Goal: Task Accomplishment & Management: Contribute content

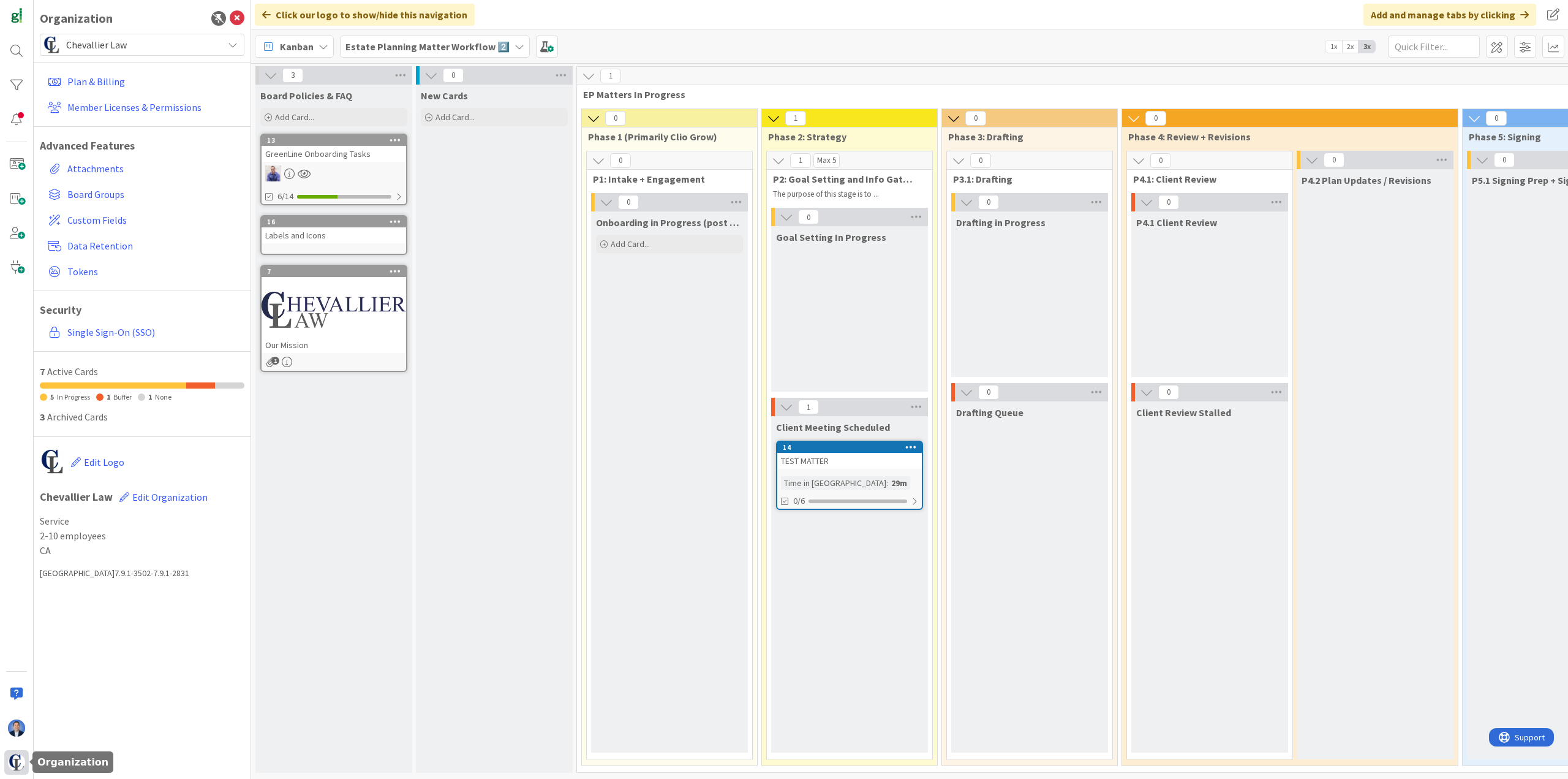
click at [22, 761] on img at bounding box center [16, 762] width 17 height 17
click at [177, 46] on span "Chevallier Law" at bounding box center [141, 45] width 150 height 17
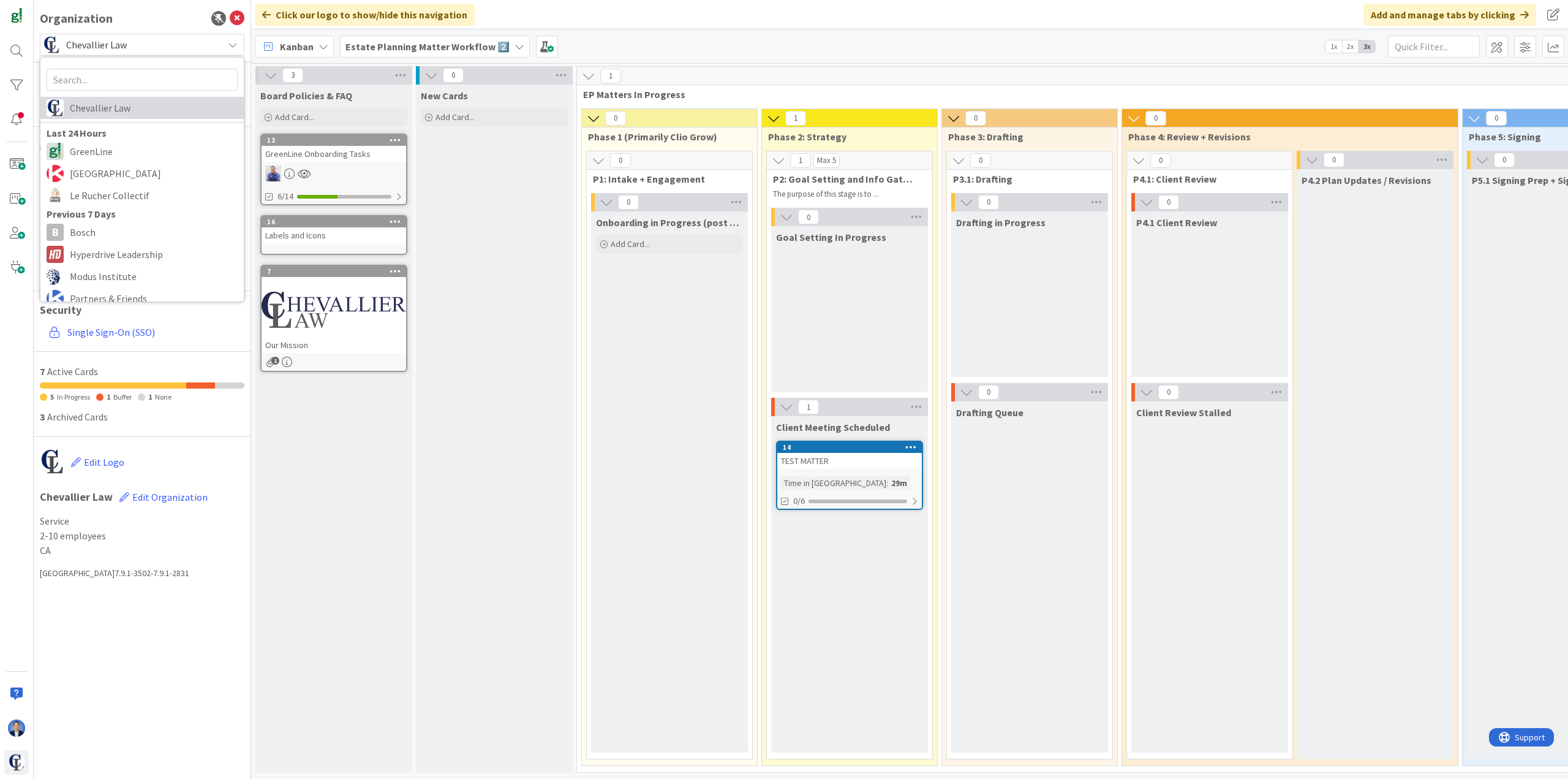
click at [153, 112] on span "Chevallier Law" at bounding box center [154, 108] width 168 height 19
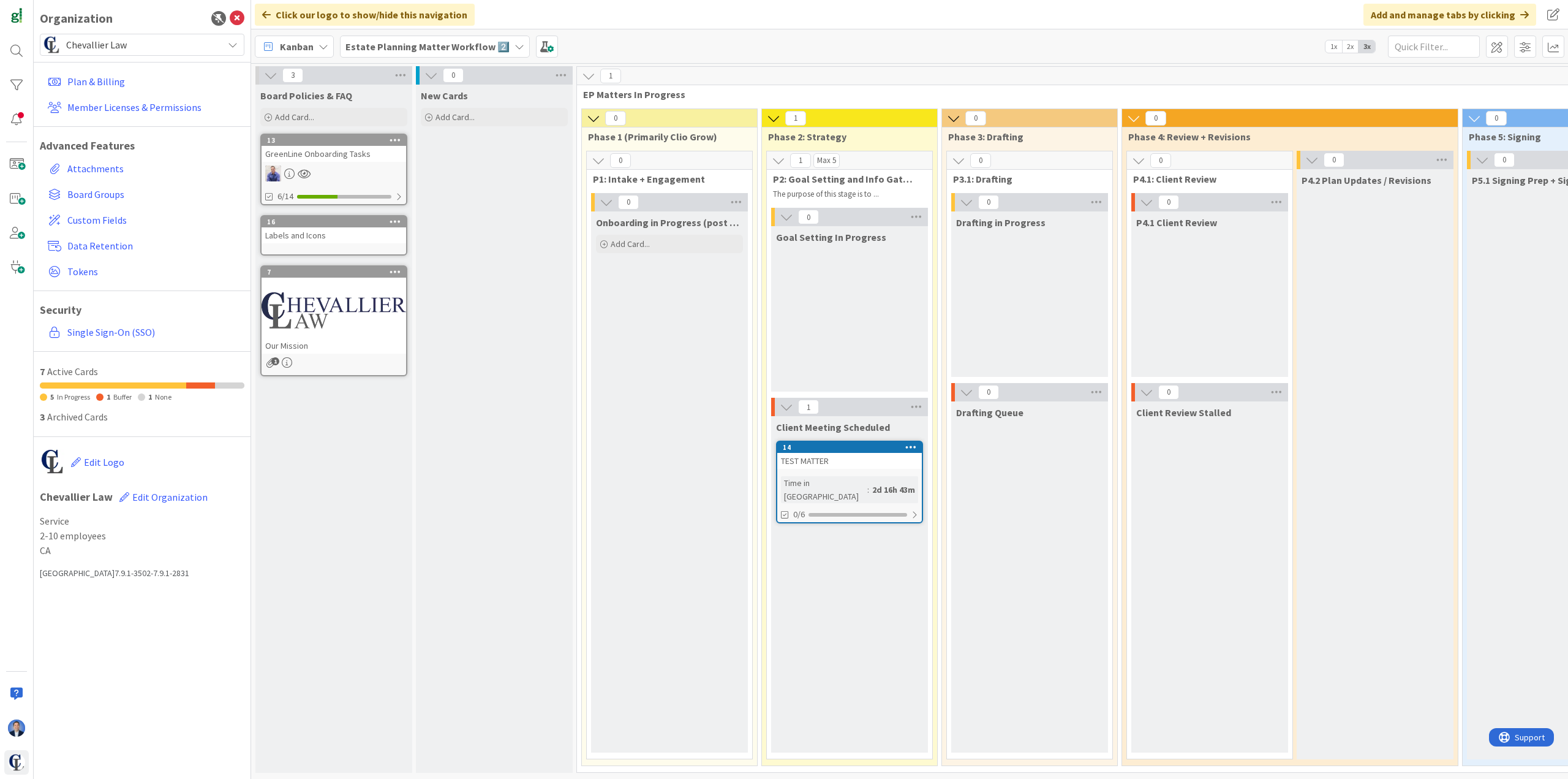
click at [198, 44] on span "Chevallier Law" at bounding box center [141, 45] width 150 height 17
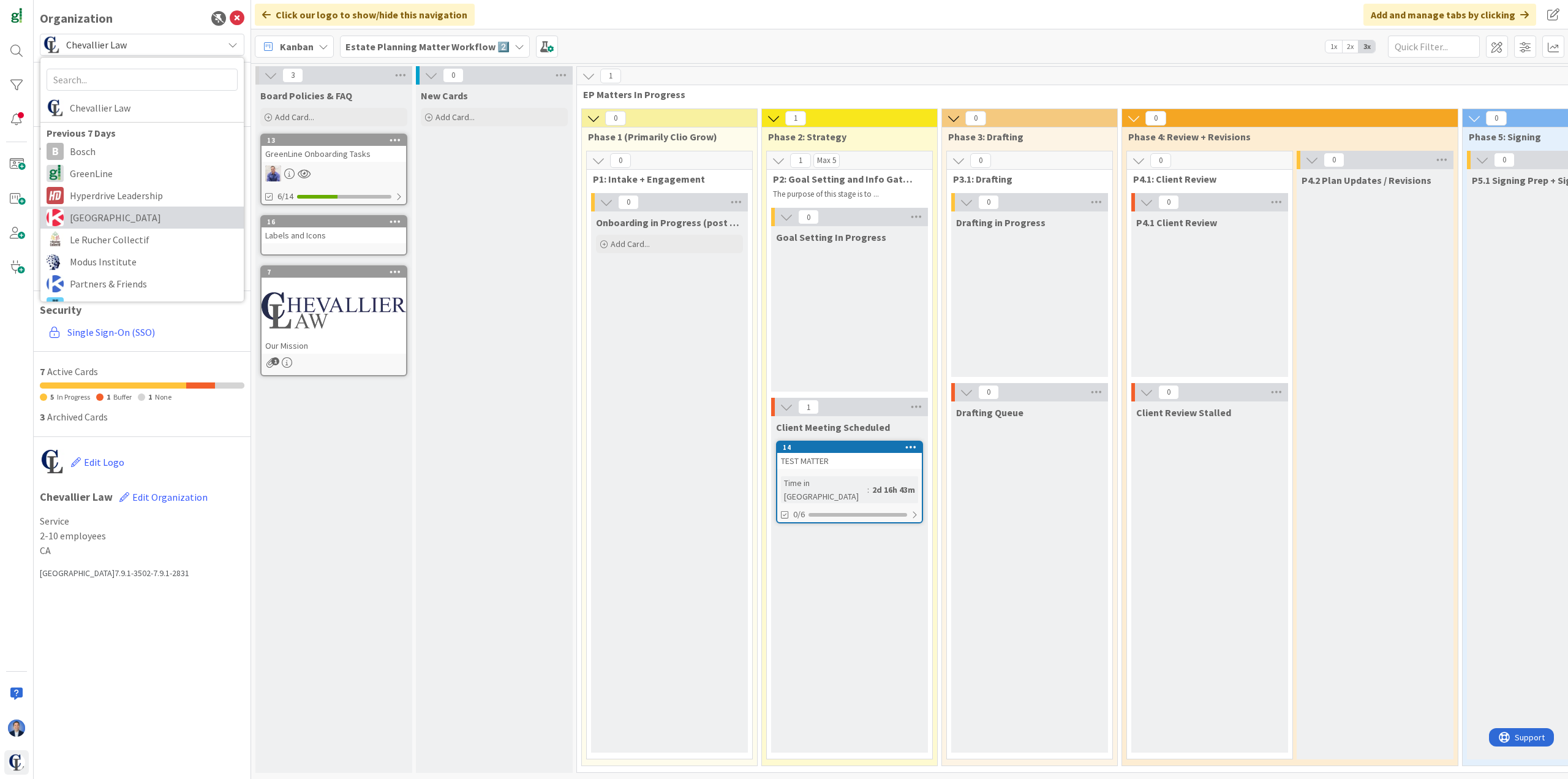
click at [135, 214] on span "Kanban Zone" at bounding box center [154, 218] width 168 height 19
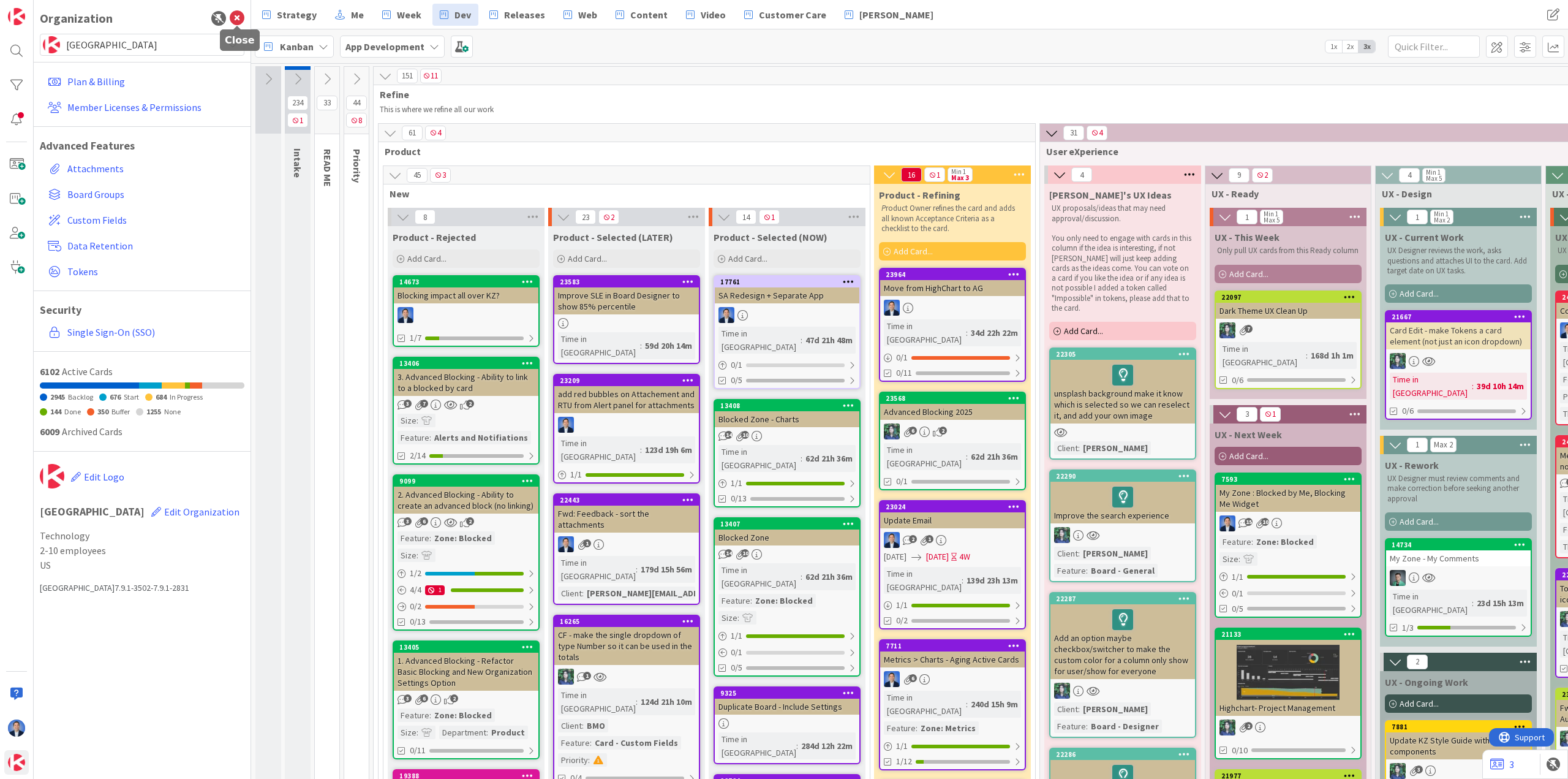
click at [240, 17] on icon at bounding box center [237, 18] width 15 height 15
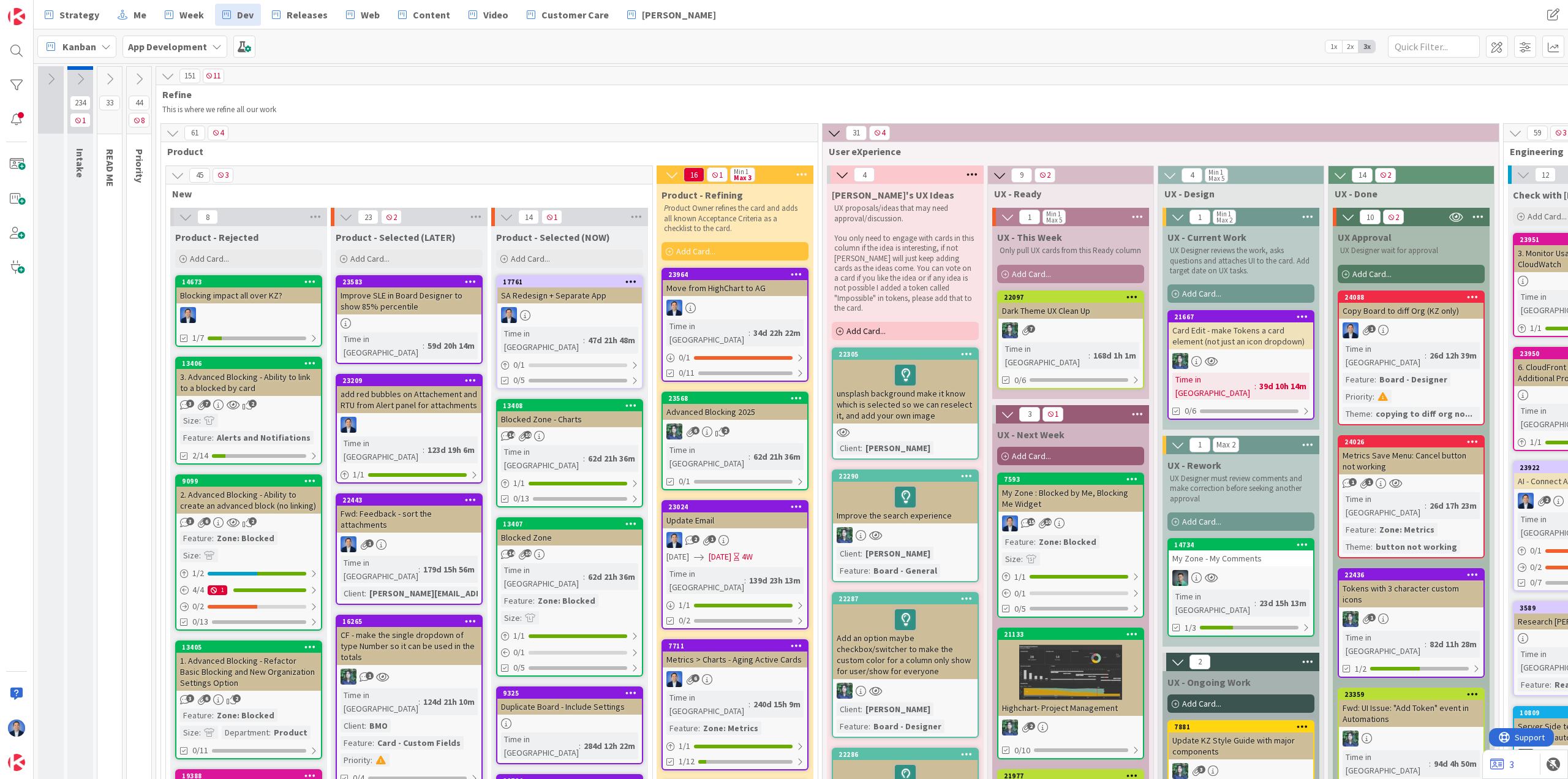
click at [166, 76] on icon at bounding box center [167, 76] width 13 height 13
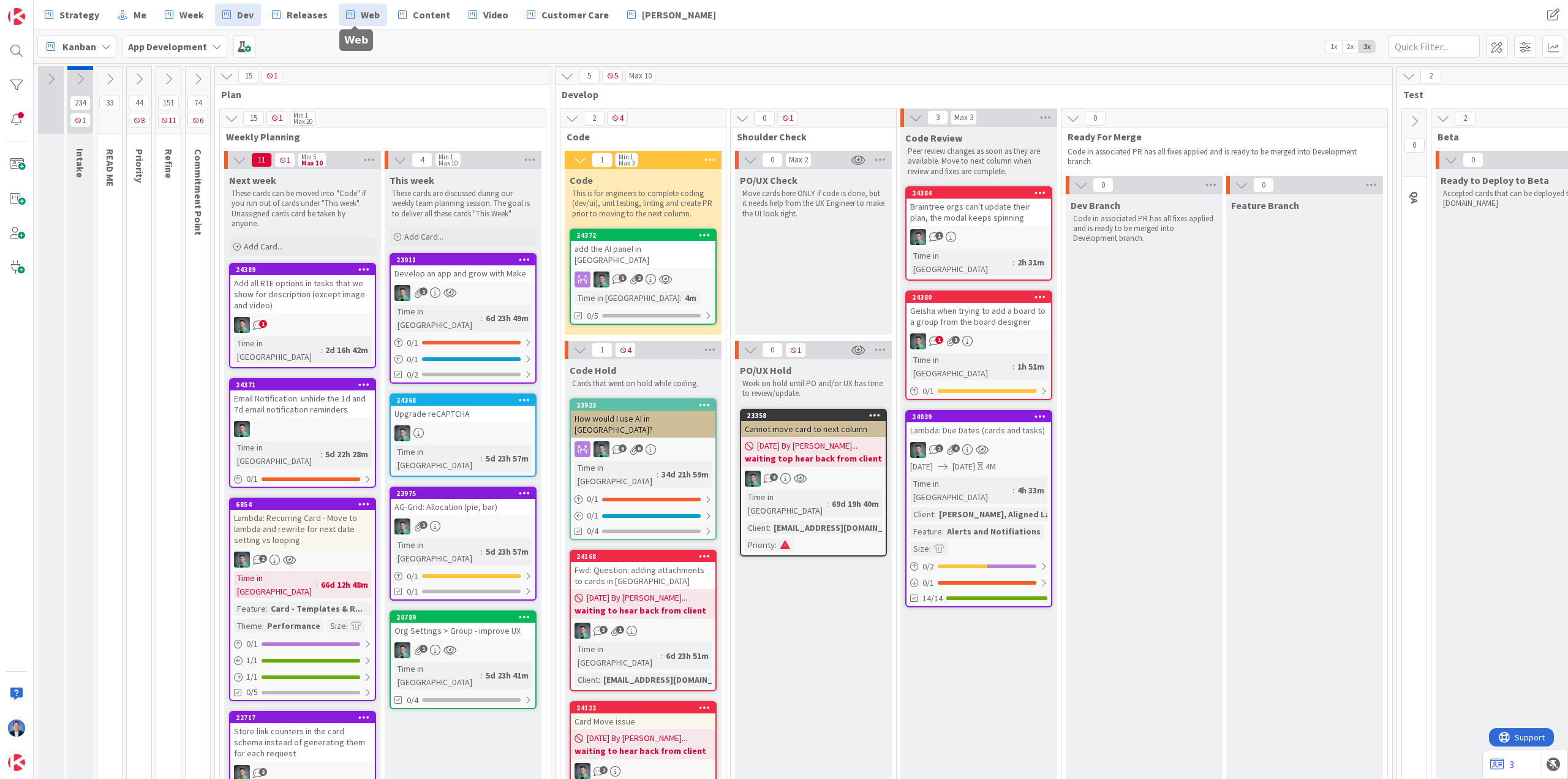
click at [377, 17] on link "Web" at bounding box center [362, 15] width 49 height 22
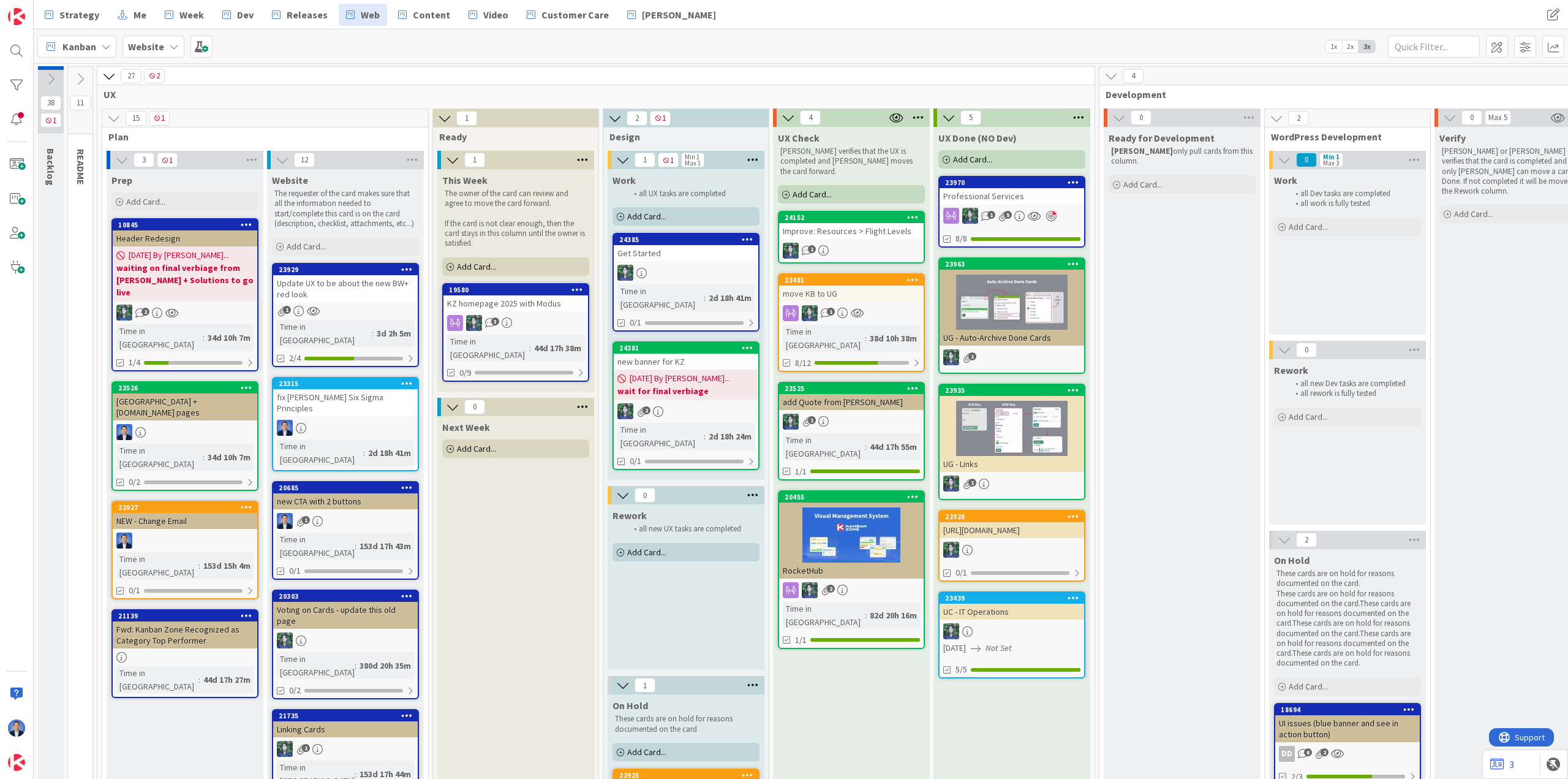
click at [782, 223] on div "Improve: Resources > Flight Levels" at bounding box center [852, 231] width 145 height 16
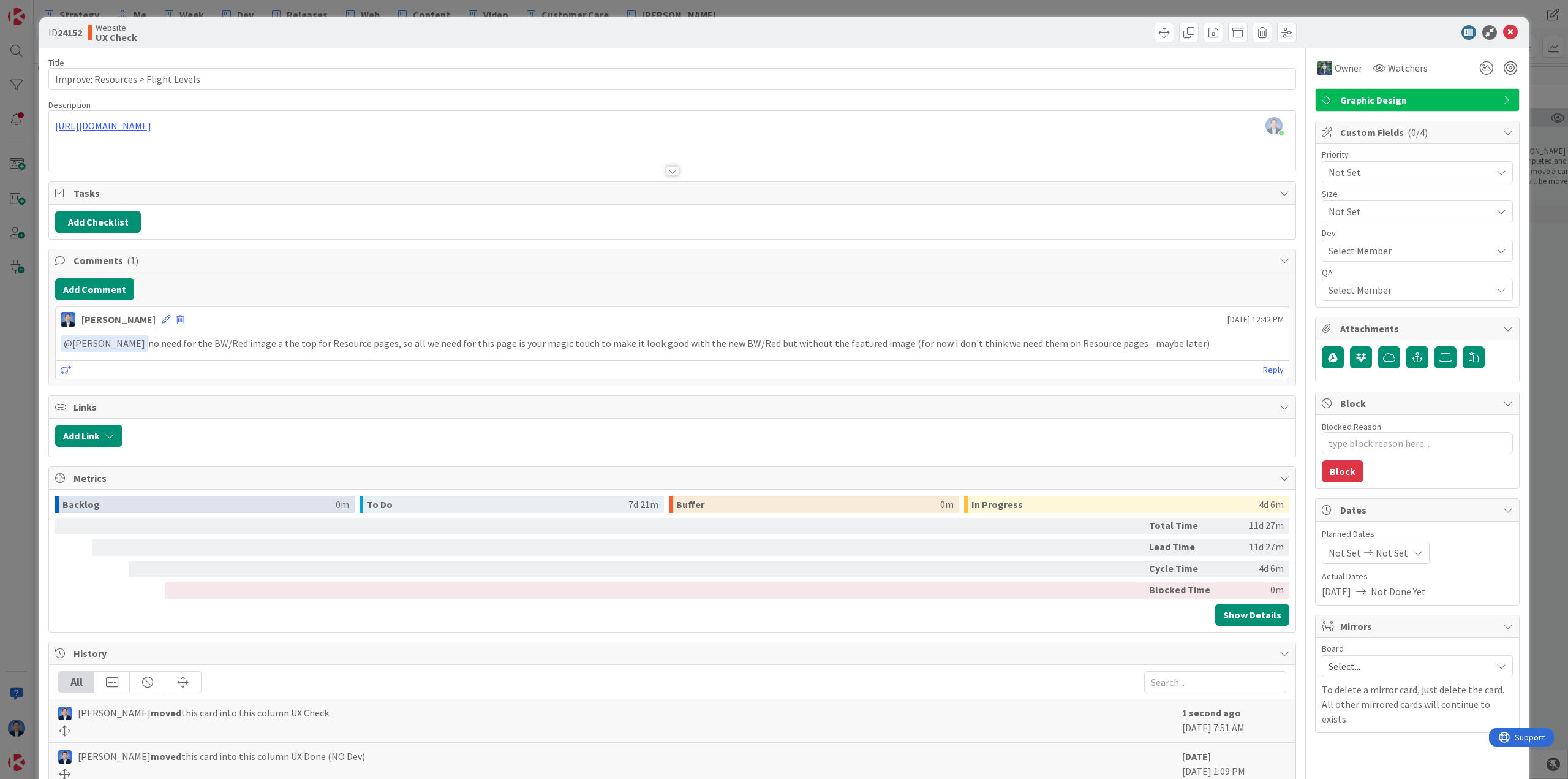
click at [493, 137] on div "Dimitri Ponomareff just joined https://kanbanzone.com/resources/agile/flight-le…" at bounding box center [672, 141] width 1247 height 61
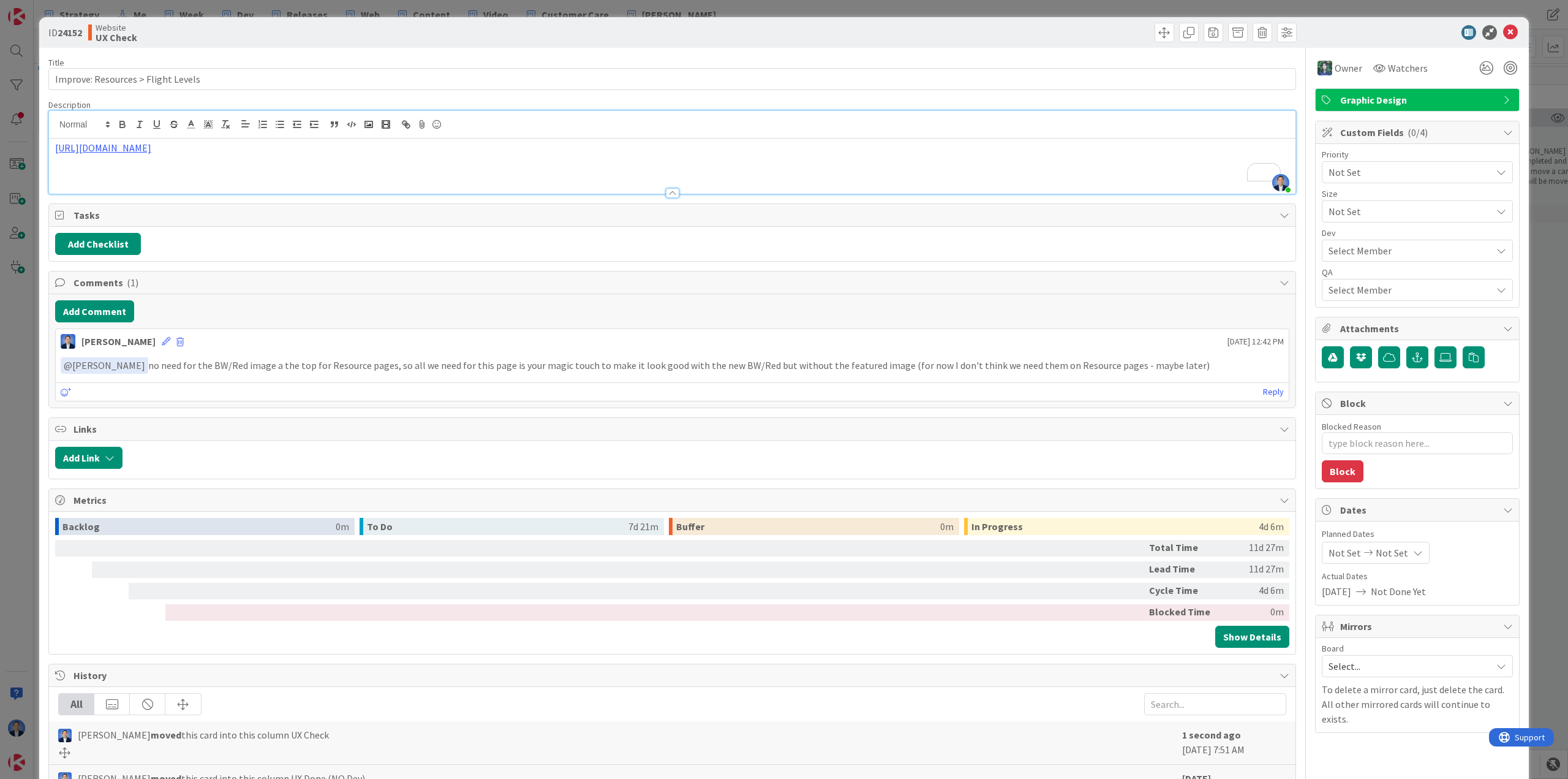
click at [782, 25] on div at bounding box center [1411, 32] width 217 height 15
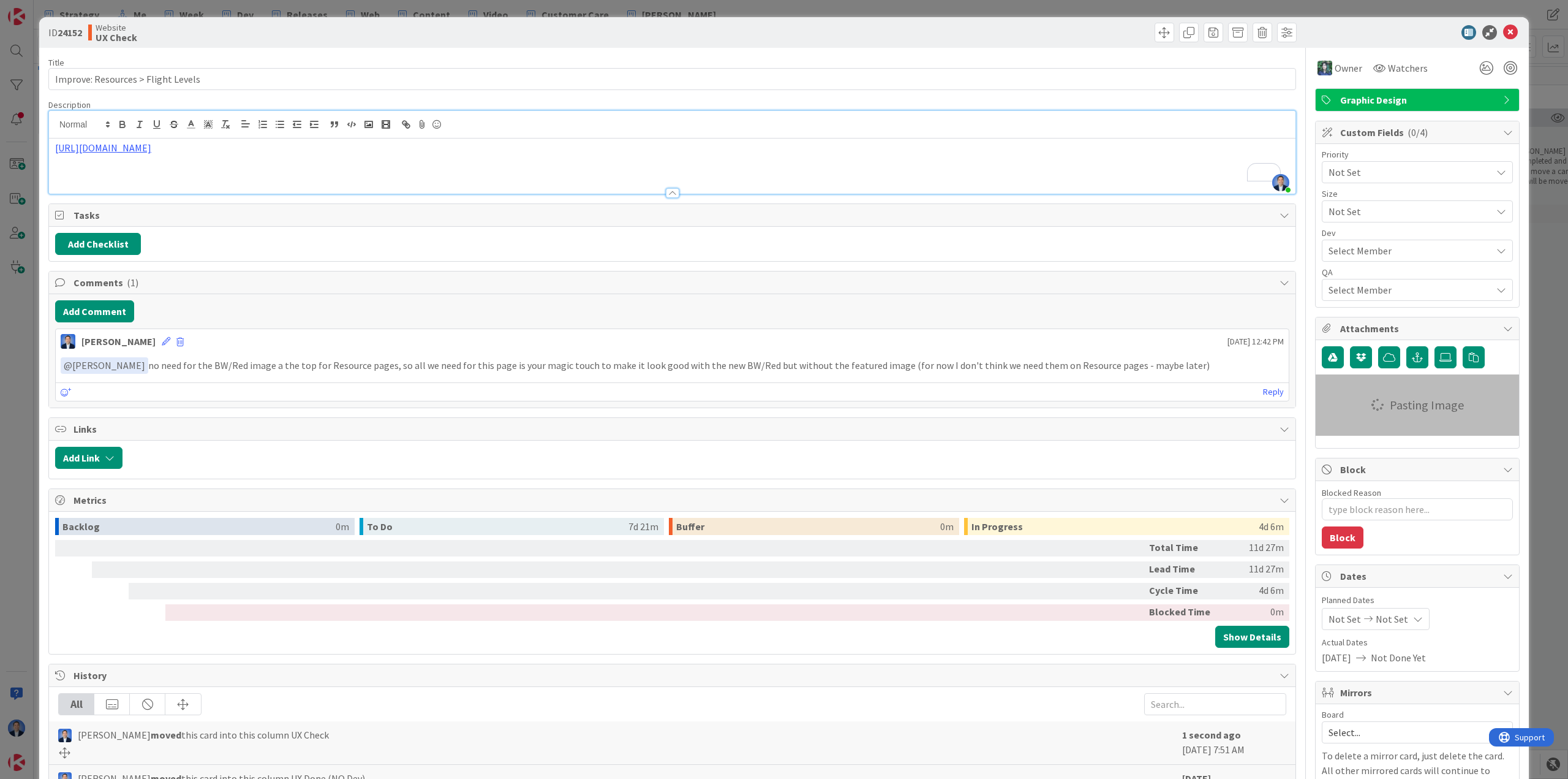
type textarea "x"
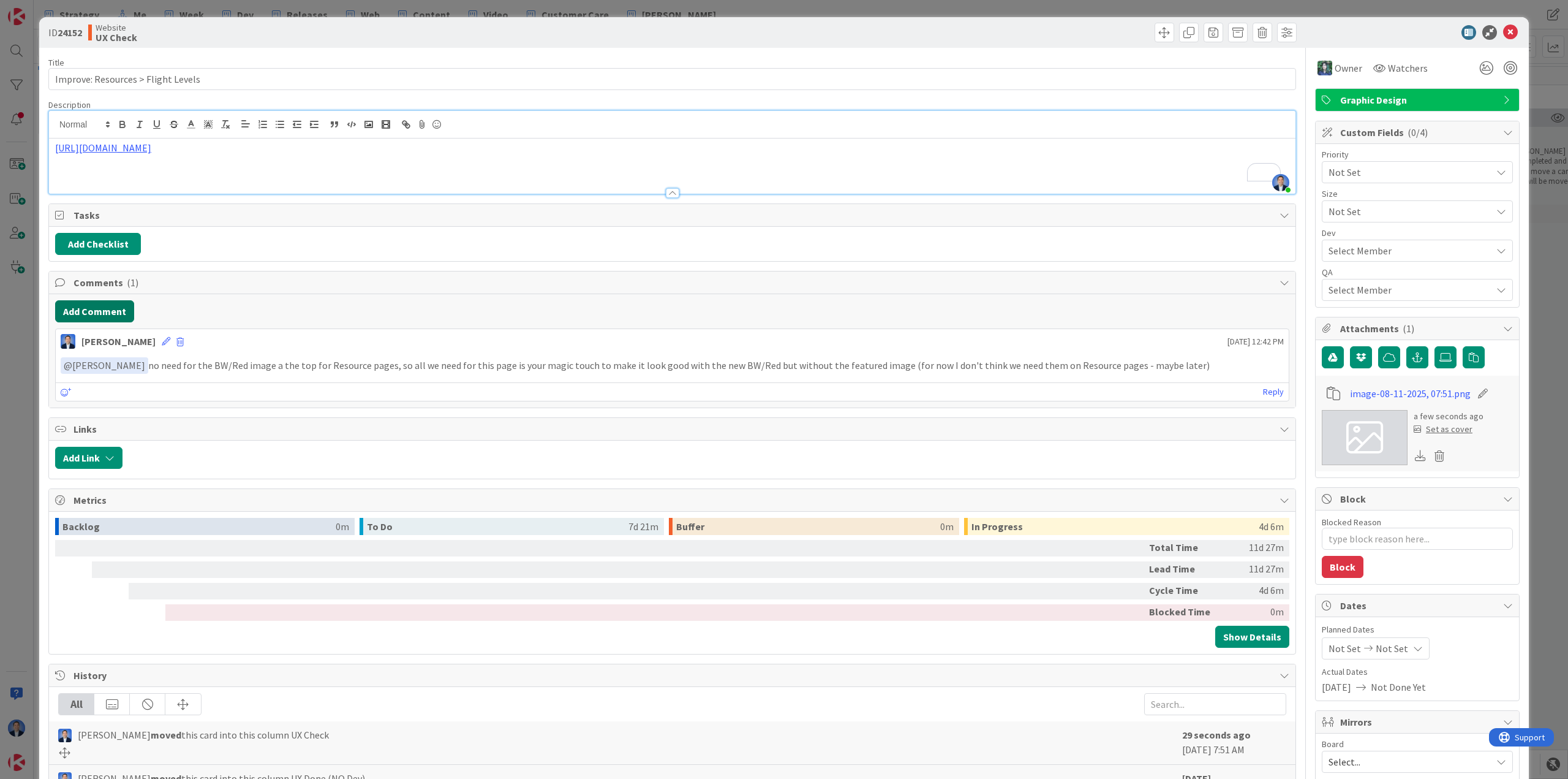
click at [106, 315] on button "Add Comment" at bounding box center [95, 311] width 79 height 22
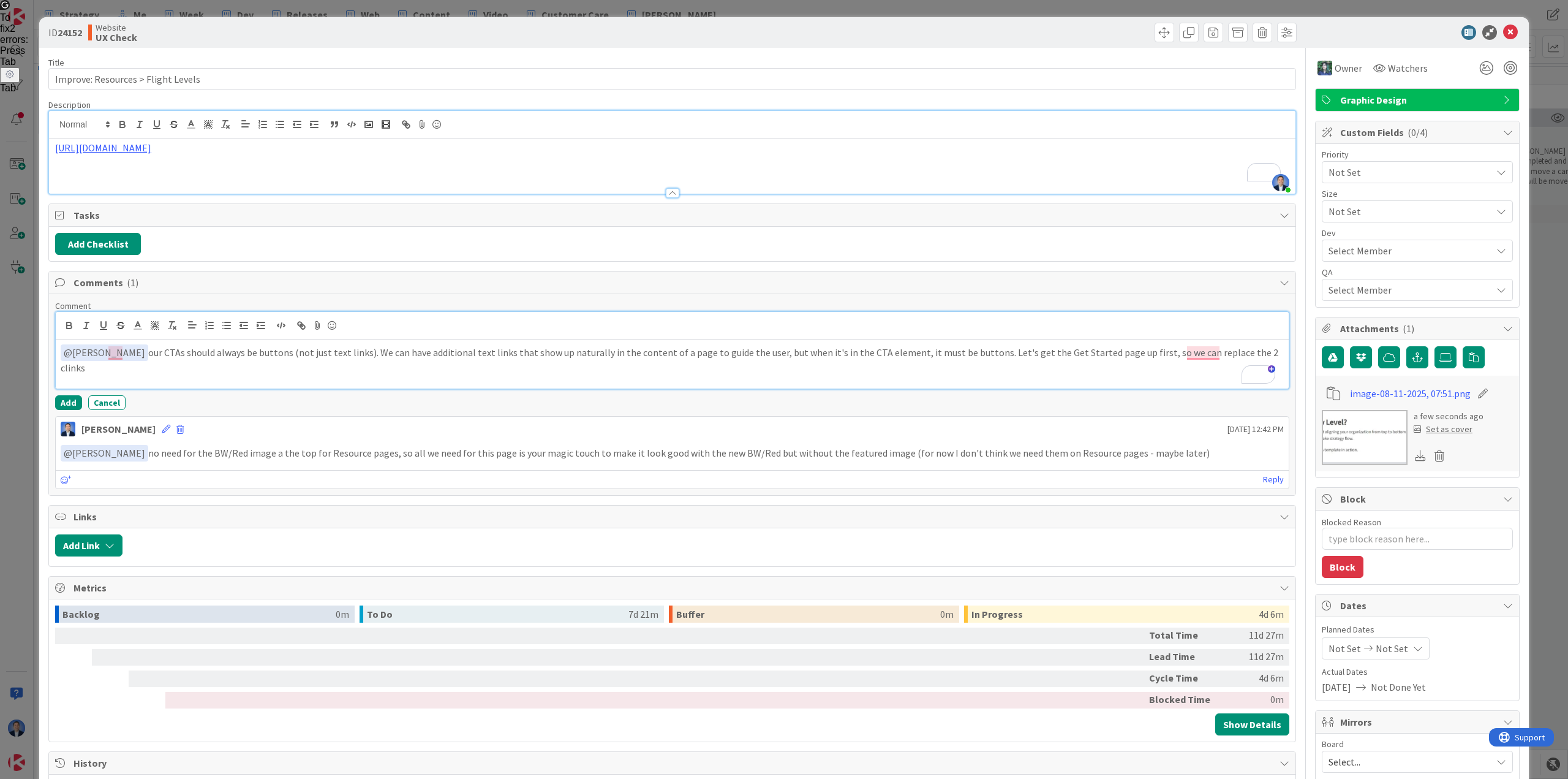
click at [782, 356] on p "﻿ @ Chloe R ﻿ our CTAs should always be buttons (not just text links). We can h…" at bounding box center [672, 359] width 1223 height 30
click at [782, 351] on p "﻿ @ Chloe R ﻿ our CTAs should always be buttons (not just text links). We can h…" at bounding box center [672, 359] width 1223 height 30
click at [782, 348] on p "﻿ @ Chloe R ﻿ our CTAs should always be buttons (not just text links). We can h…" at bounding box center [672, 359] width 1223 height 30
drag, startPoint x: 288, startPoint y: 373, endPoint x: 271, endPoint y: 370, distance: 17.3
click at [271, 371] on p "﻿ @ Chloe R ﻿ our CTAs should always be buttons (not just text links). We can h…" at bounding box center [672, 359] width 1223 height 30
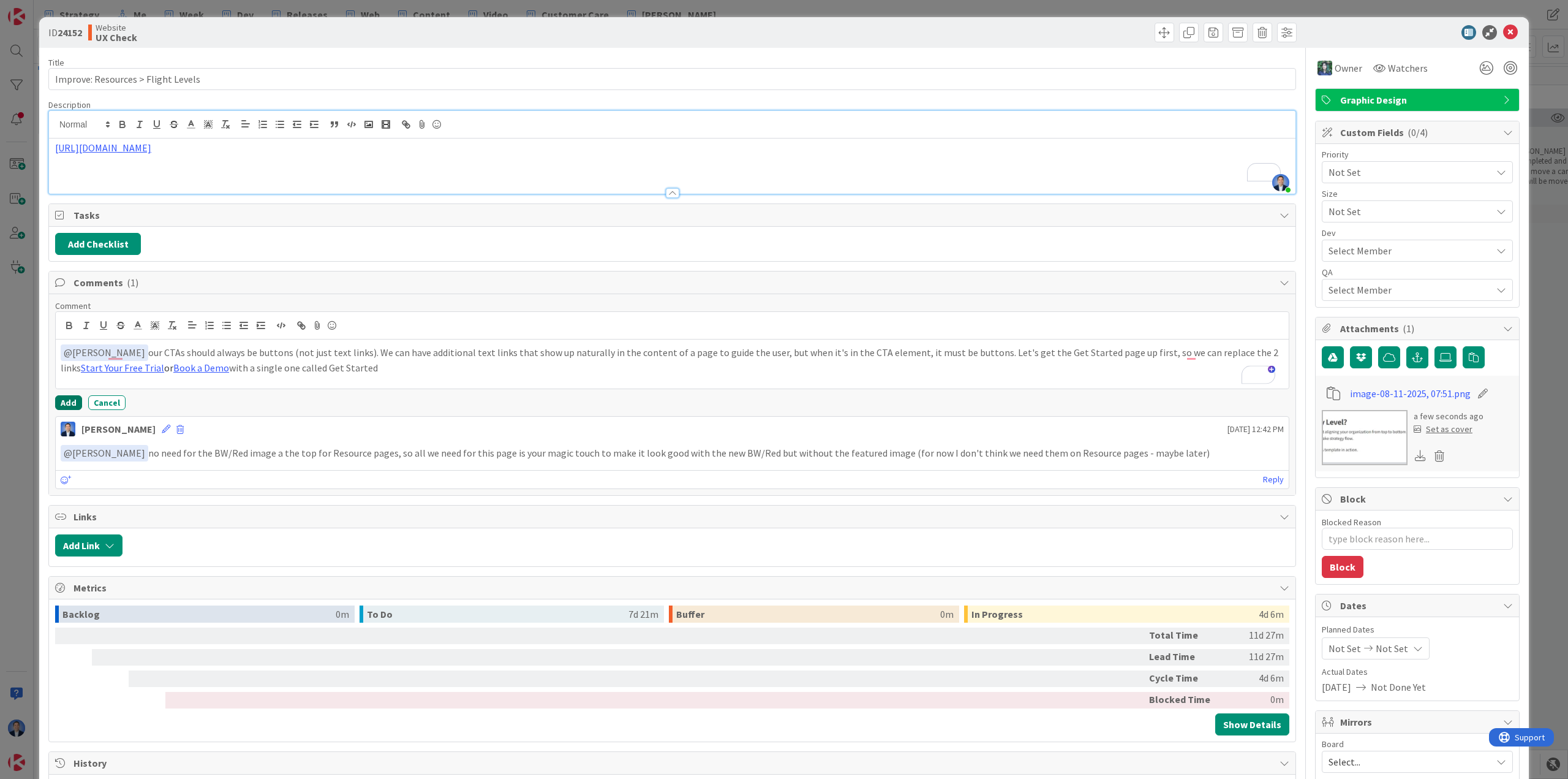
click at [73, 404] on button "Add" at bounding box center [69, 403] width 27 height 15
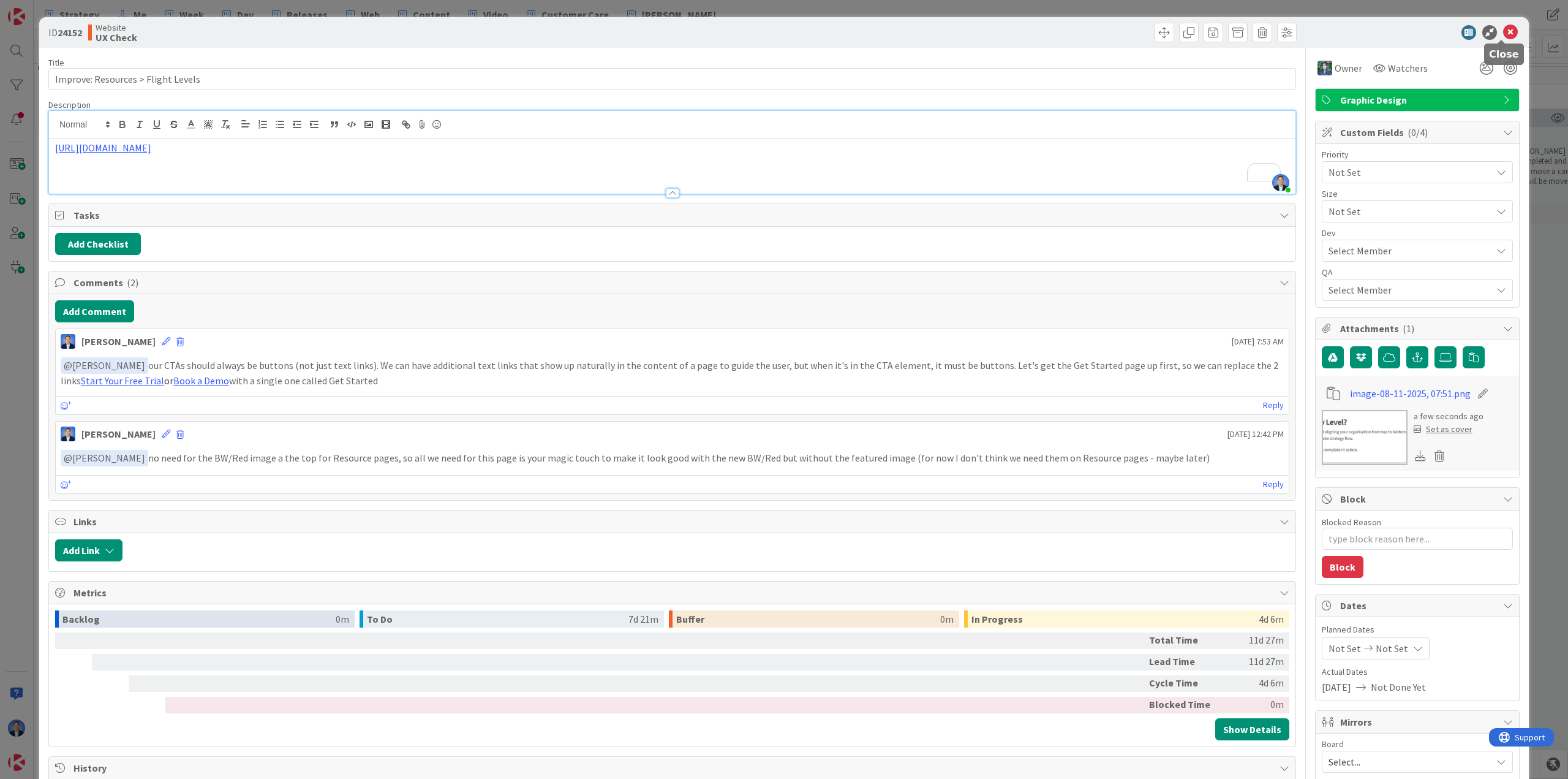
click at [782, 31] on icon at bounding box center [1510, 32] width 15 height 15
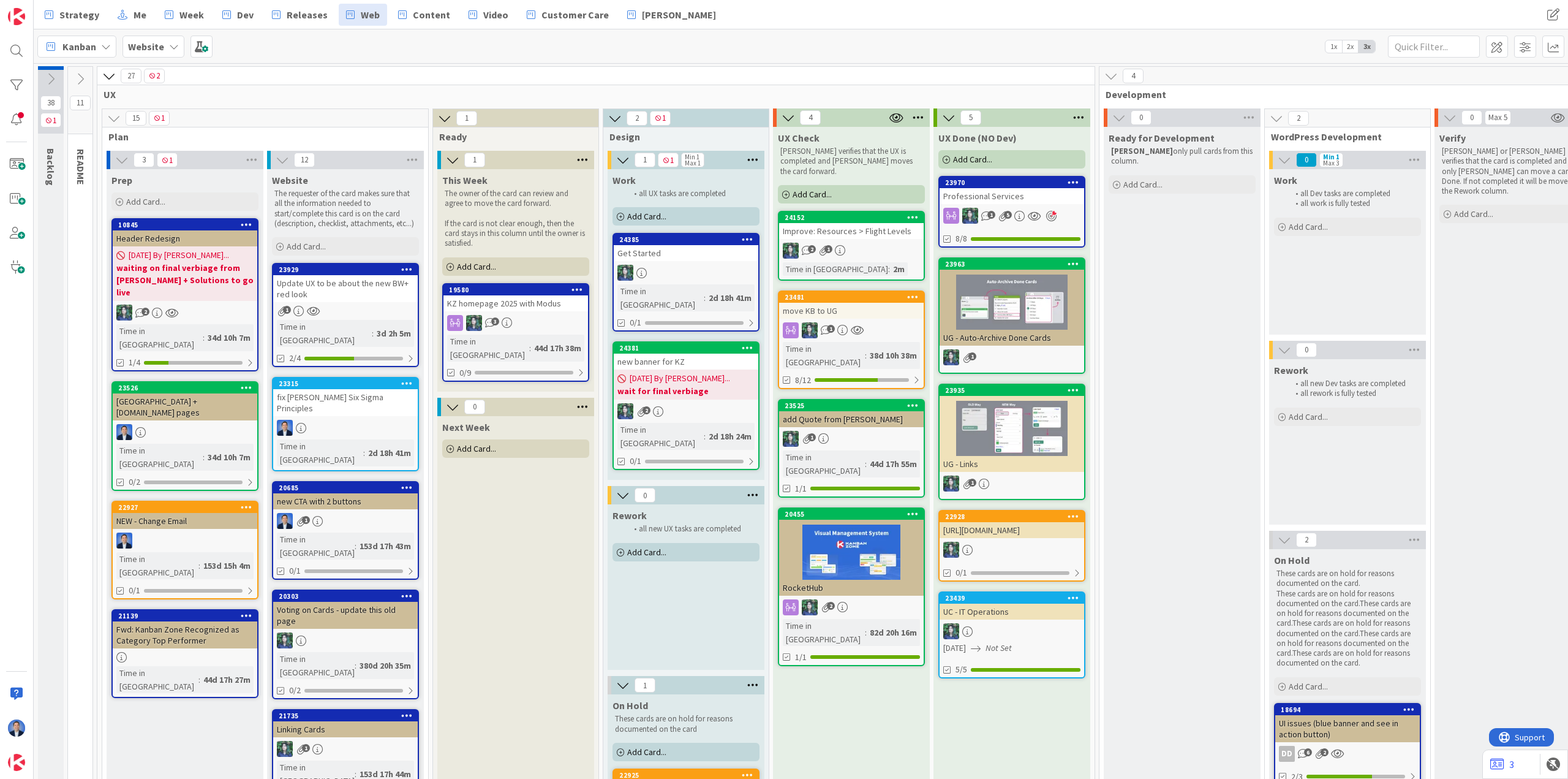
click at [682, 255] on div "Get Started" at bounding box center [686, 253] width 145 height 16
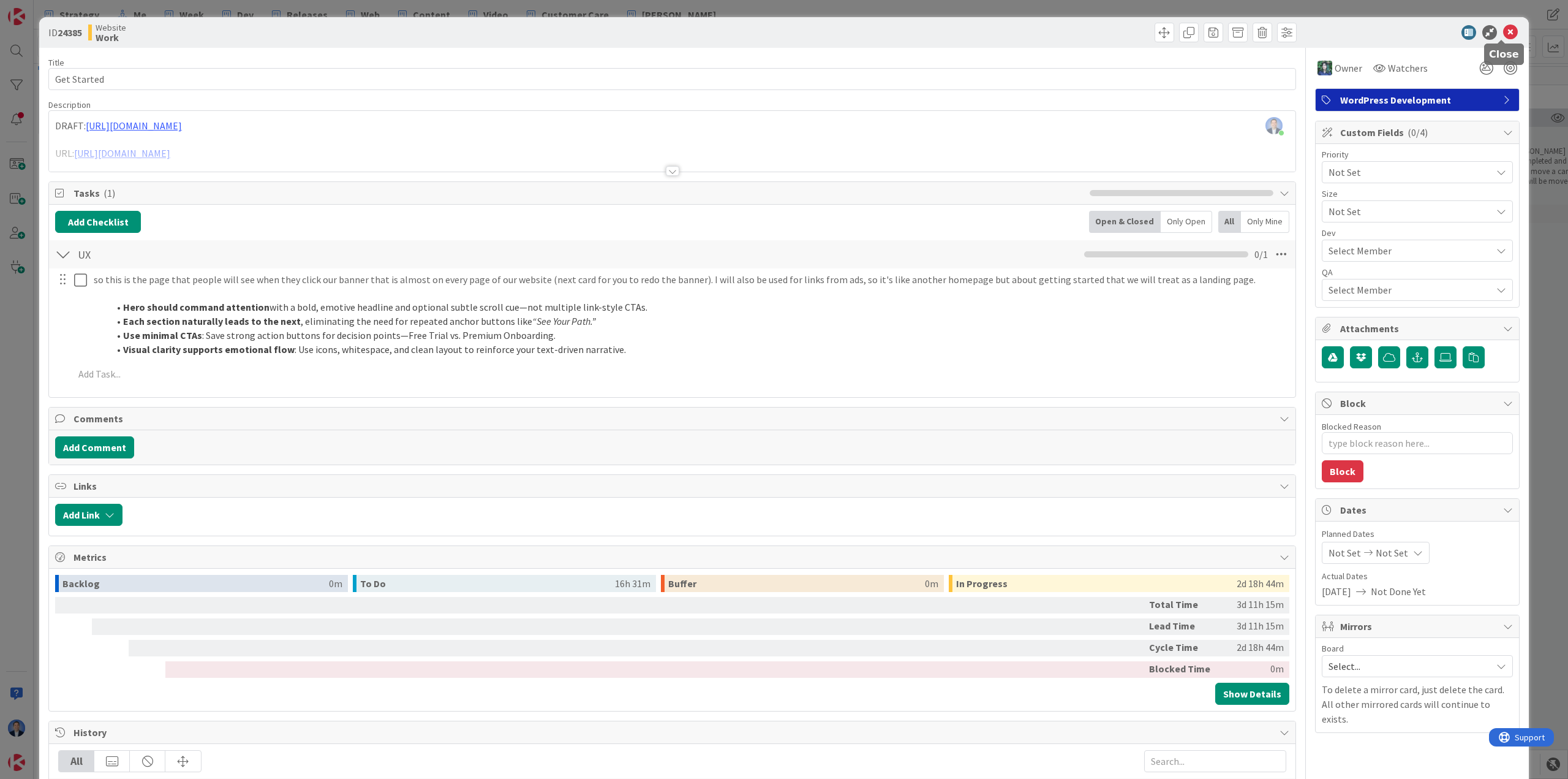
click at [782, 34] on icon at bounding box center [1510, 32] width 15 height 15
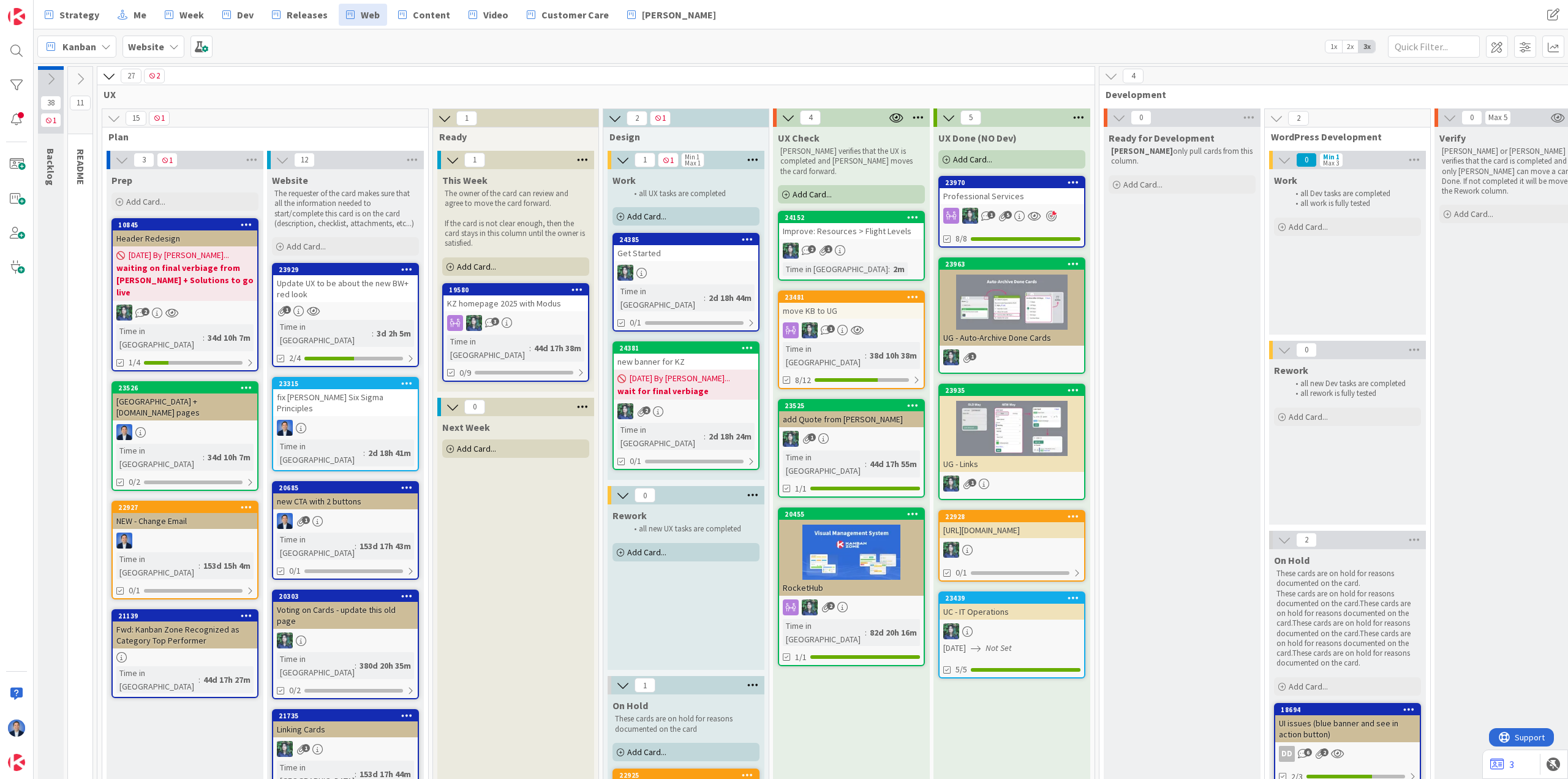
click at [696, 353] on div "new banner for KZ" at bounding box center [686, 361] width 145 height 16
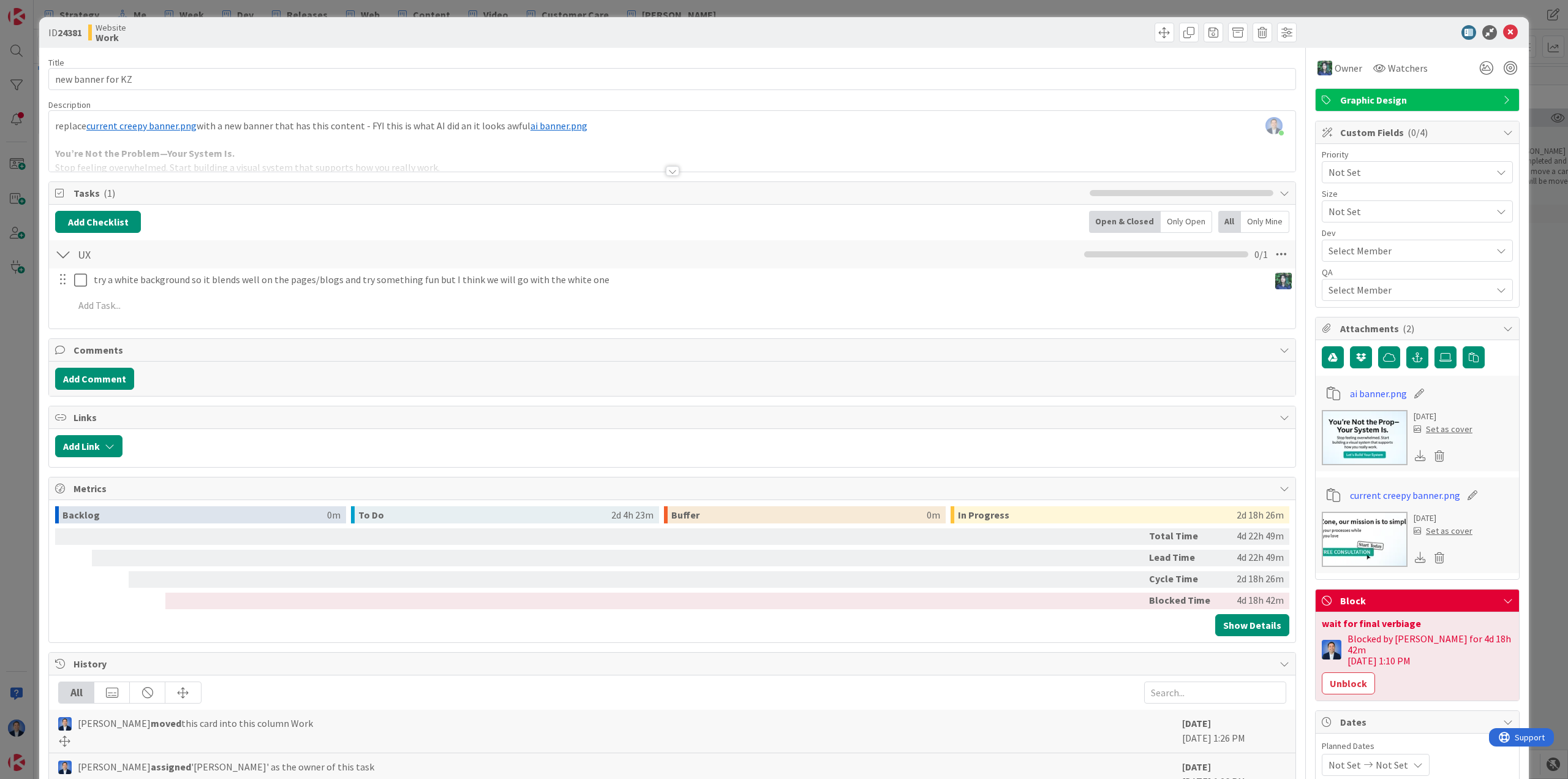
click at [282, 149] on div at bounding box center [672, 156] width 1247 height 32
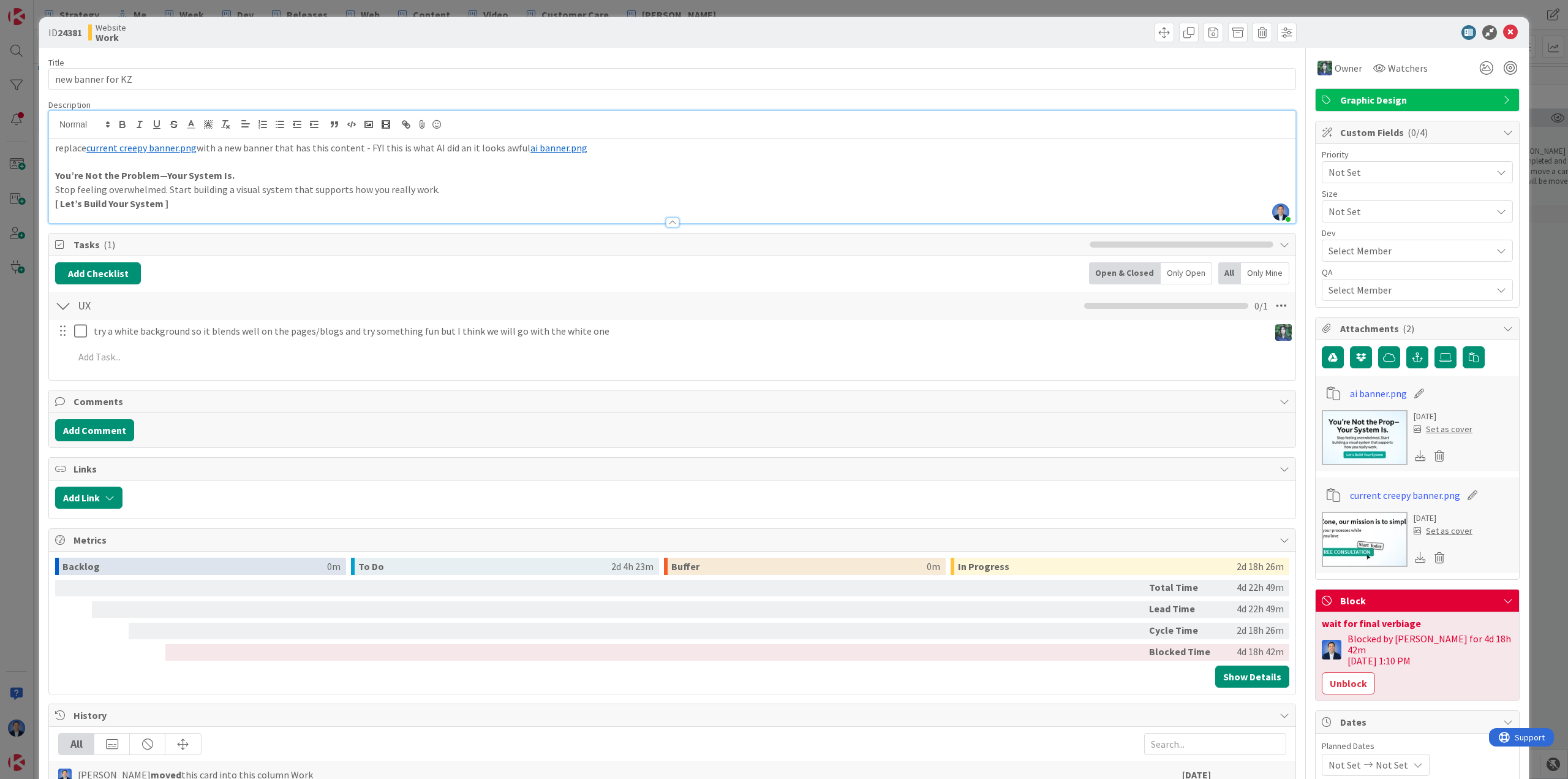
click at [66, 203] on strong "[ Let’s Build Your System ]" at bounding box center [112, 204] width 113 height 12
drag, startPoint x: 65, startPoint y: 203, endPoint x: 139, endPoint y: 204, distance: 74.0
click at [139, 204] on strong "[ Let’s Build Your System ]" at bounding box center [112, 204] width 113 height 12
click at [241, 180] on p "You’re Not the Problem—Your System Is." at bounding box center [672, 176] width 1234 height 14
drag, startPoint x: 180, startPoint y: 204, endPoint x: 46, endPoint y: 173, distance: 137.5
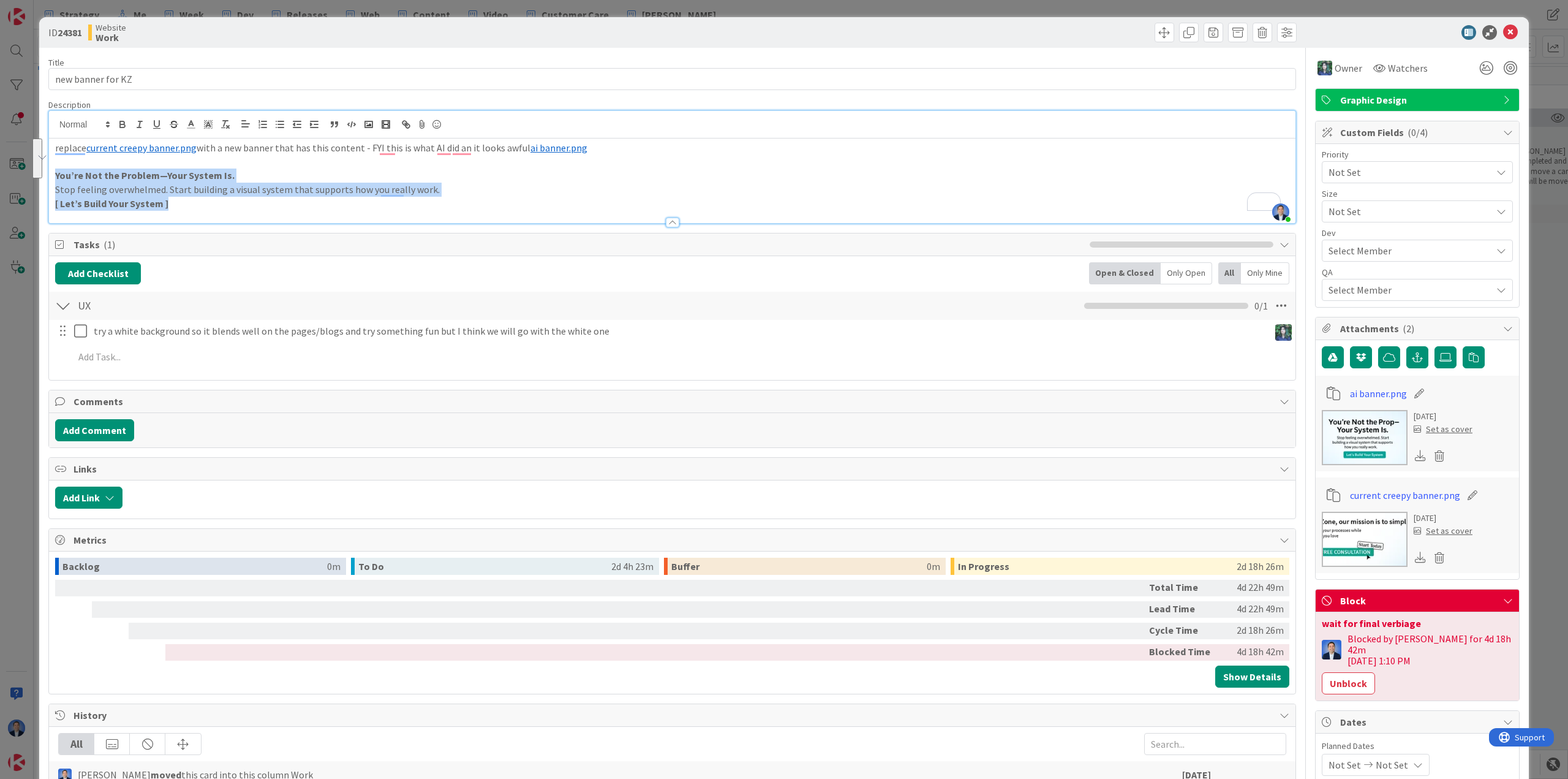
click at [46, 173] on div "ID 24381 Website Work Title 17 / 128 new banner for KZ Description Dimitri Pono…" at bounding box center [784, 390] width 1568 height 779
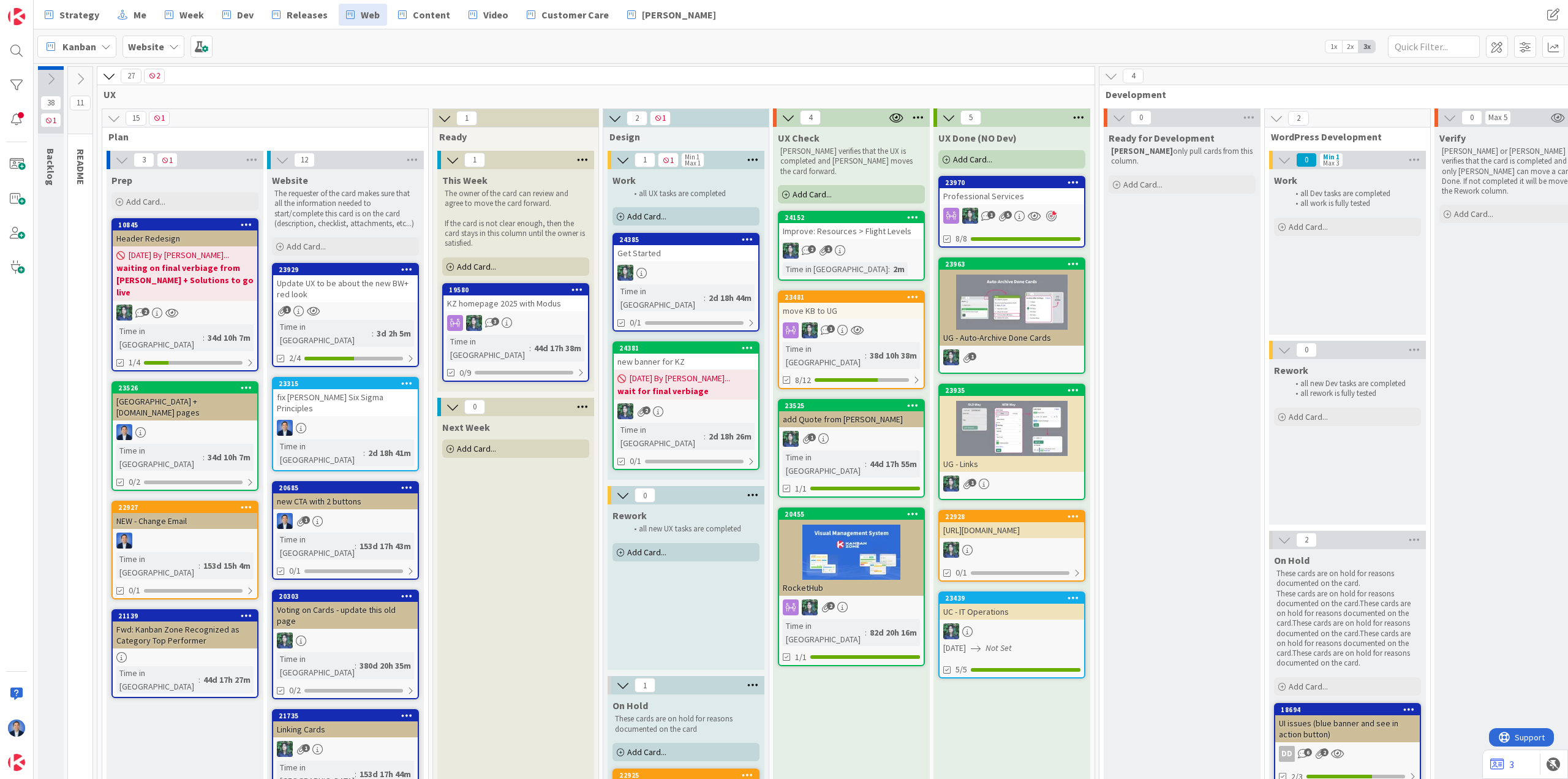
click at [507, 312] on link "19580 KZ homepage 2025 with Modus 3 Time in Column : 44d 17h 38m 0/9" at bounding box center [516, 332] width 147 height 99
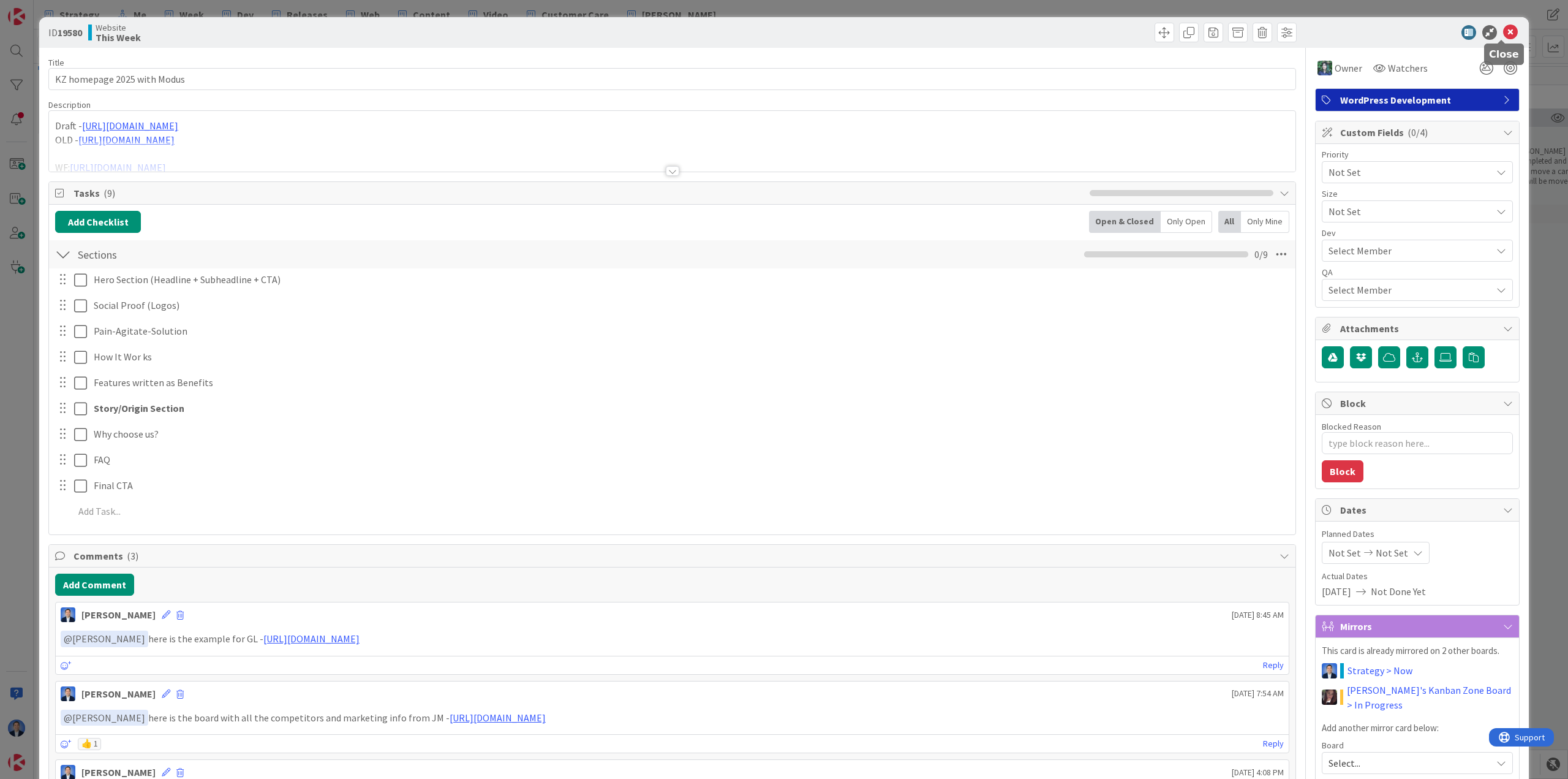
click at [782, 35] on icon at bounding box center [1510, 32] width 15 height 15
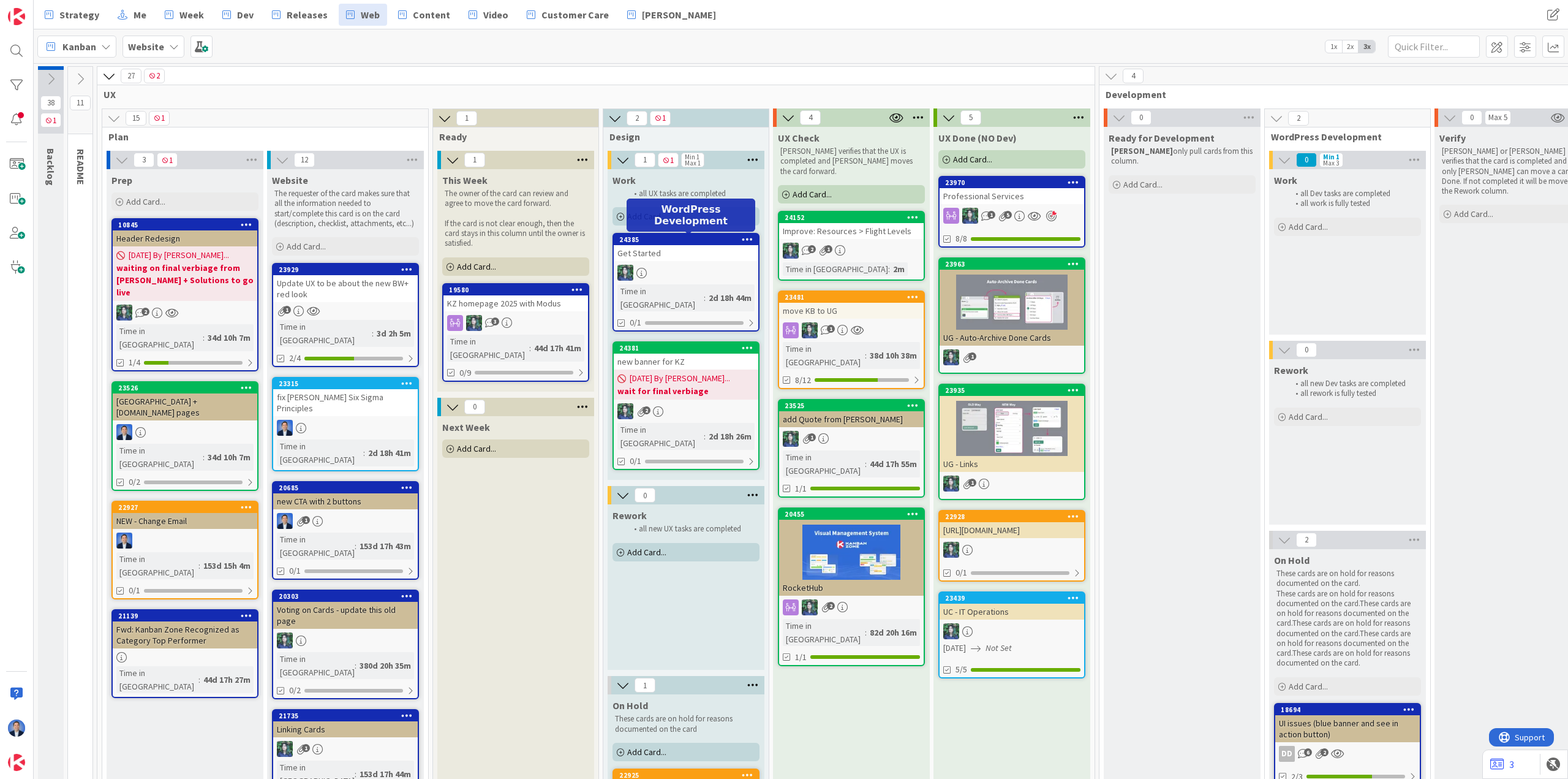
click at [708, 243] on div "24385" at bounding box center [688, 239] width 139 height 8
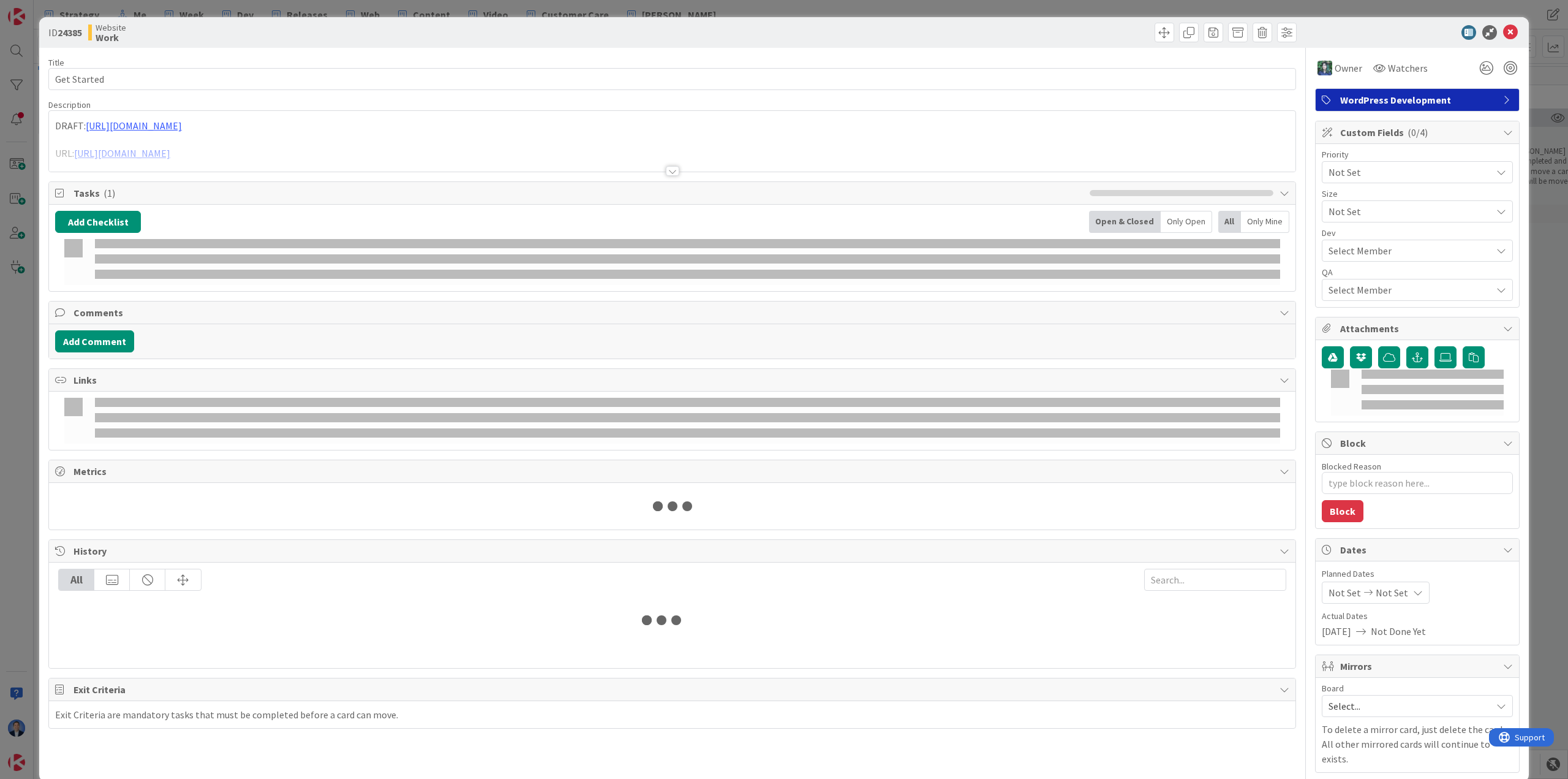
type textarea "x"
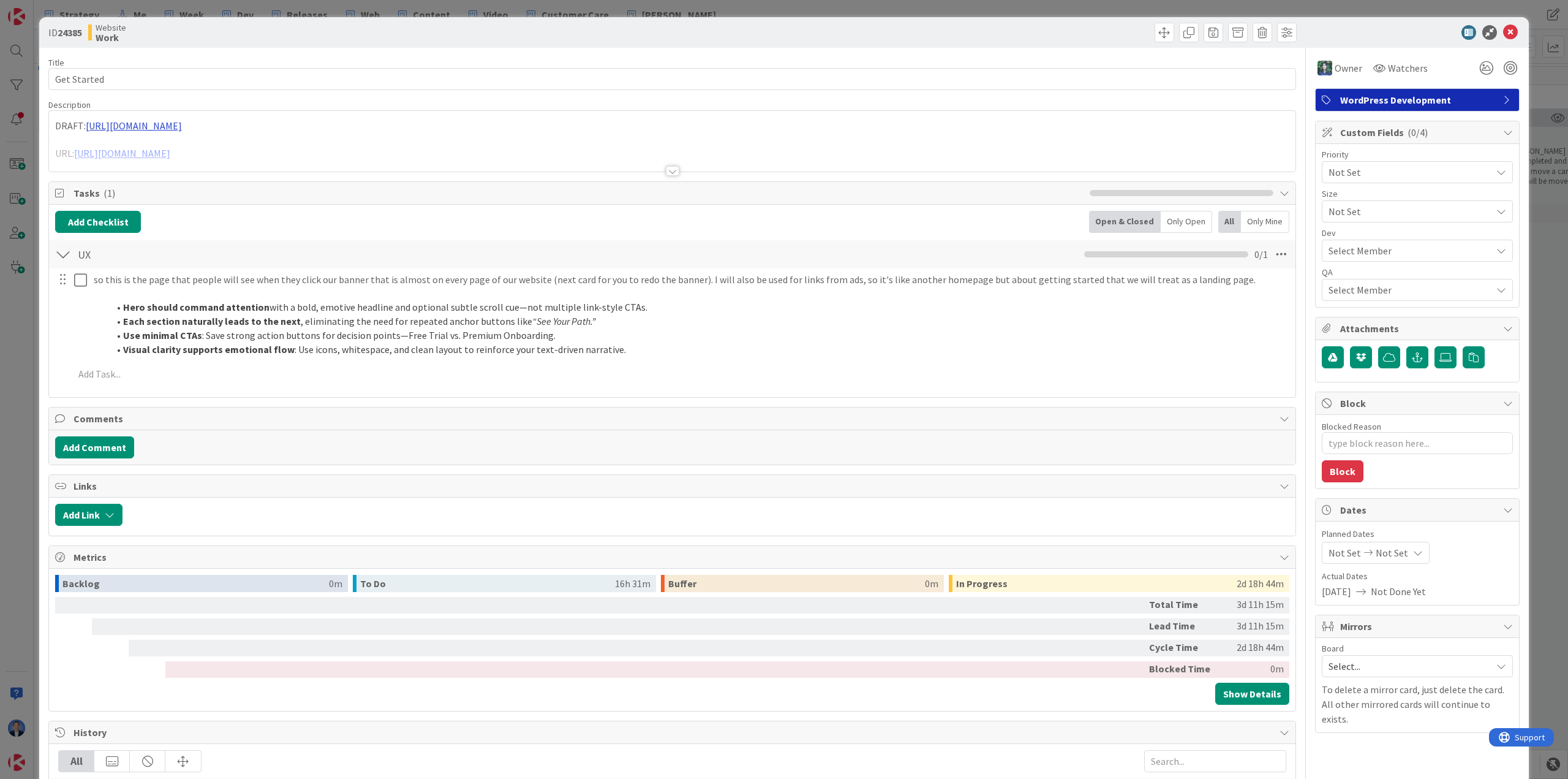
click at [278, 148] on div at bounding box center [672, 156] width 1247 height 32
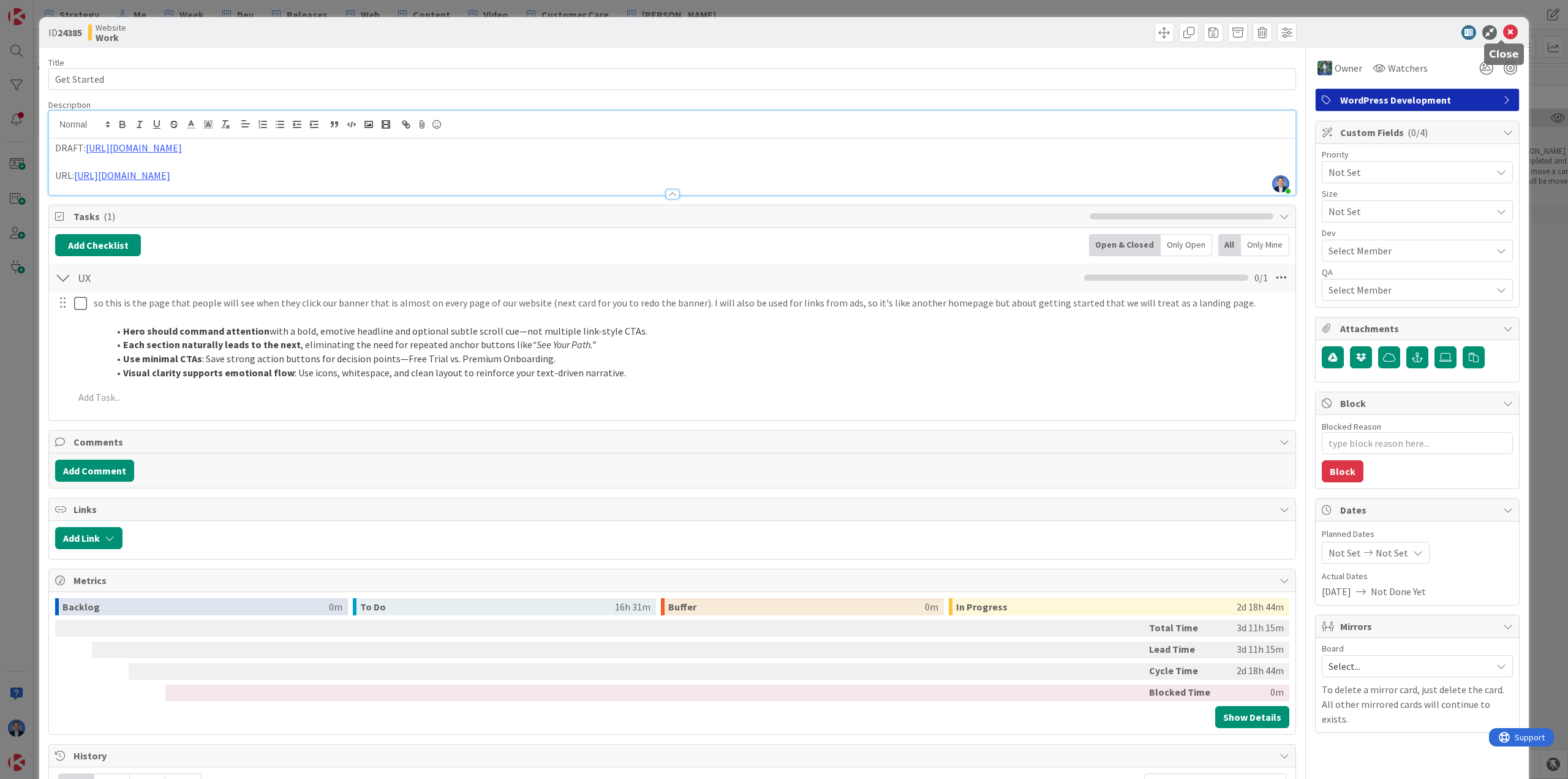
click at [782, 29] on icon at bounding box center [1510, 32] width 15 height 15
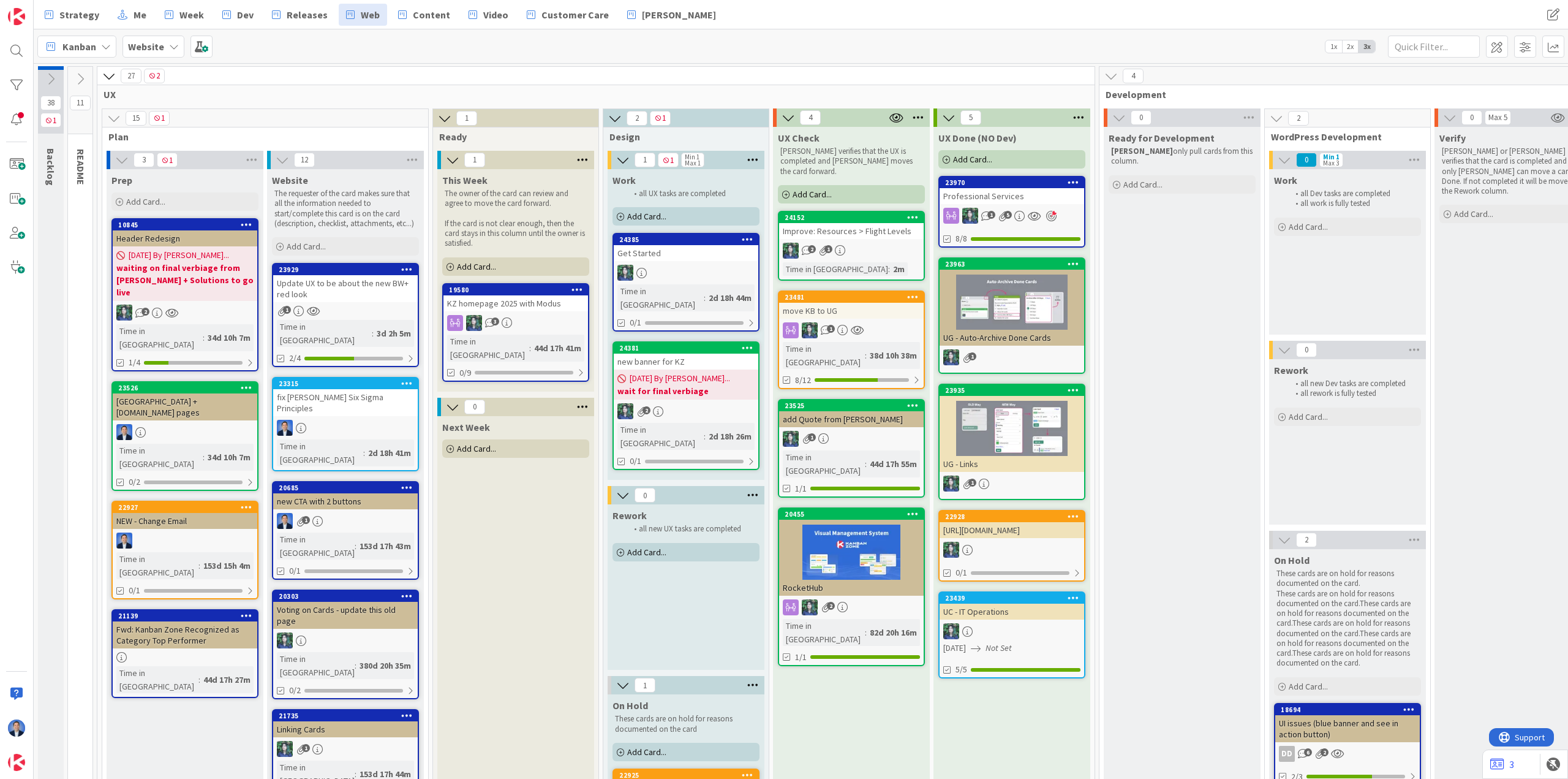
click at [685, 353] on div "new banner for KZ" at bounding box center [686, 361] width 145 height 16
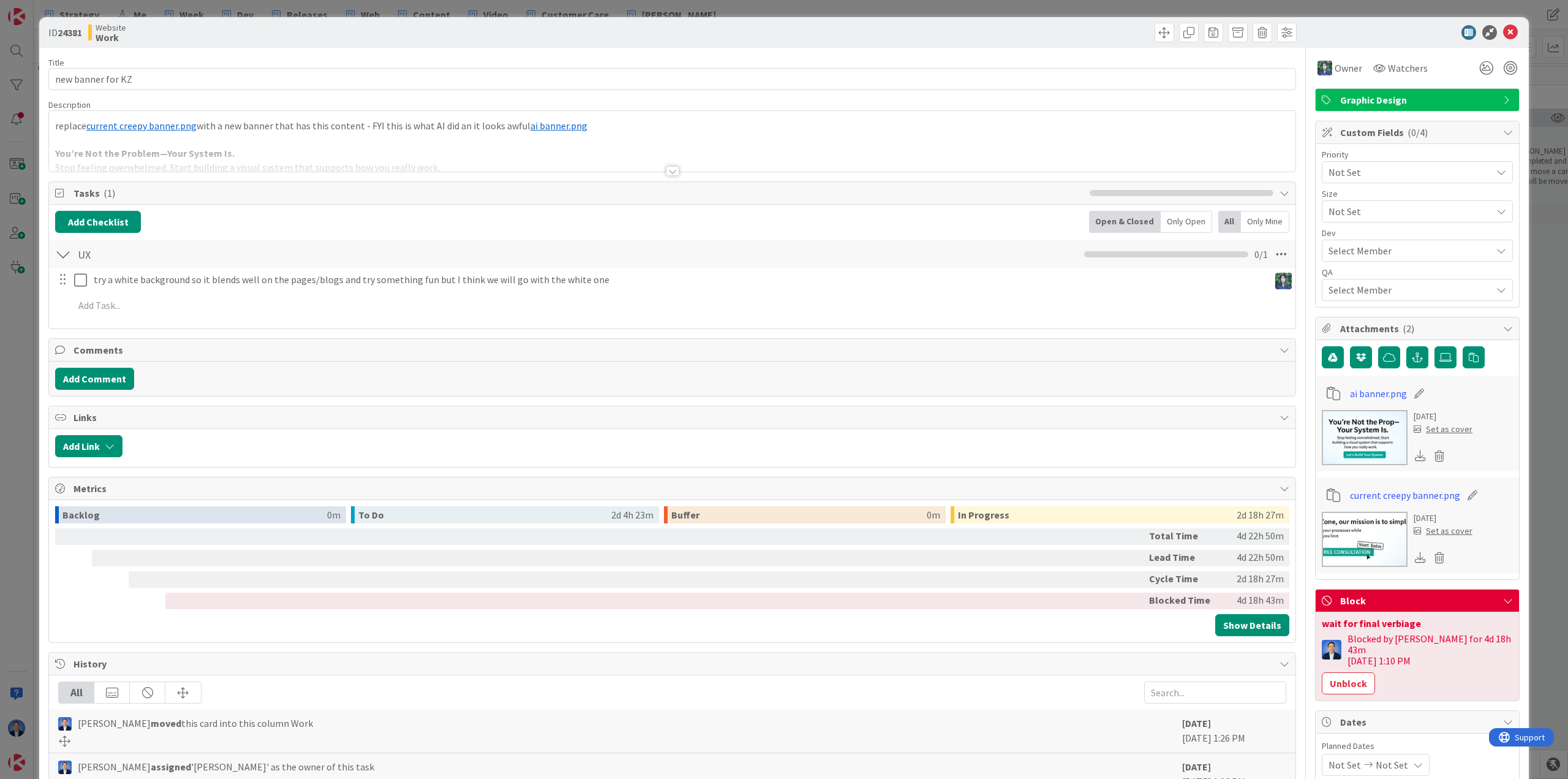
click at [267, 145] on div at bounding box center [672, 156] width 1247 height 32
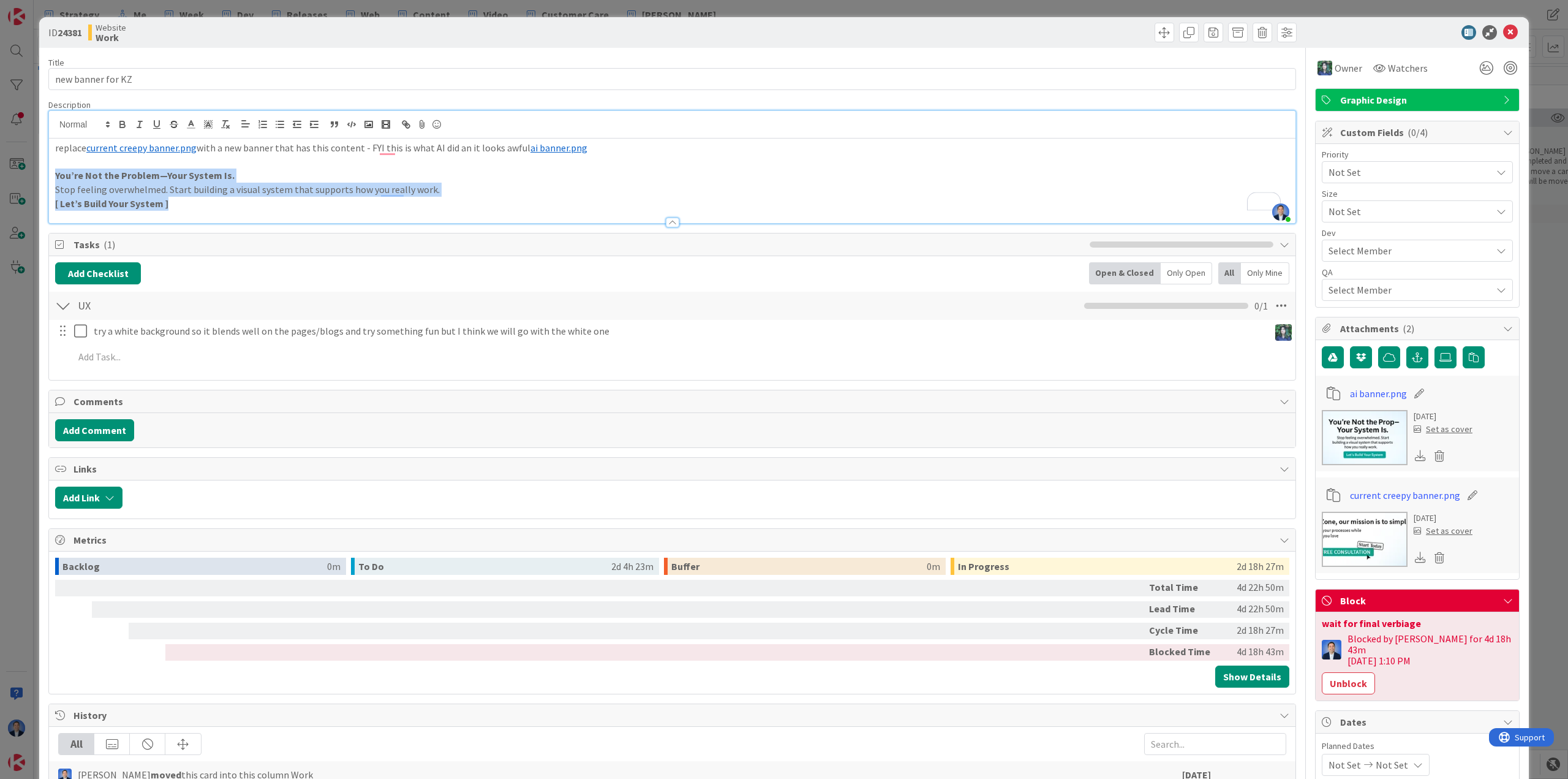
drag, startPoint x: 192, startPoint y: 207, endPoint x: 49, endPoint y: 177, distance: 146.1
click at [49, 177] on div "replace ﻿ current creepy banner.png ﻿ with a new banner that has this content -…" at bounding box center [672, 181] width 1247 height 85
copy div "You’re Not the Problem—Your System Is. Stop feeling overwhelmed. Start building…"
drag, startPoint x: 250, startPoint y: 200, endPoint x: 244, endPoint y: 204, distance: 7.2
click at [250, 200] on p "[ Let’s Build Your System ]" at bounding box center [672, 204] width 1234 height 14
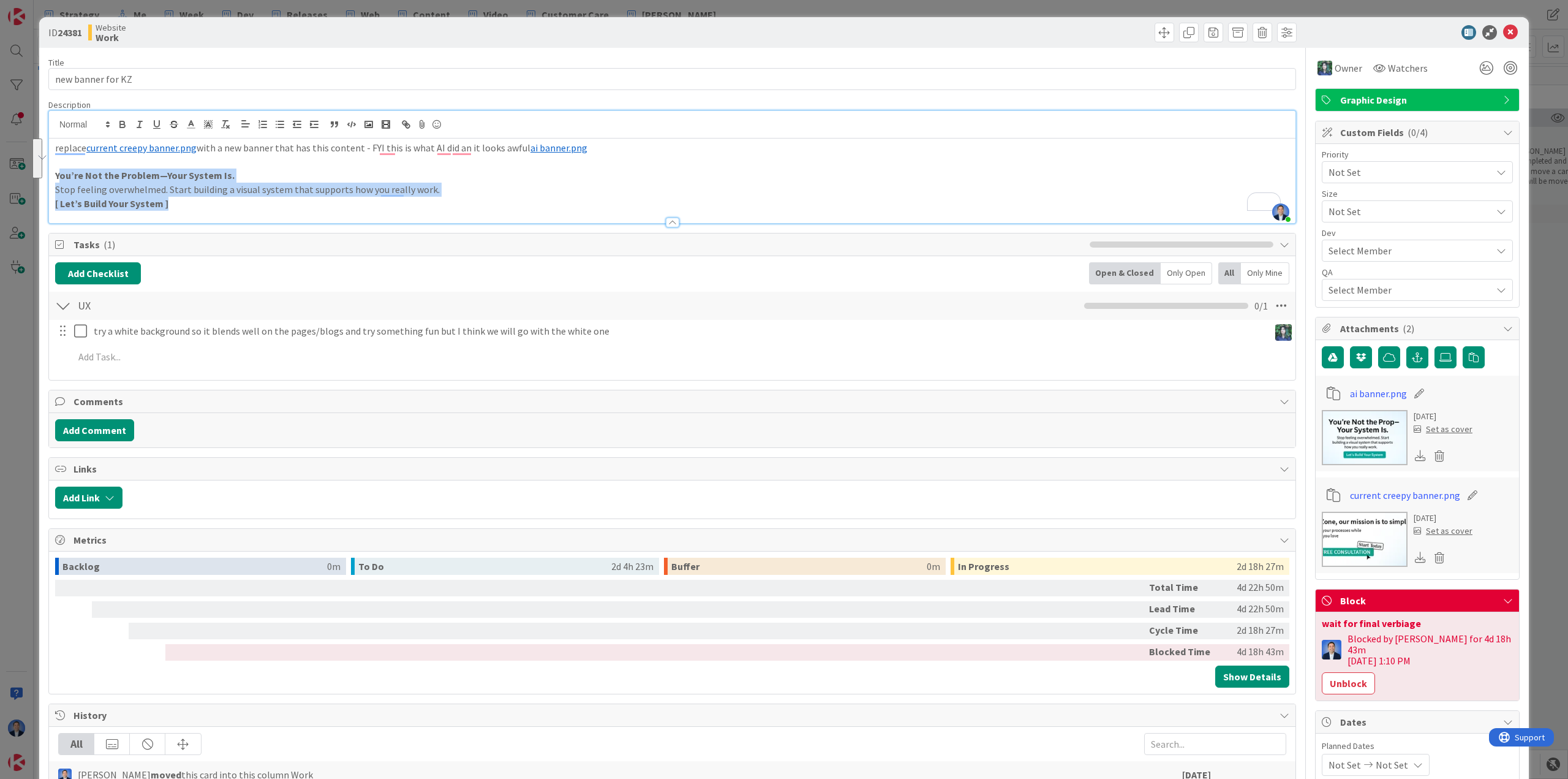
drag, startPoint x: 212, startPoint y: 207, endPoint x: 59, endPoint y: 175, distance: 156.3
click at [59, 175] on div "replace ﻿ current creepy banner.png ﻿ with a new banner that has this content -…" at bounding box center [672, 181] width 1247 height 85
drag, startPoint x: 55, startPoint y: 173, endPoint x: 201, endPoint y: 219, distance: 153.1
click at [201, 219] on div "Description Dimitri Ponomareff joined 3 m ago replace ﻿ current creepy banner.p…" at bounding box center [672, 161] width 1248 height 124
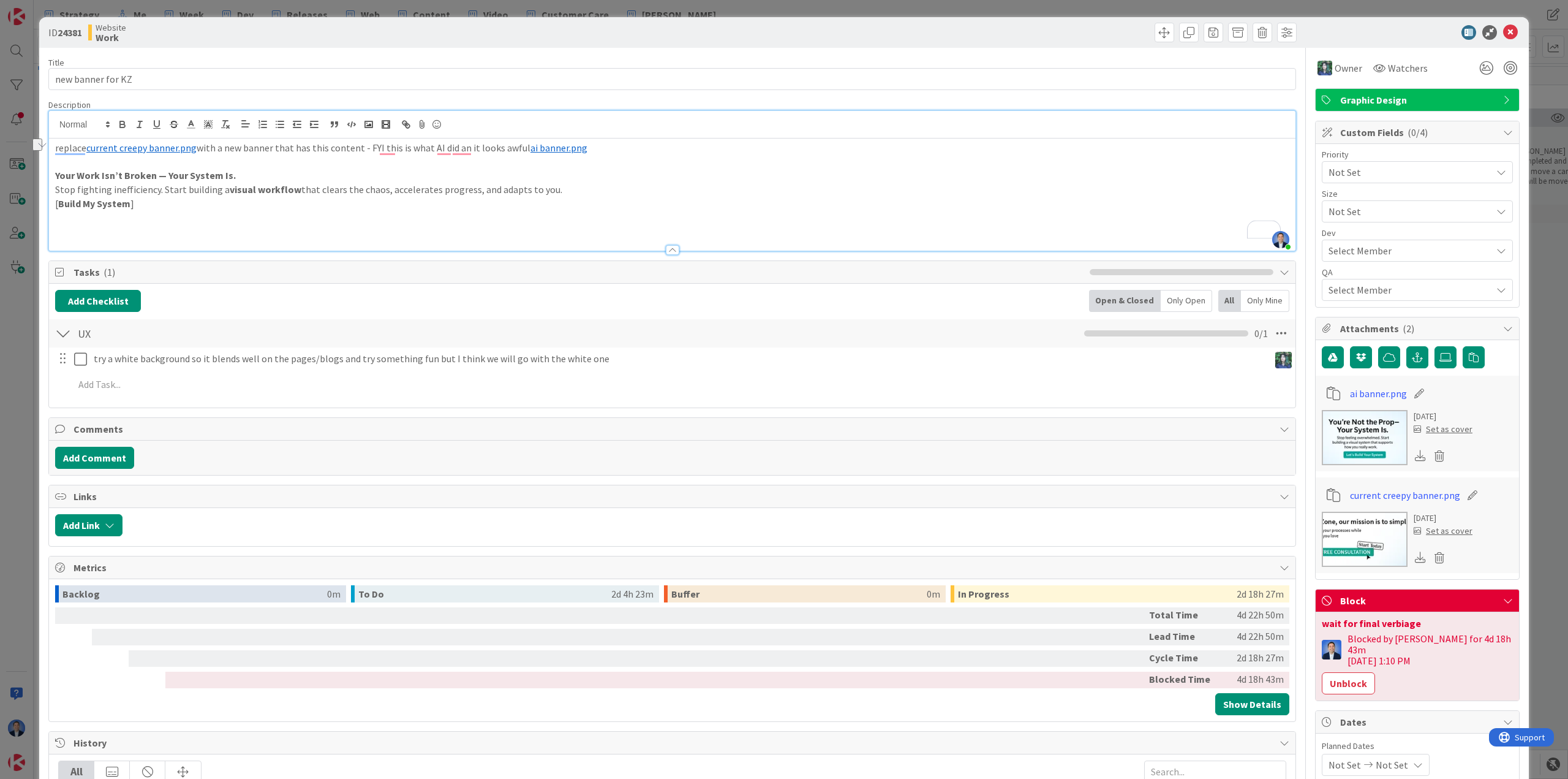
drag, startPoint x: 150, startPoint y: 207, endPoint x: 56, endPoint y: 201, distance: 94.2
click at [56, 201] on p "[ Build My System ]" at bounding box center [672, 204] width 1234 height 14
copy p "[ Build My System ]"
click at [82, 241] on div at bounding box center [672, 244] width 1247 height 13
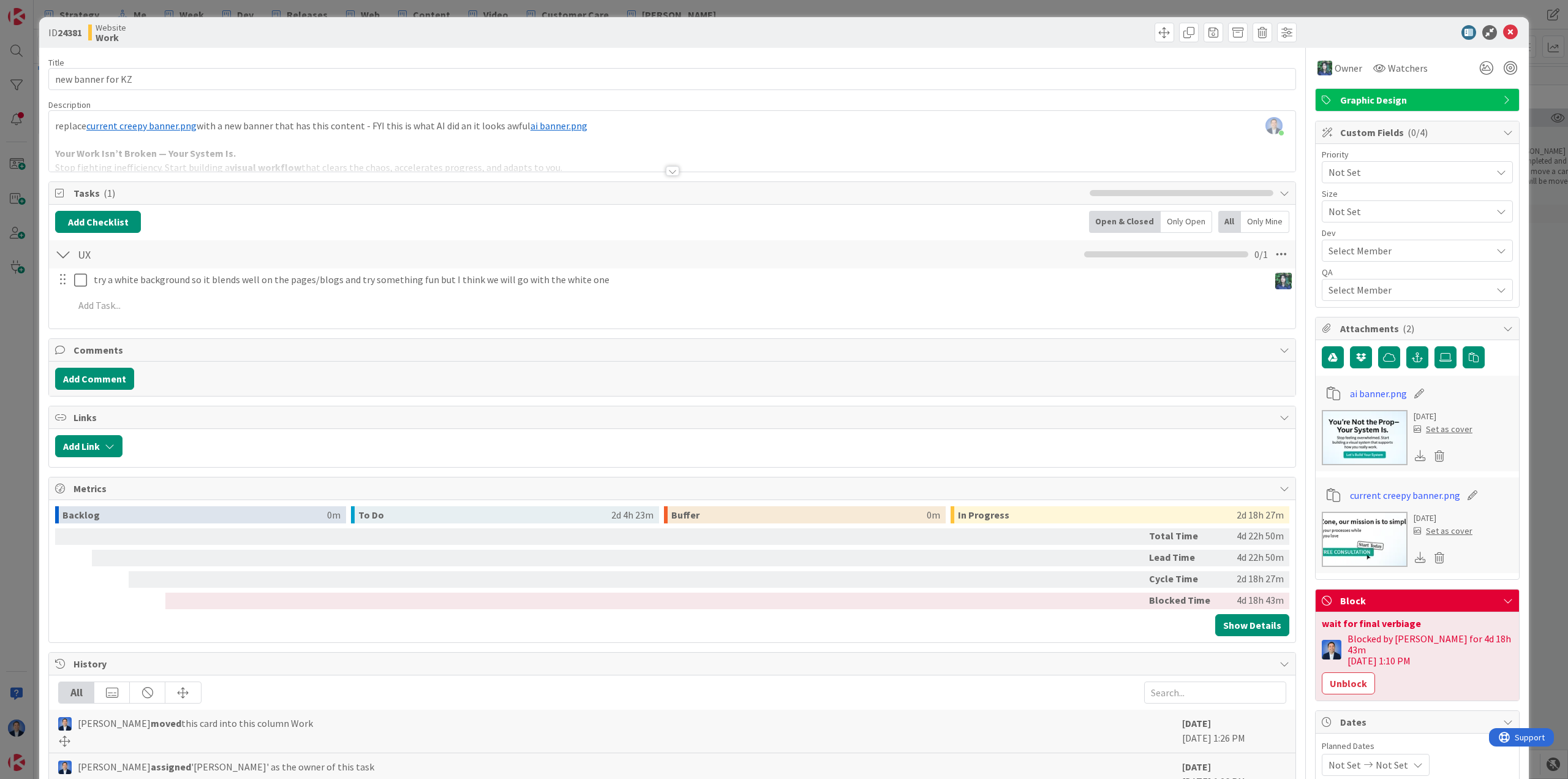
click at [156, 153] on div at bounding box center [672, 156] width 1247 height 32
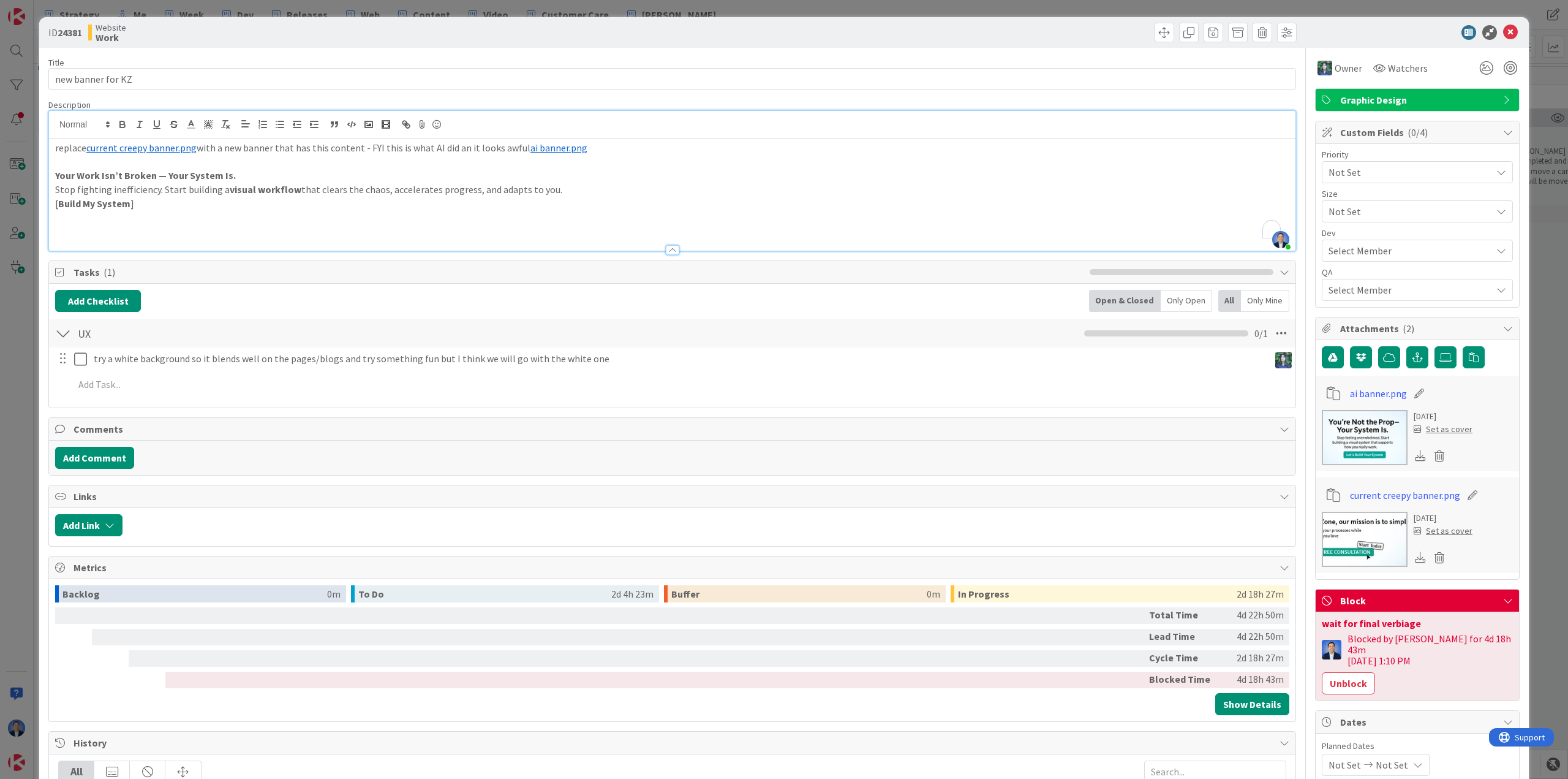
click at [125, 231] on p "To enrich screen reader interactions, please activate Accessibility in Grammarl…" at bounding box center [672, 231] width 1234 height 14
paste div "To enrich screen reader interactions, please activate Accessibility in Grammarl…"
click at [1364, 675] on button "Unblock" at bounding box center [1348, 683] width 53 height 22
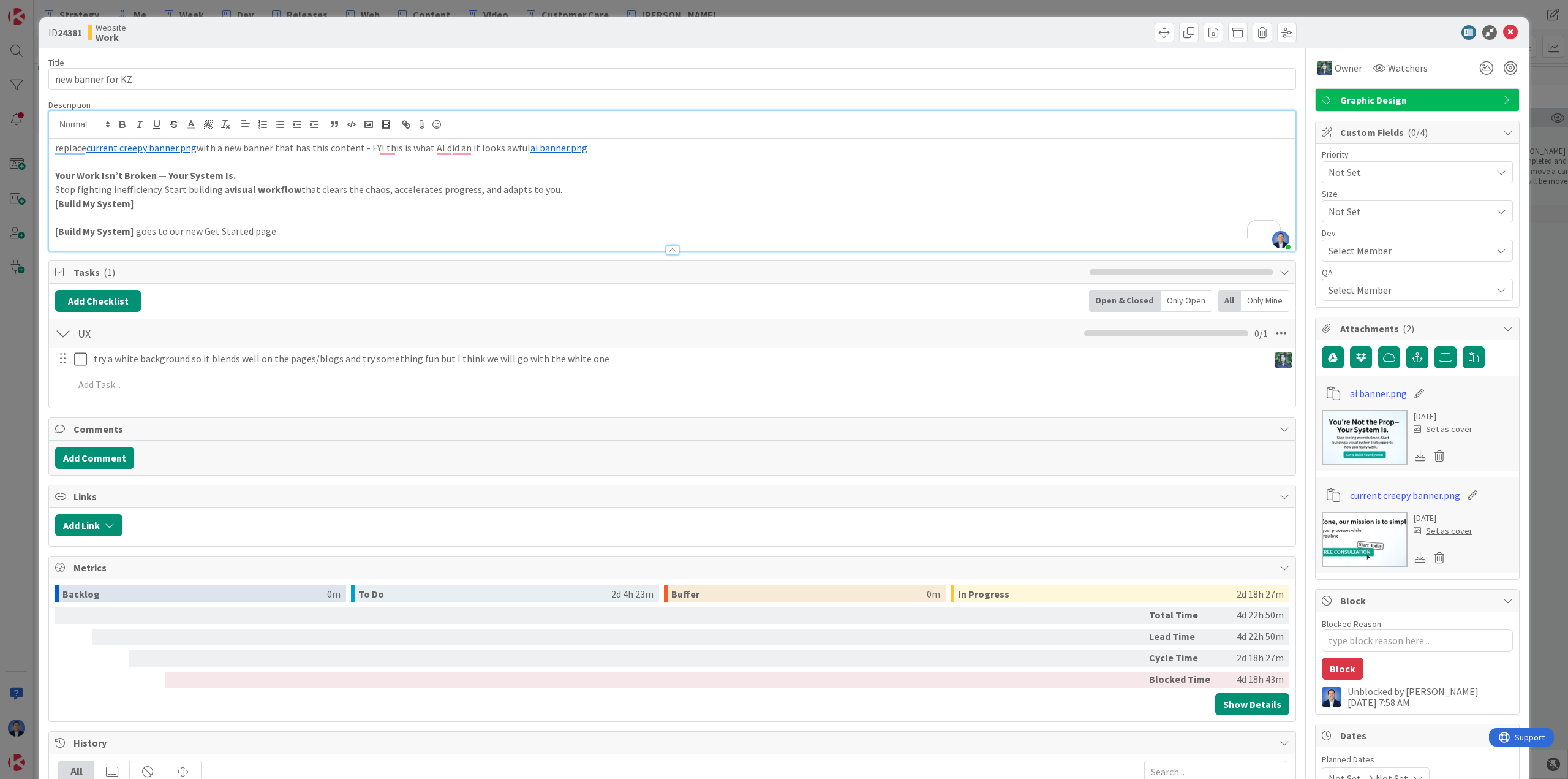
click at [315, 234] on p "[ Build My System ] goes to our new Get Started page" at bounding box center [672, 231] width 1234 height 14
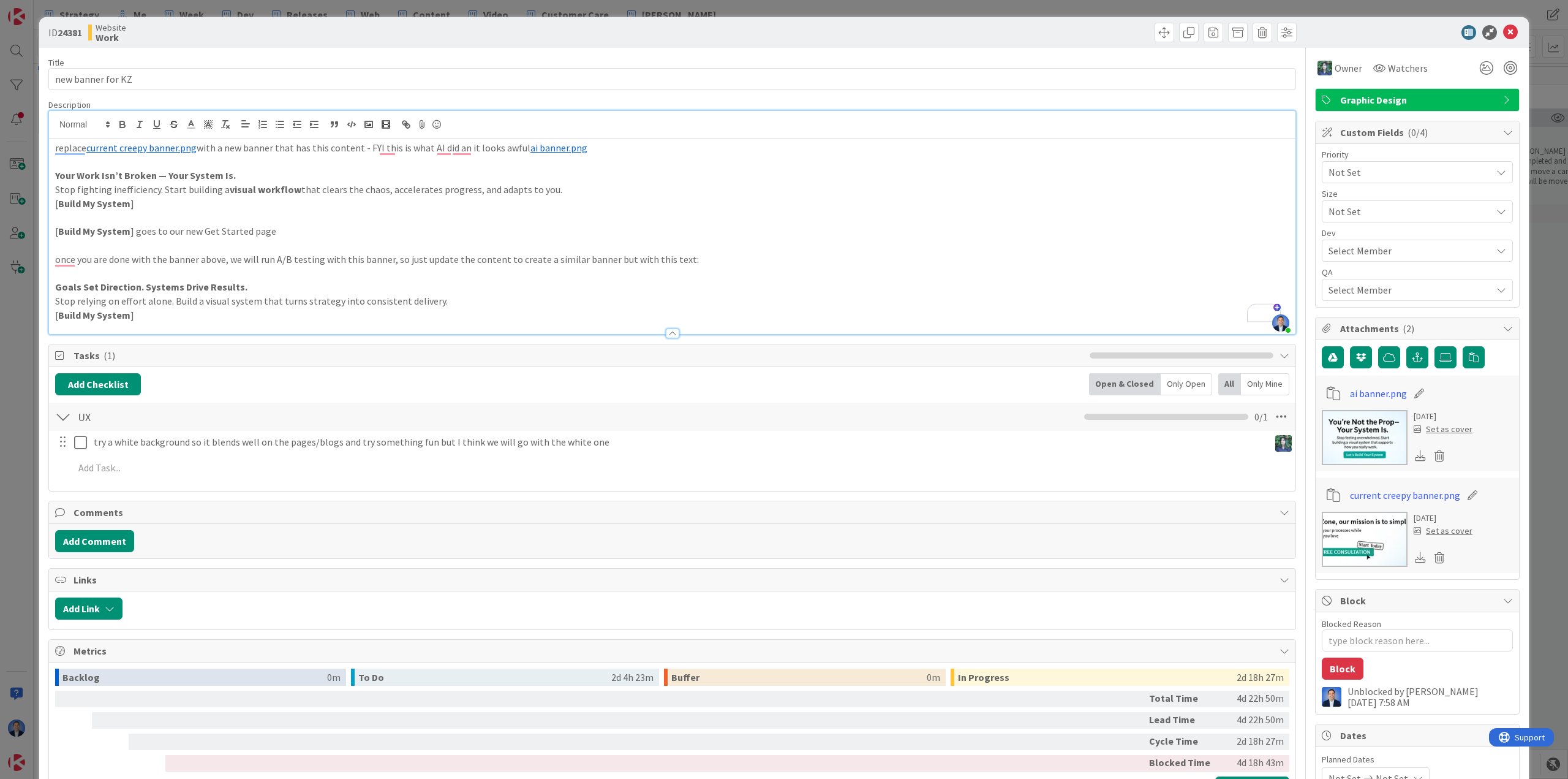
click at [763, 264] on p "once you are done with the banner above, we will run A/B testing with this bann…" at bounding box center [672, 259] width 1234 height 14
click at [1503, 37] on icon at bounding box center [1510, 32] width 15 height 15
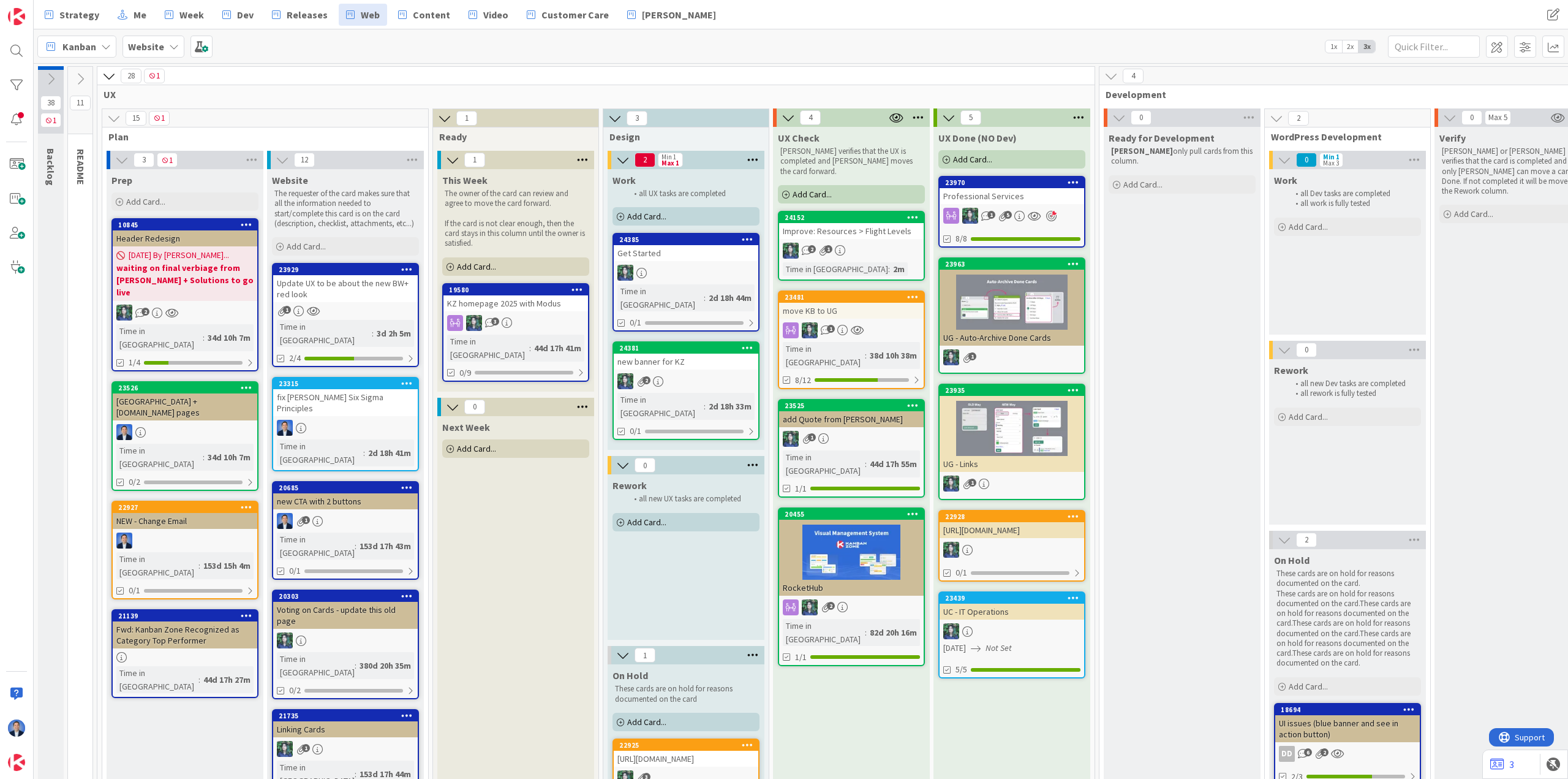
click at [701, 353] on div "new banner for KZ" at bounding box center [686, 361] width 145 height 16
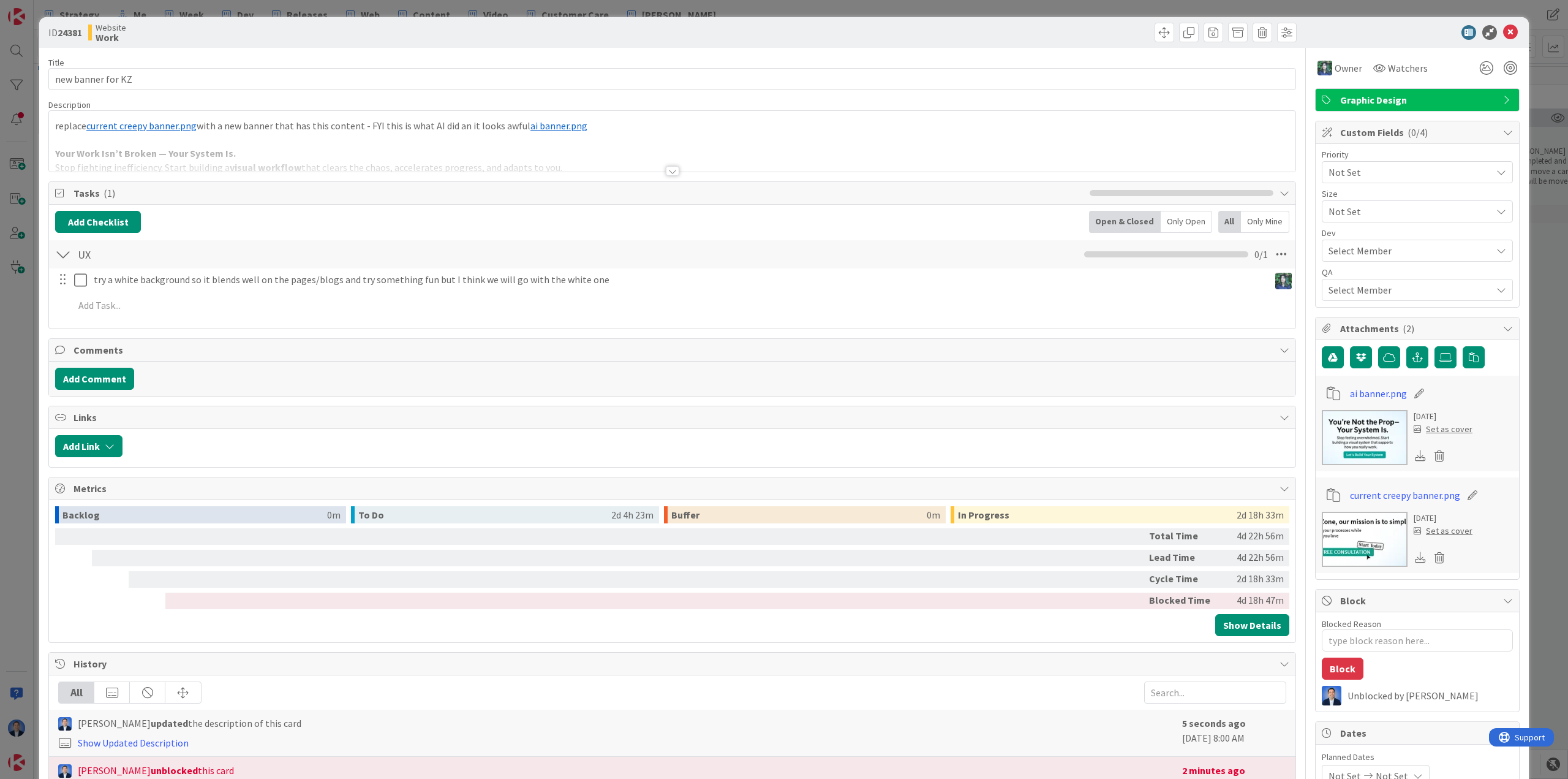
click at [394, 142] on div at bounding box center [672, 156] width 1247 height 32
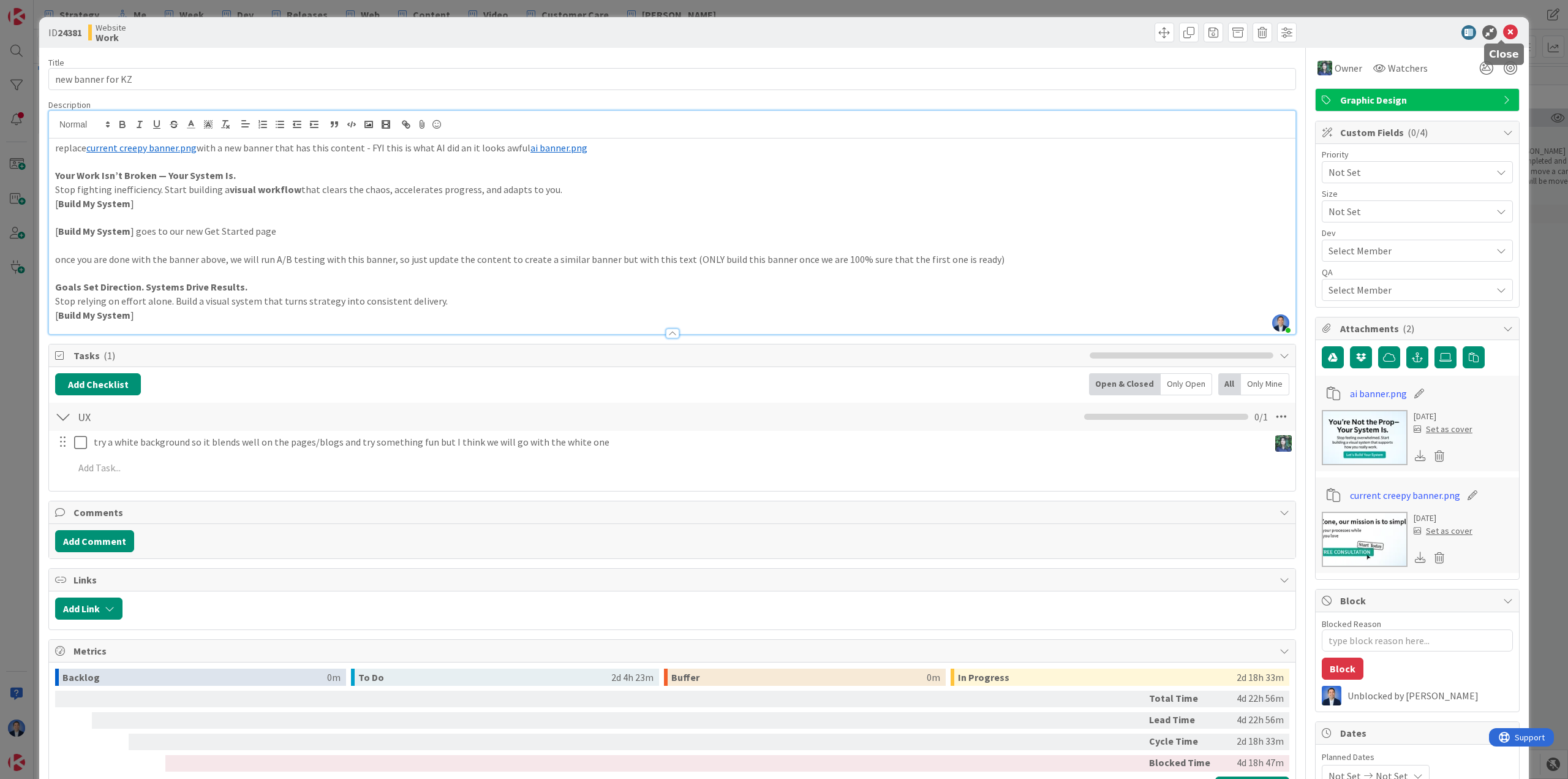
click at [1504, 31] on icon at bounding box center [1510, 32] width 15 height 15
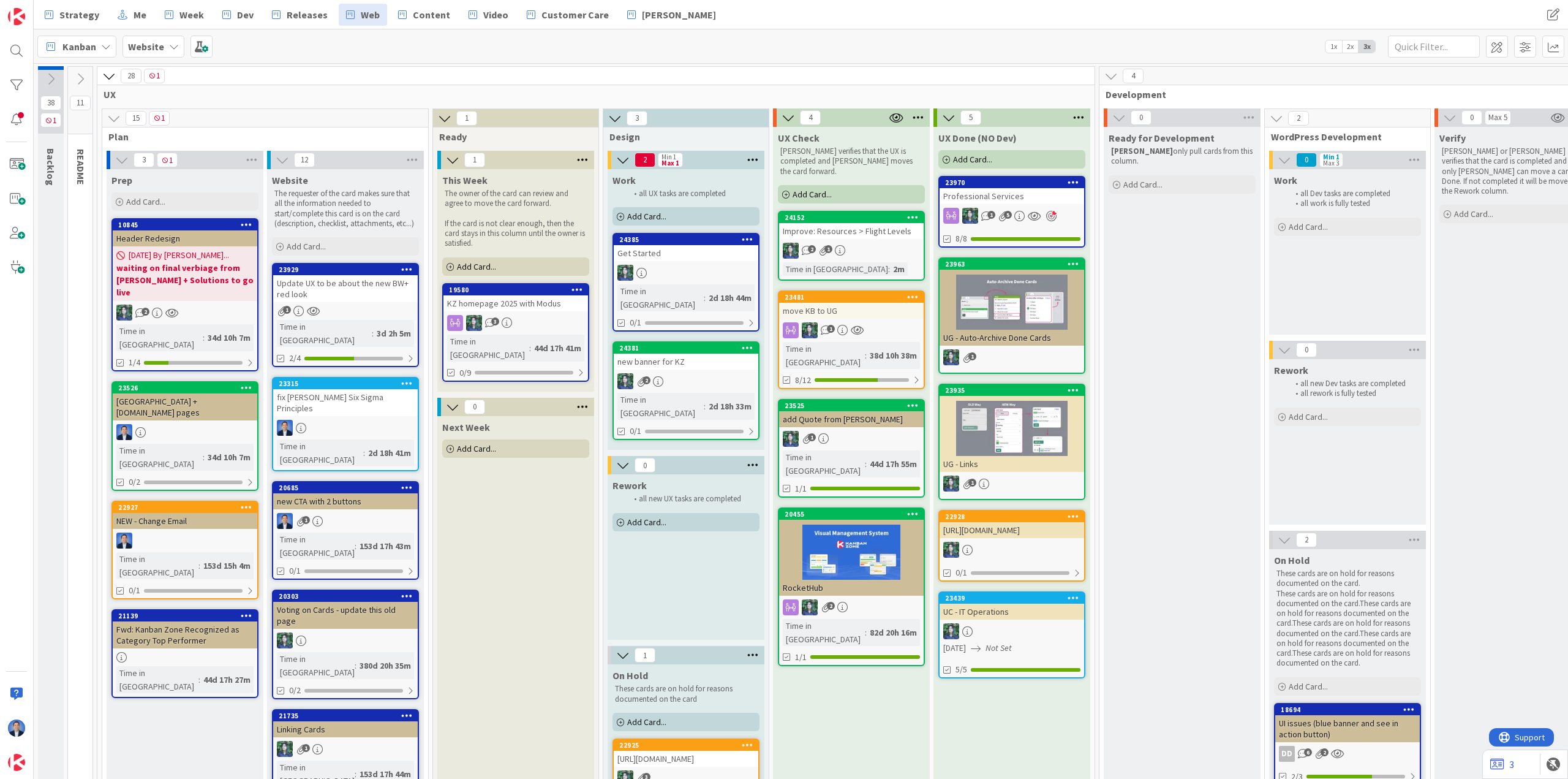
click at [701, 246] on div "Get Started" at bounding box center [686, 253] width 145 height 16
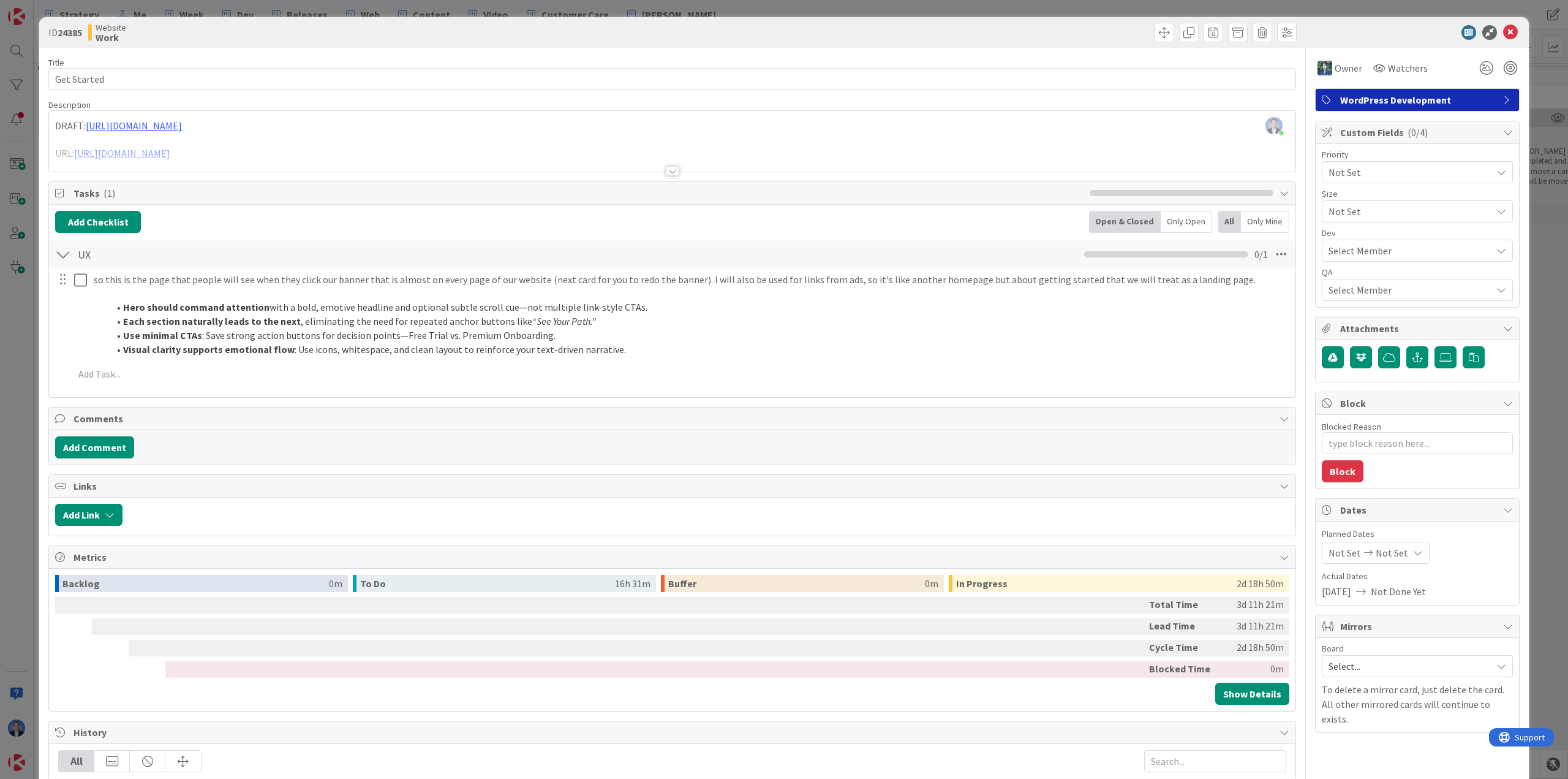
drag, startPoint x: 464, startPoint y: 126, endPoint x: 1179, endPoint y: 125, distance: 715.0
click at [464, 126] on div "Dimitri Ponomareff just joined DRAFT: https://kanbanzone.com/?page_id=44150&pre…" at bounding box center [672, 141] width 1247 height 61
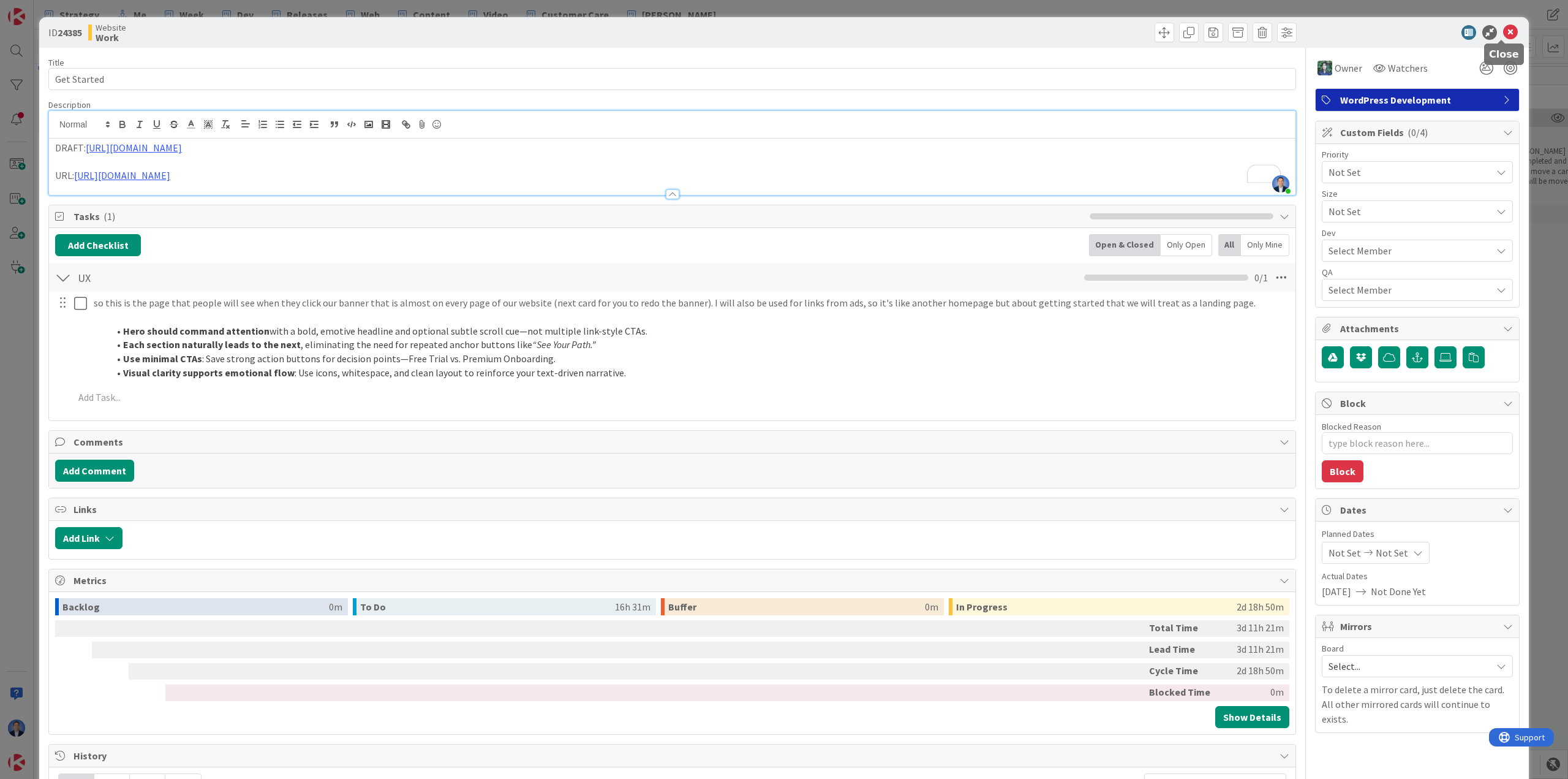
drag, startPoint x: 1497, startPoint y: 32, endPoint x: 1347, endPoint y: 66, distance: 153.8
click at [1503, 32] on icon at bounding box center [1510, 32] width 15 height 15
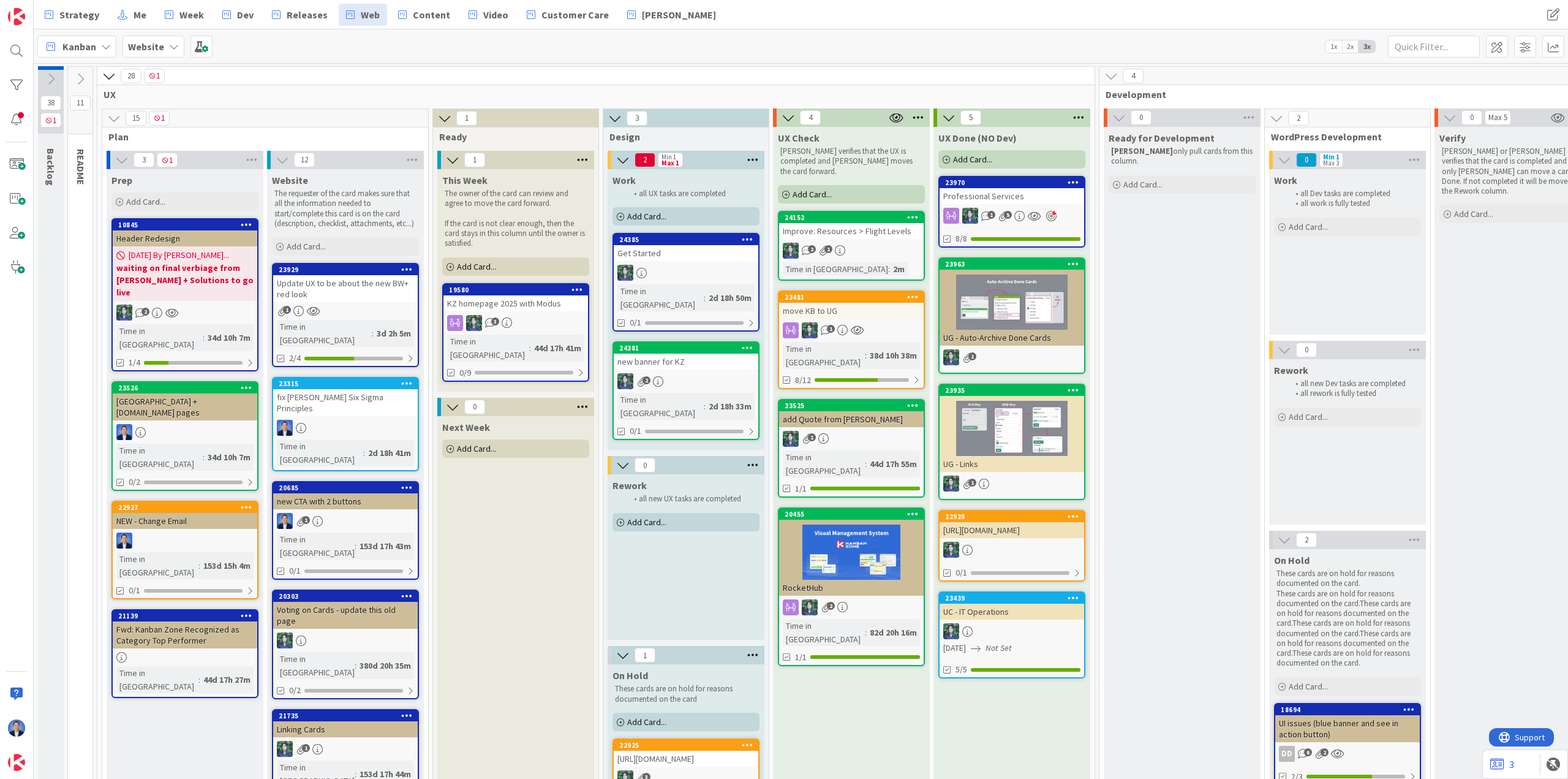
click at [709, 353] on div "new banner for KZ" at bounding box center [686, 361] width 145 height 16
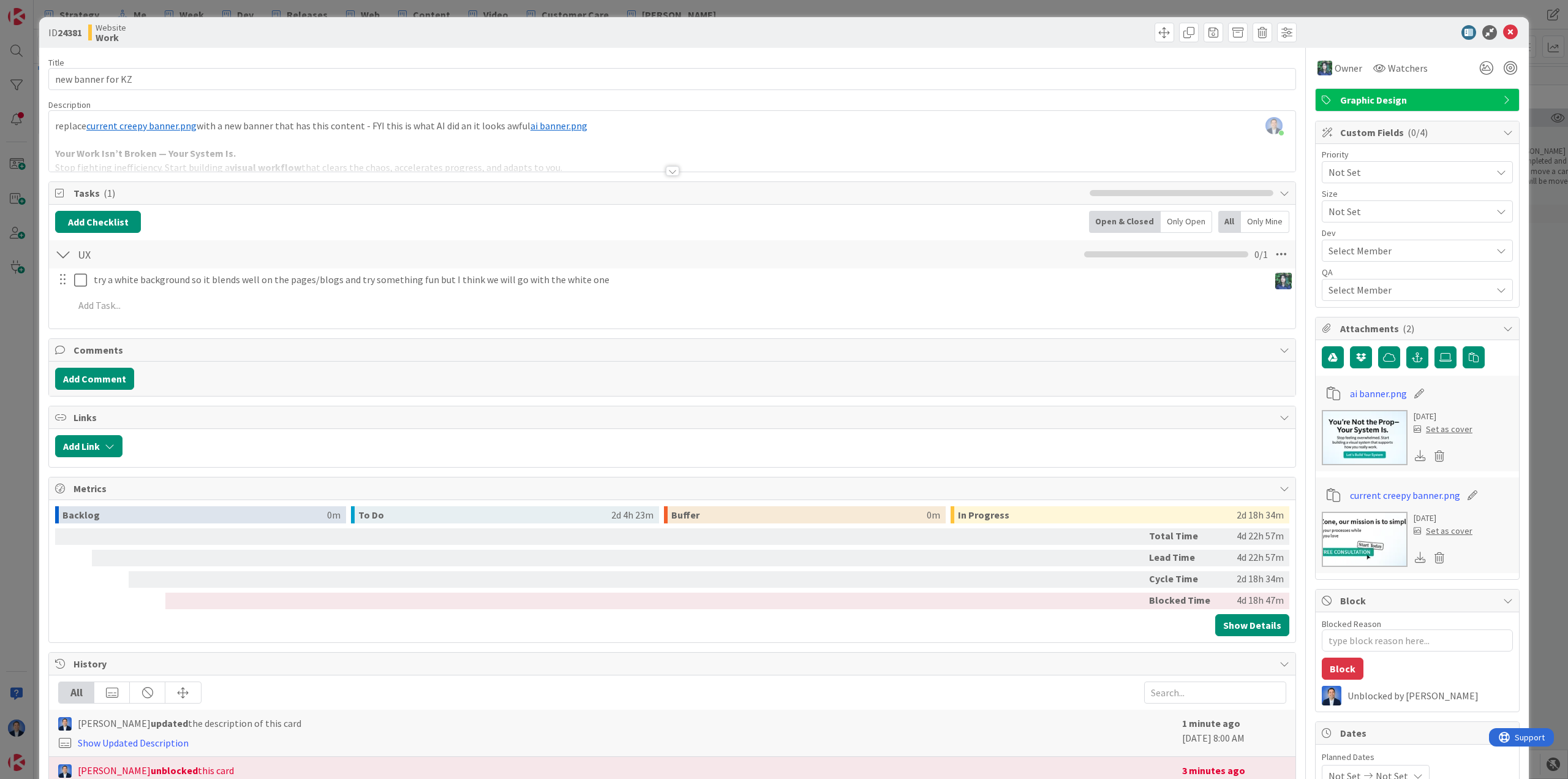
drag, startPoint x: 728, startPoint y: 51, endPoint x: 860, endPoint y: 51, distance: 132.0
click at [728, 51] on div "Title 17 / 128 new banner for KZ Description Dimitri Ponomareff just joined rep…" at bounding box center [672, 541] width 1248 height 987
click at [1503, 32] on icon at bounding box center [1510, 32] width 15 height 15
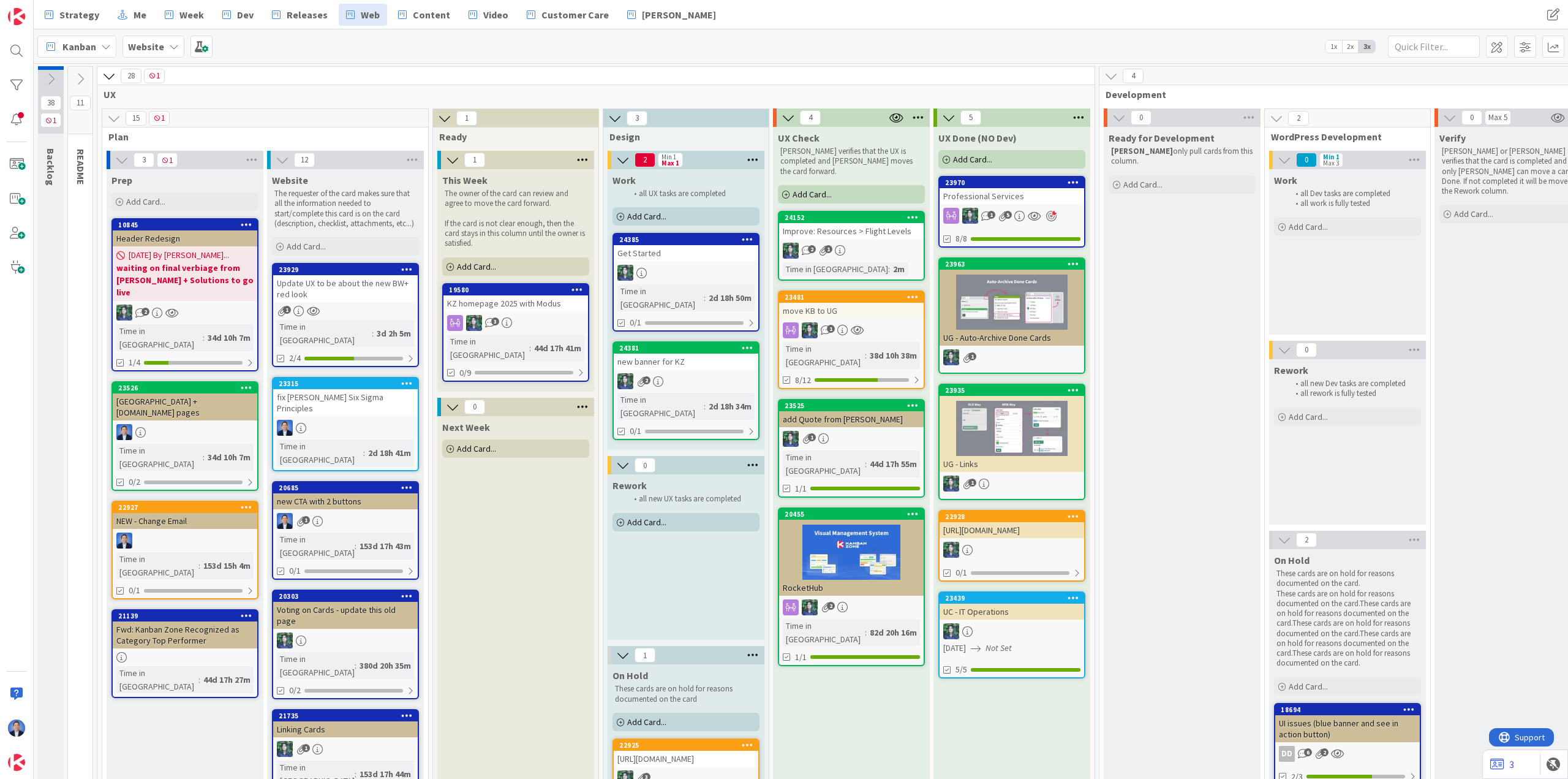
click at [530, 315] on div "3" at bounding box center [516, 322] width 145 height 16
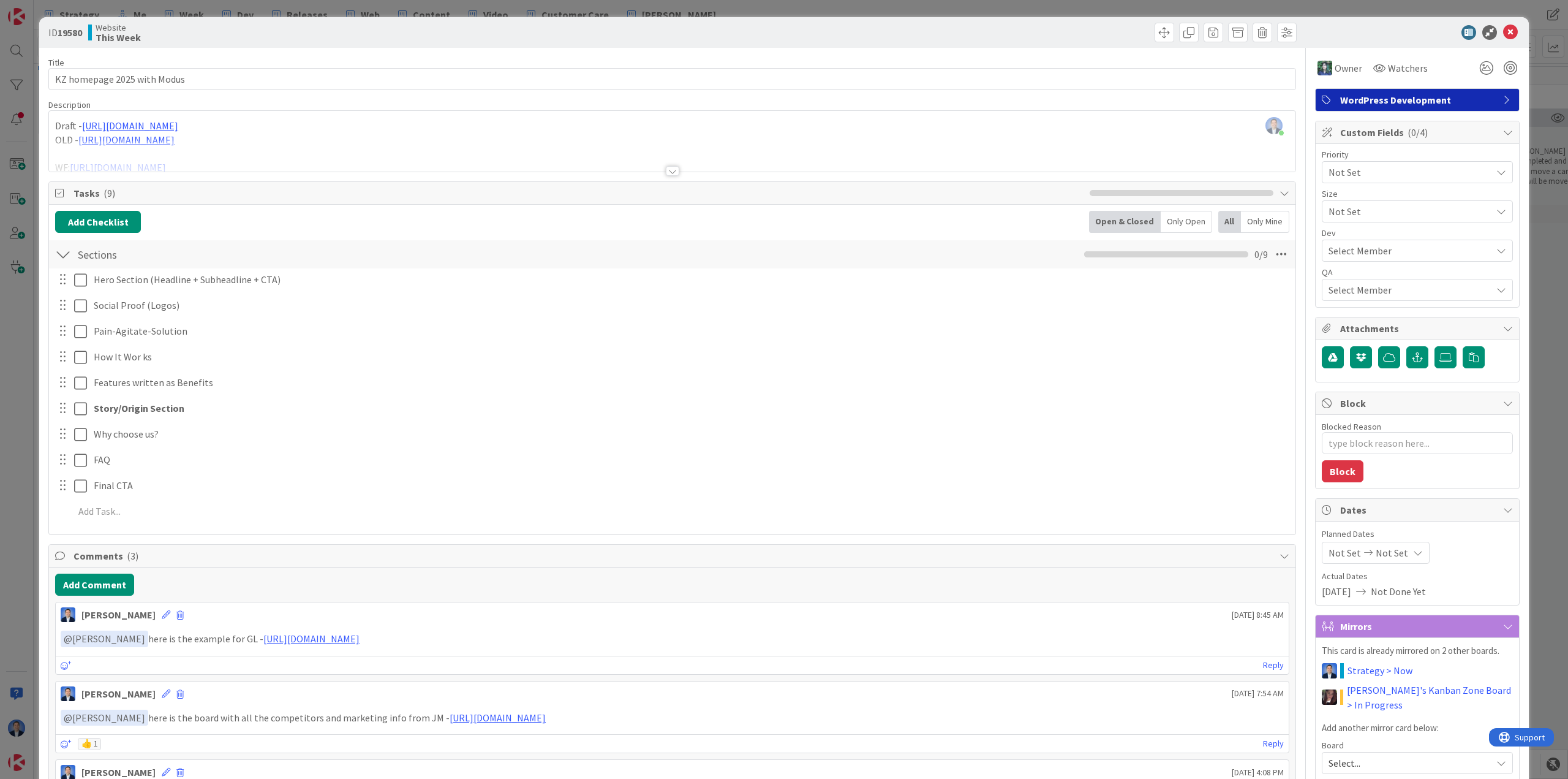
click at [425, 370] on div "Hero Section (Headline + Subheadline + CTA) Update Cancel Social Proof (Logos) …" at bounding box center [672, 397] width 1234 height 258
click at [1503, 35] on icon at bounding box center [1510, 32] width 15 height 15
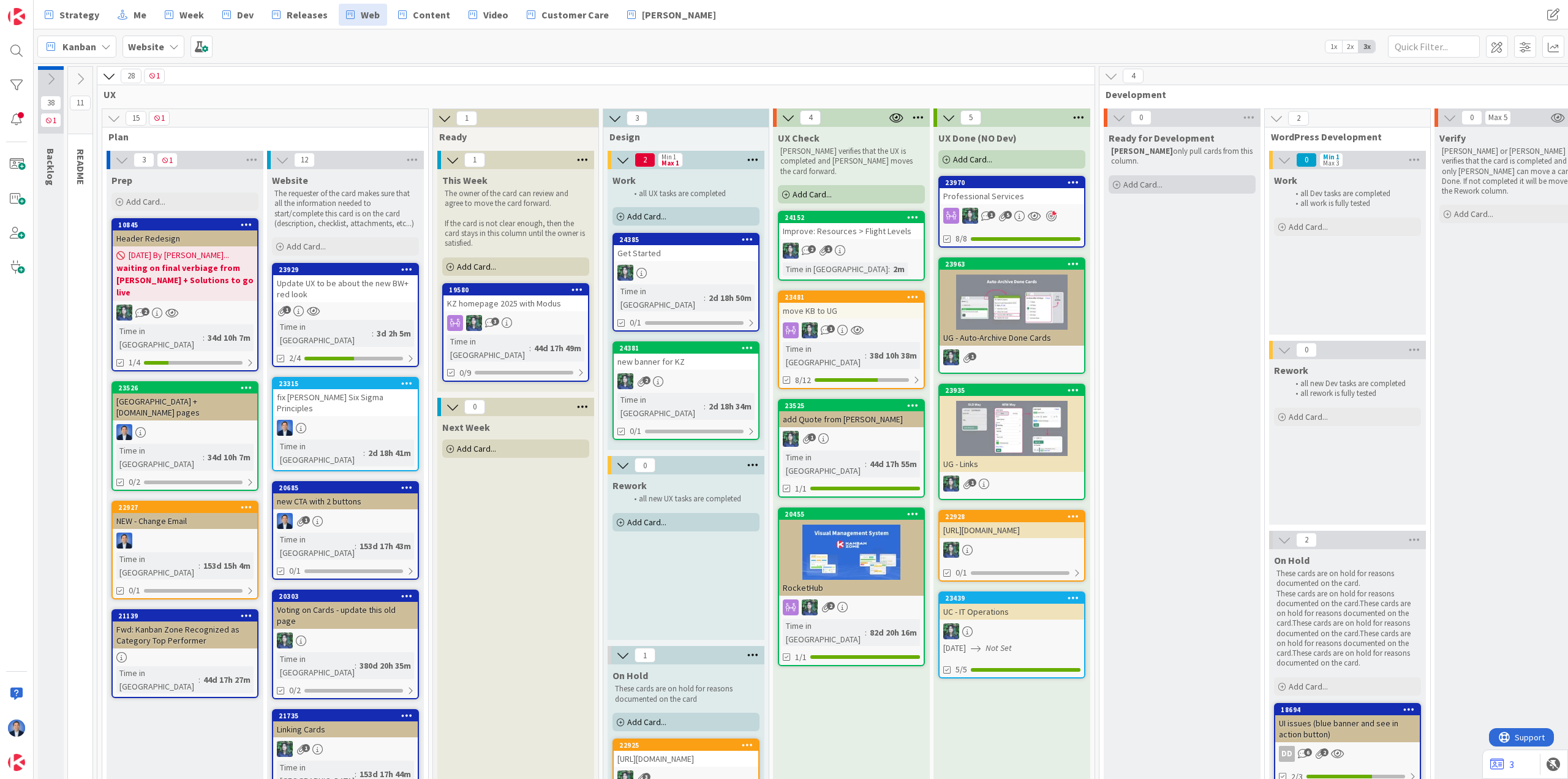
click at [1132, 179] on span "Add Card..." at bounding box center [1142, 184] width 39 height 11
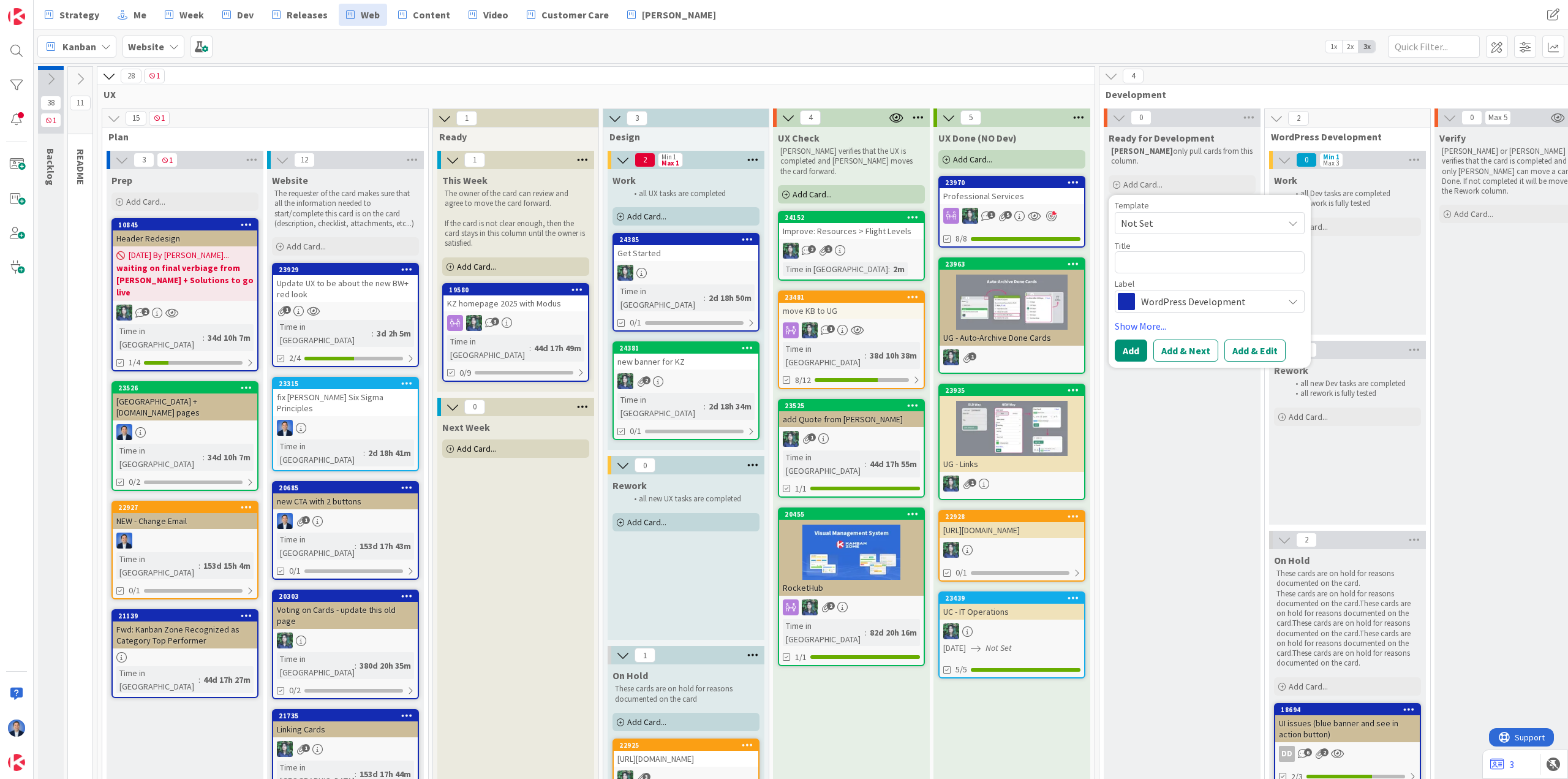
type textarea "x"
type textarea "A"
type textarea "x"
type textarea "A/"
type textarea "x"
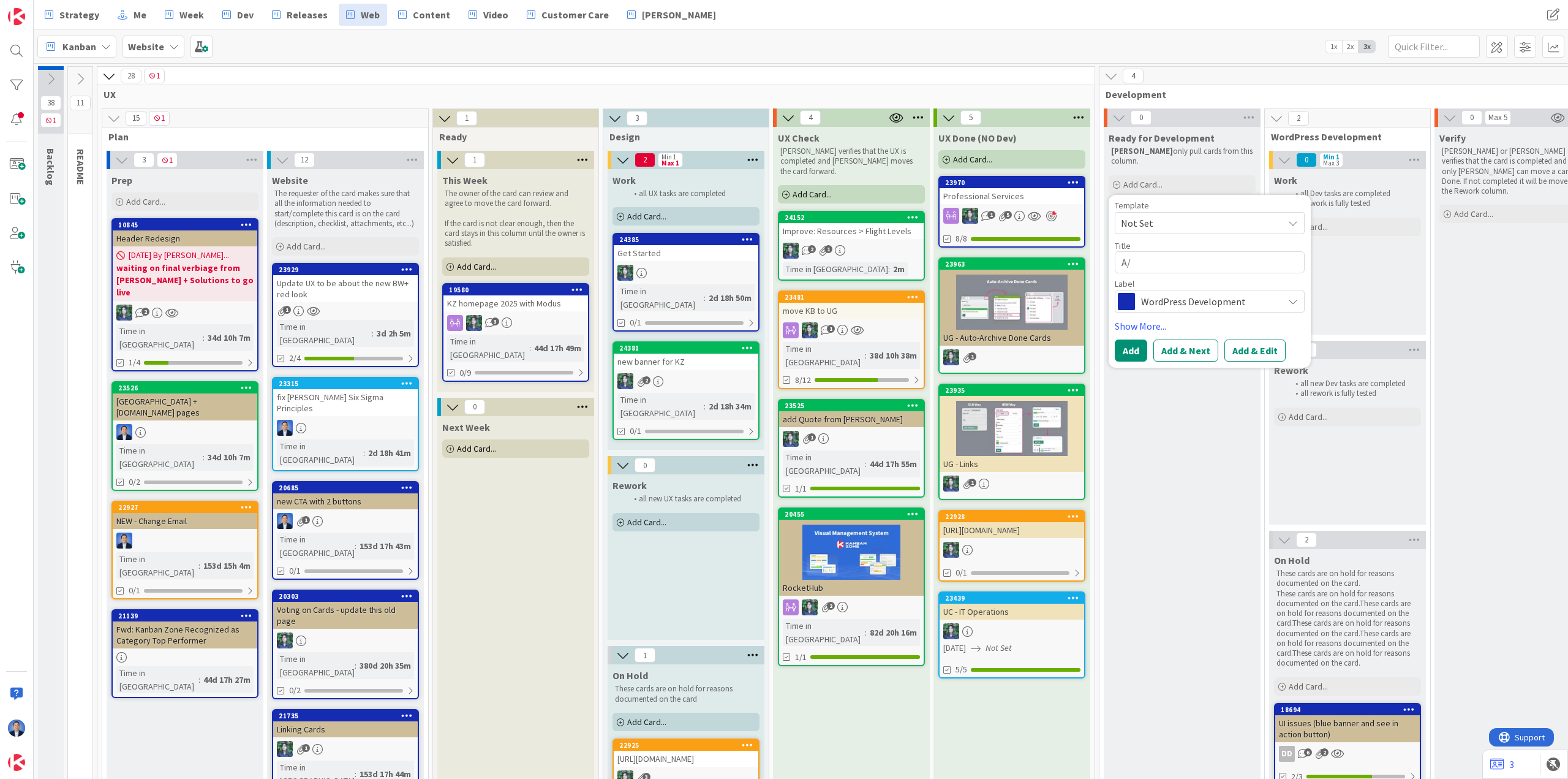
type textarea "A/B"
type textarea "x"
type textarea "A/B"
type textarea "x"
type textarea "A/B t"
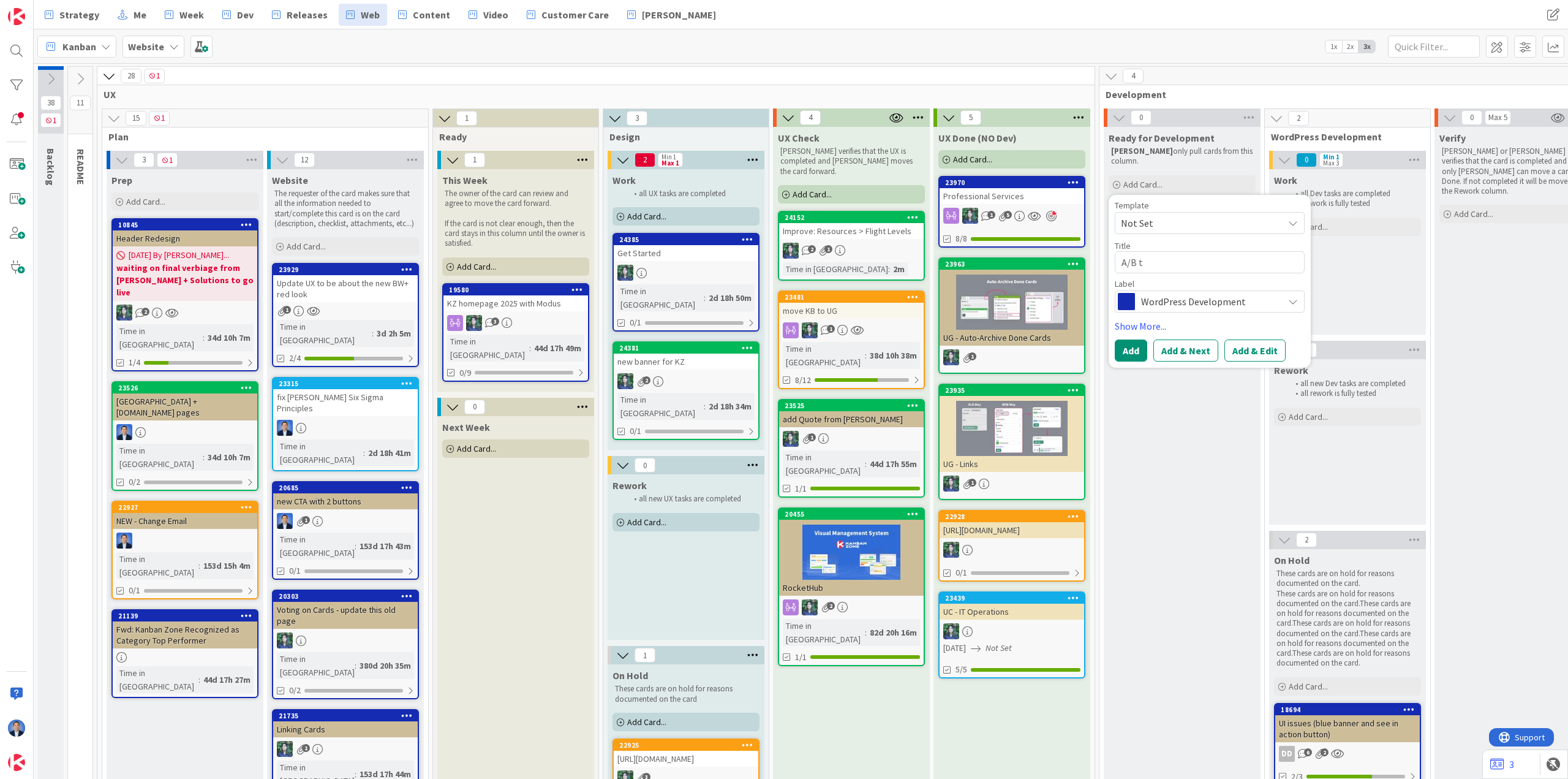
type textarea "x"
type textarea "A/B te"
type textarea "x"
type textarea "A/B tes"
type textarea "x"
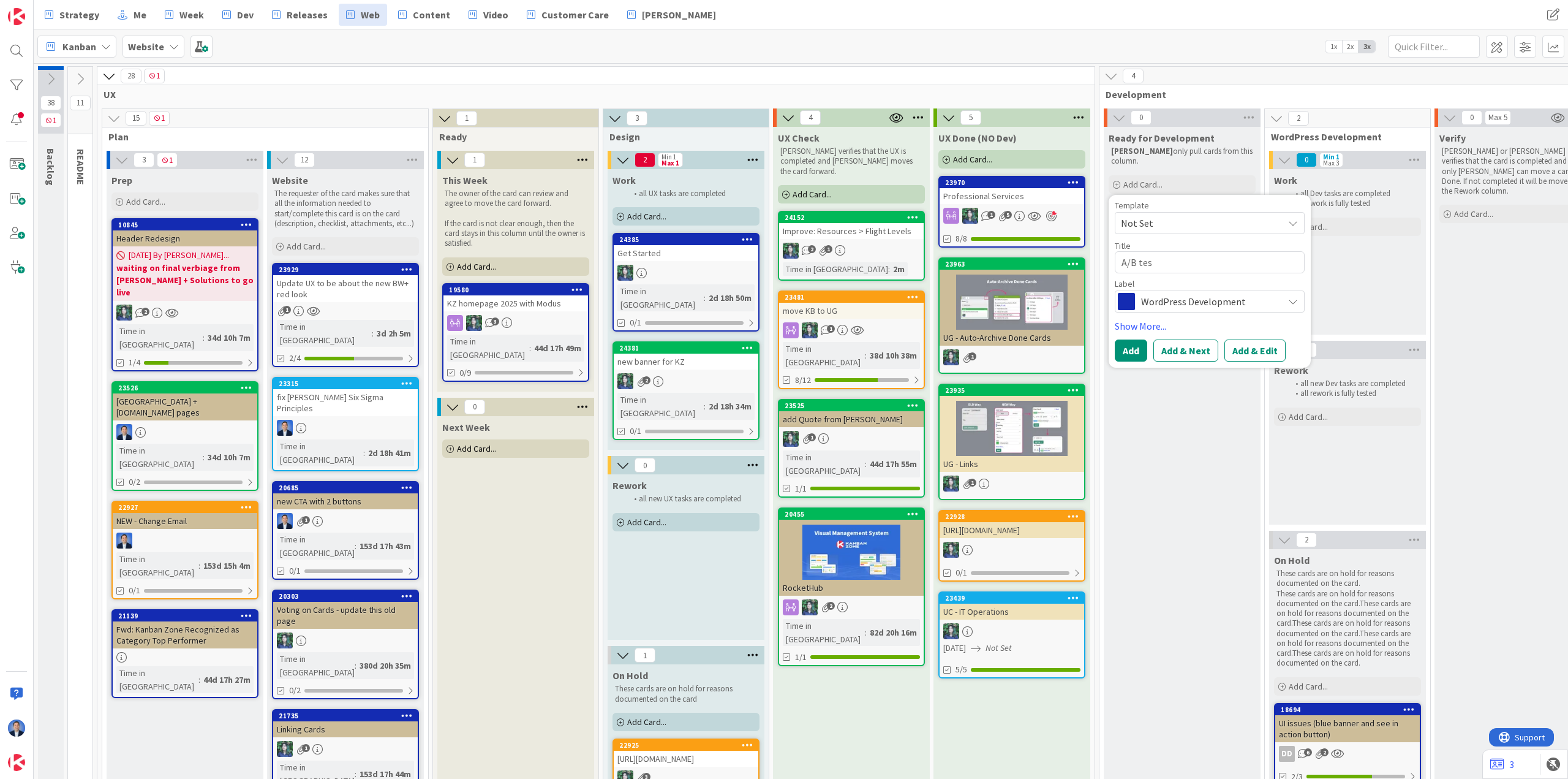
type textarea "A/B test"
type textarea "x"
type textarea "A/B test"
type textarea "x"
type textarea "A/B test f"
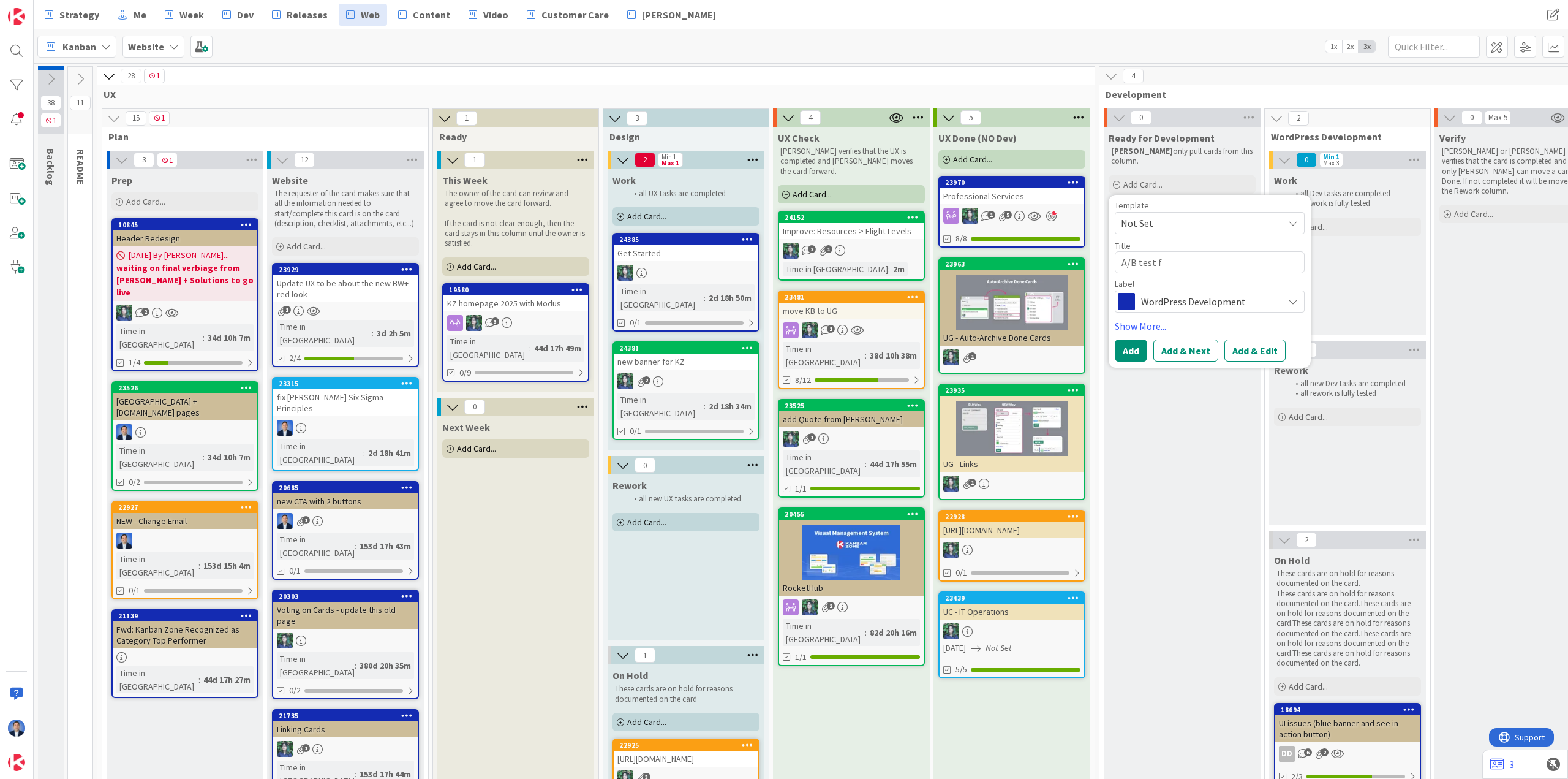
type textarea "x"
type textarea "A/B test fo"
type textarea "x"
type textarea "A/B test for"
type textarea "x"
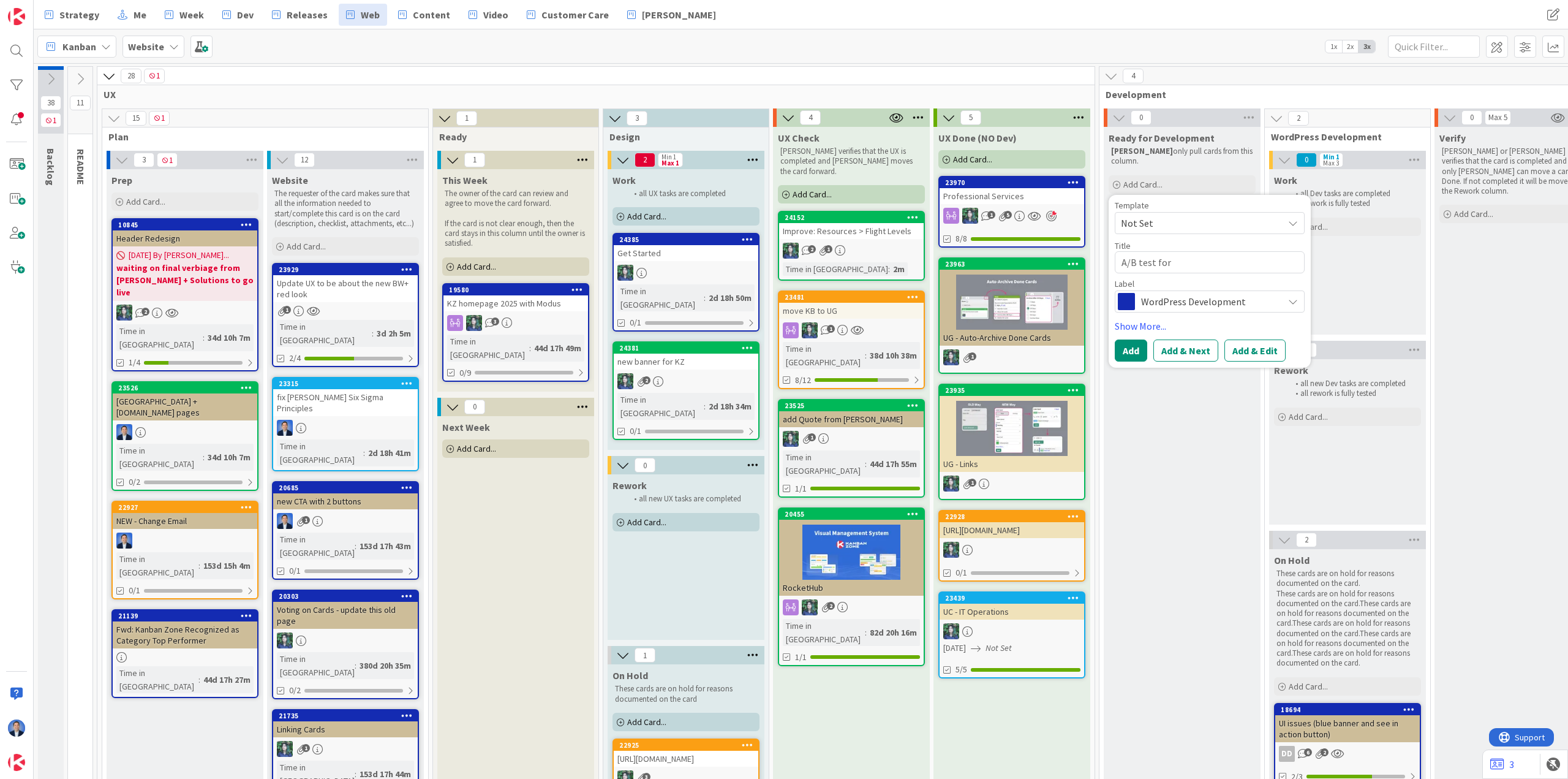
type textarea "A/B test for"
type textarea "x"
type textarea "A/B test for a"
type textarea "x"
type textarea "A/B test for a"
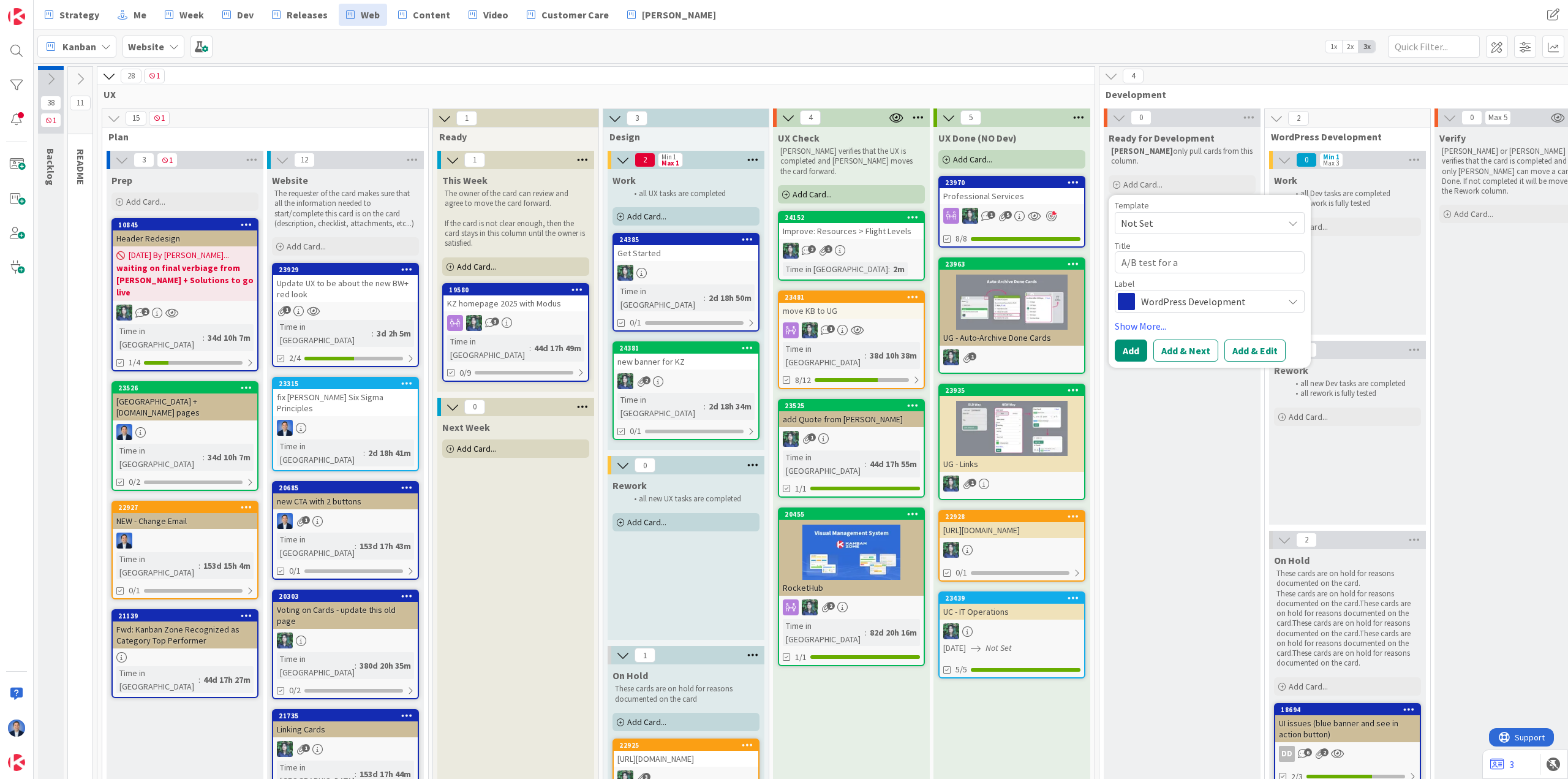
type textarea "x"
type textarea "A/B test for a b"
type textarea "x"
type textarea "A/B test for a ba"
type textarea "x"
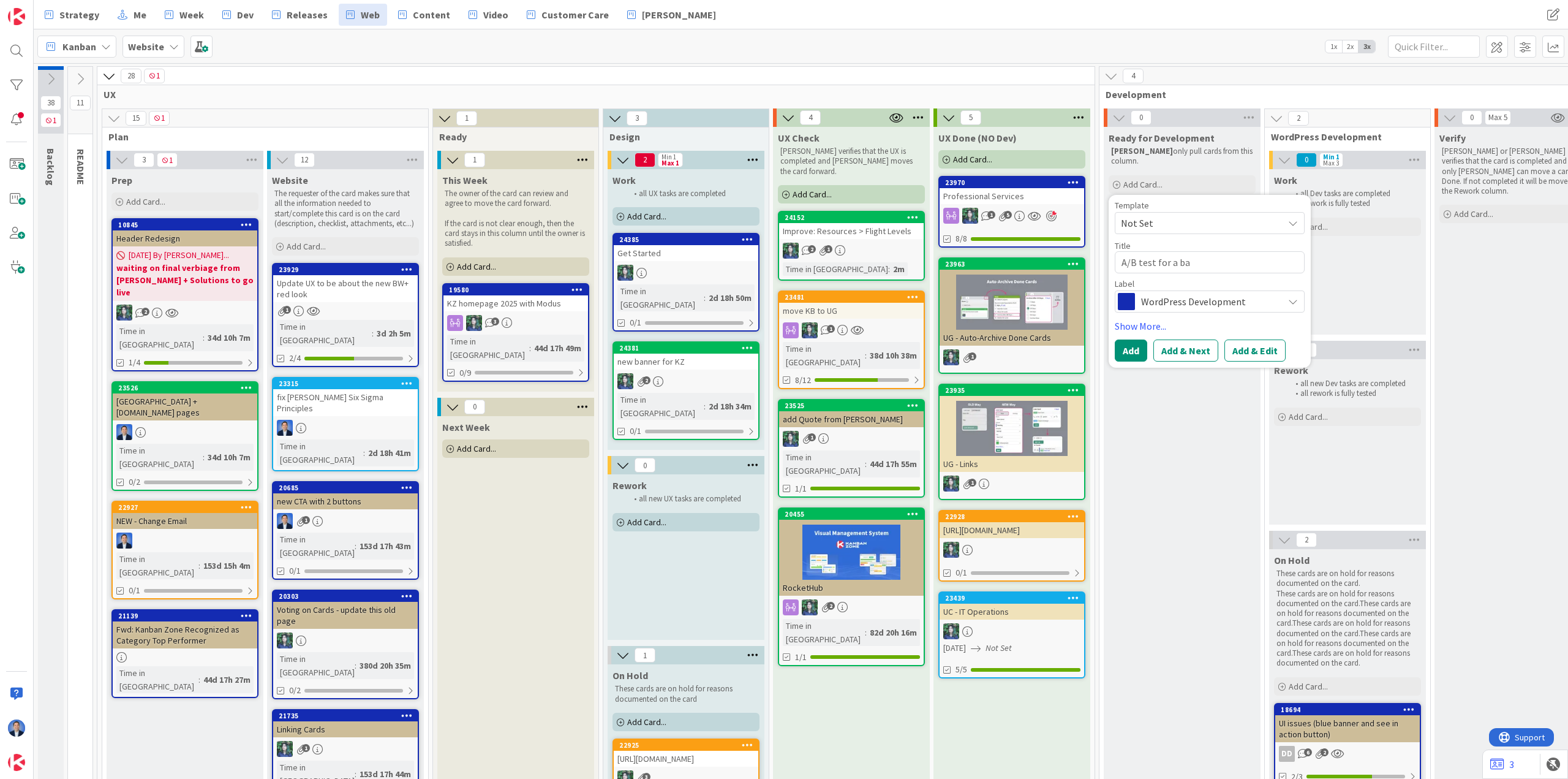
type textarea "A/B test for a ban"
type textarea "x"
type textarea "A/B test for a bann"
type textarea "x"
type textarea "A/B test for a banne"
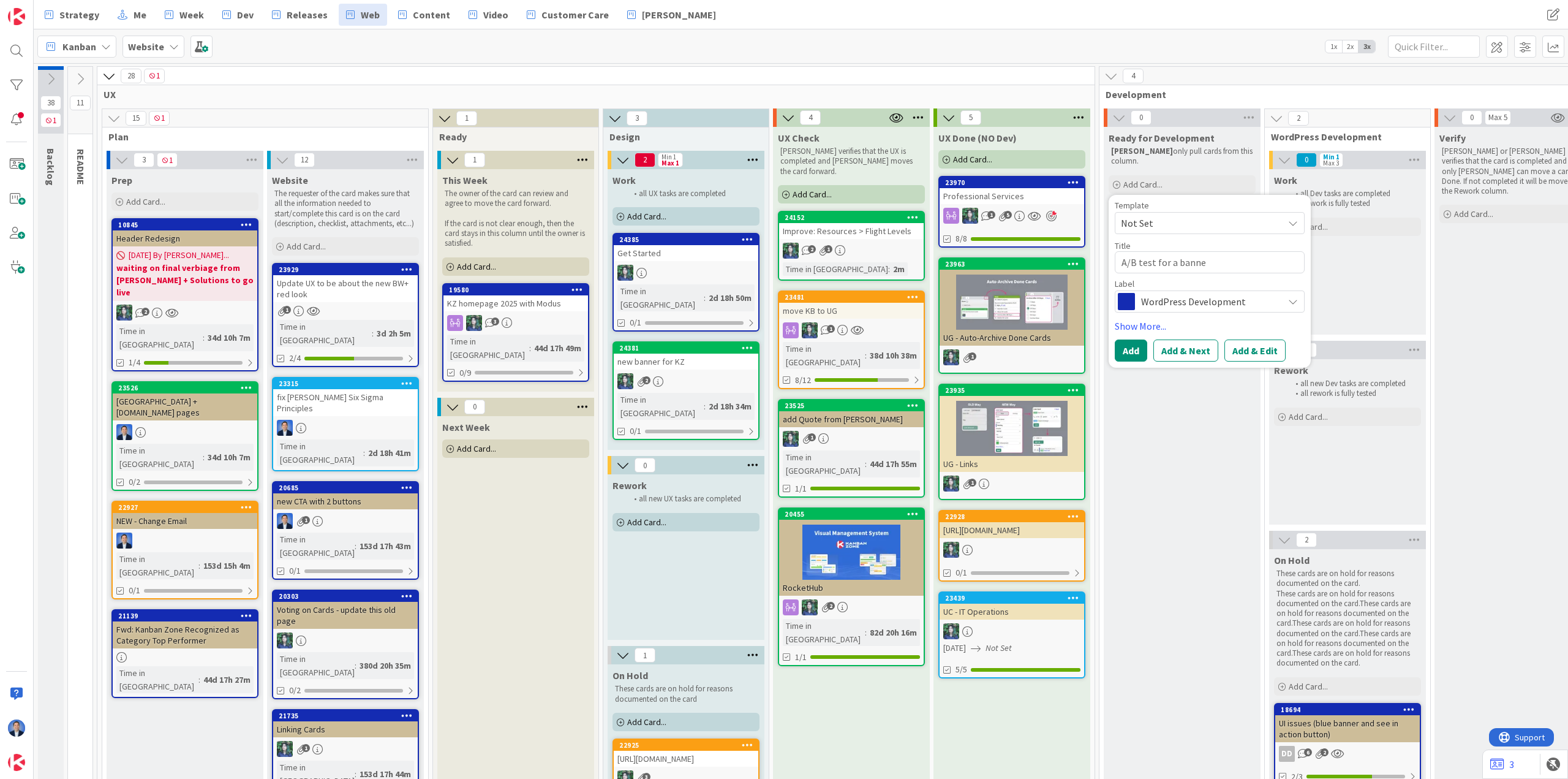
type textarea "x"
type textarea "A/B test for a banner"
click at [1261, 344] on button "Add & Edit" at bounding box center [1254, 350] width 61 height 22
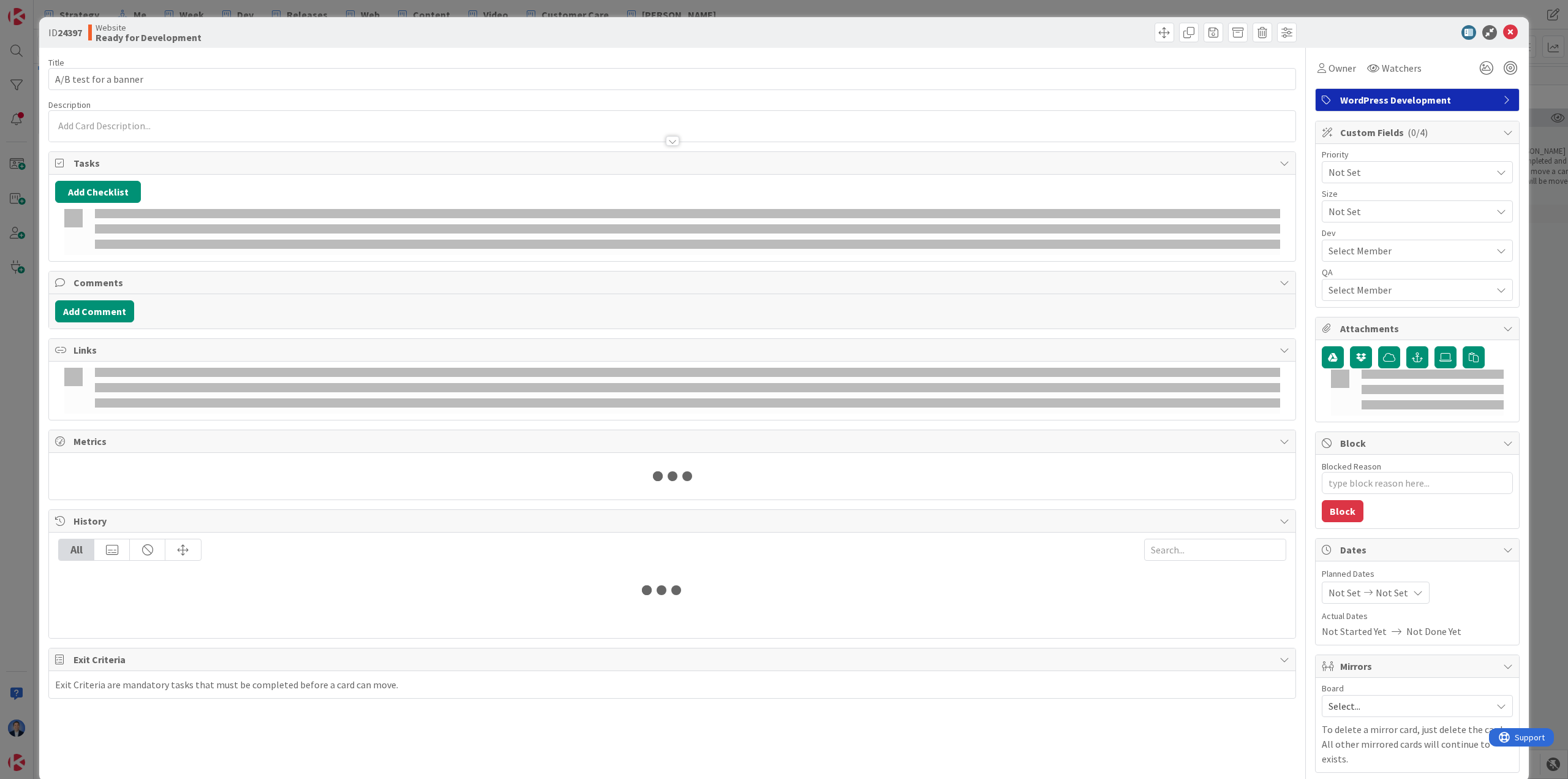
type textarea "x"
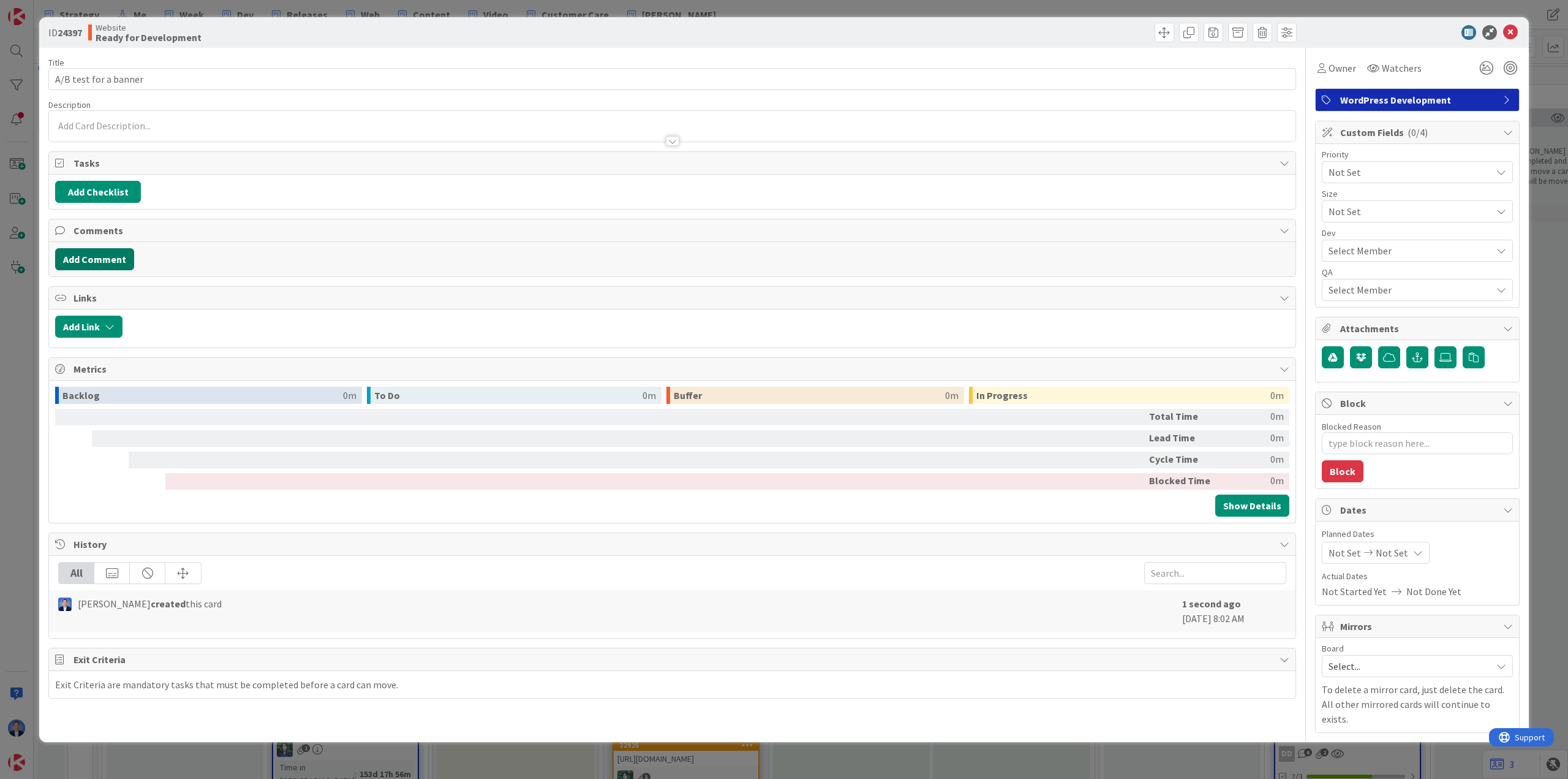
click at [106, 266] on button "Add Comment" at bounding box center [95, 259] width 79 height 22
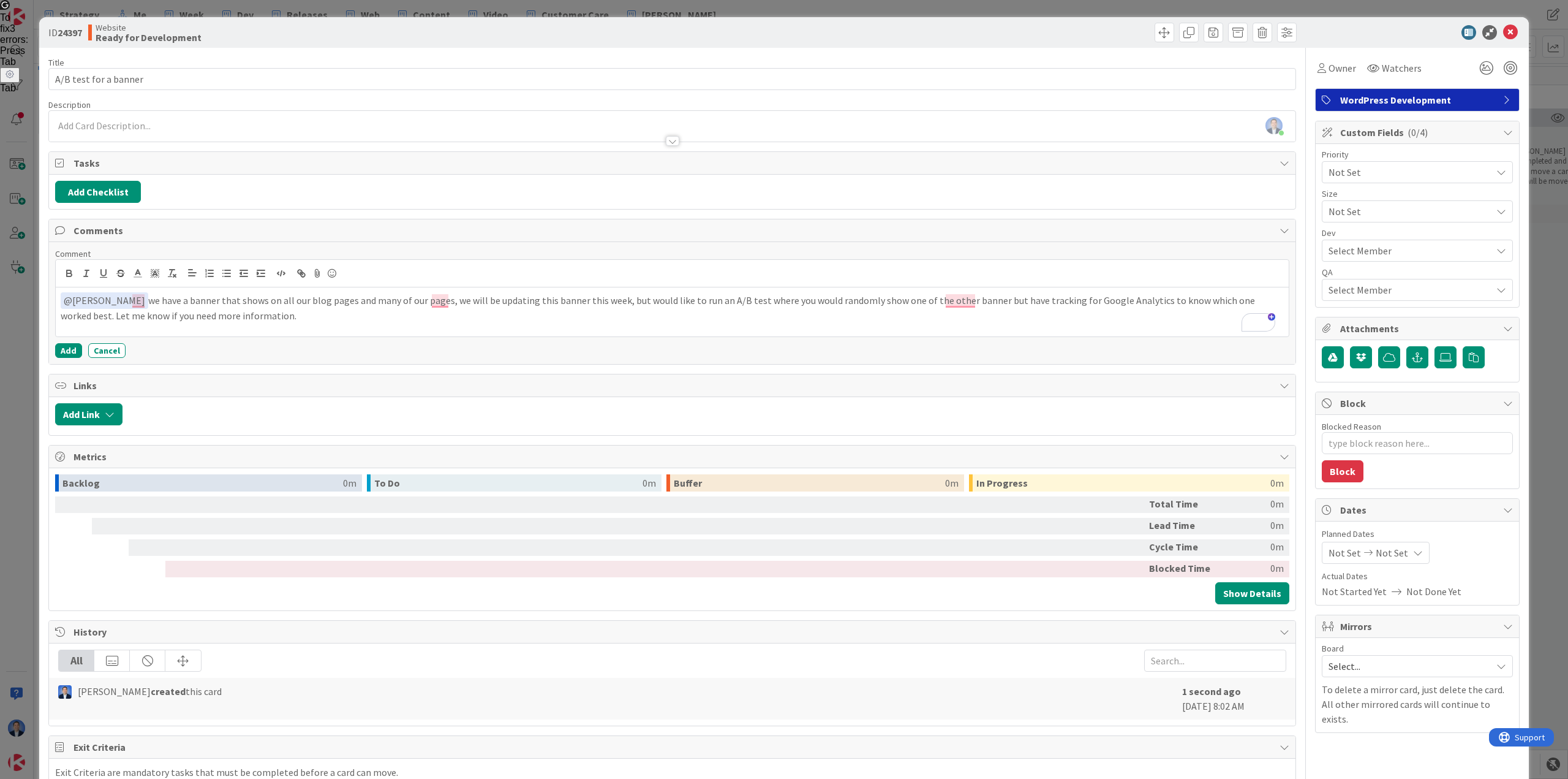
click at [1379, 34] on div at bounding box center [1411, 32] width 217 height 15
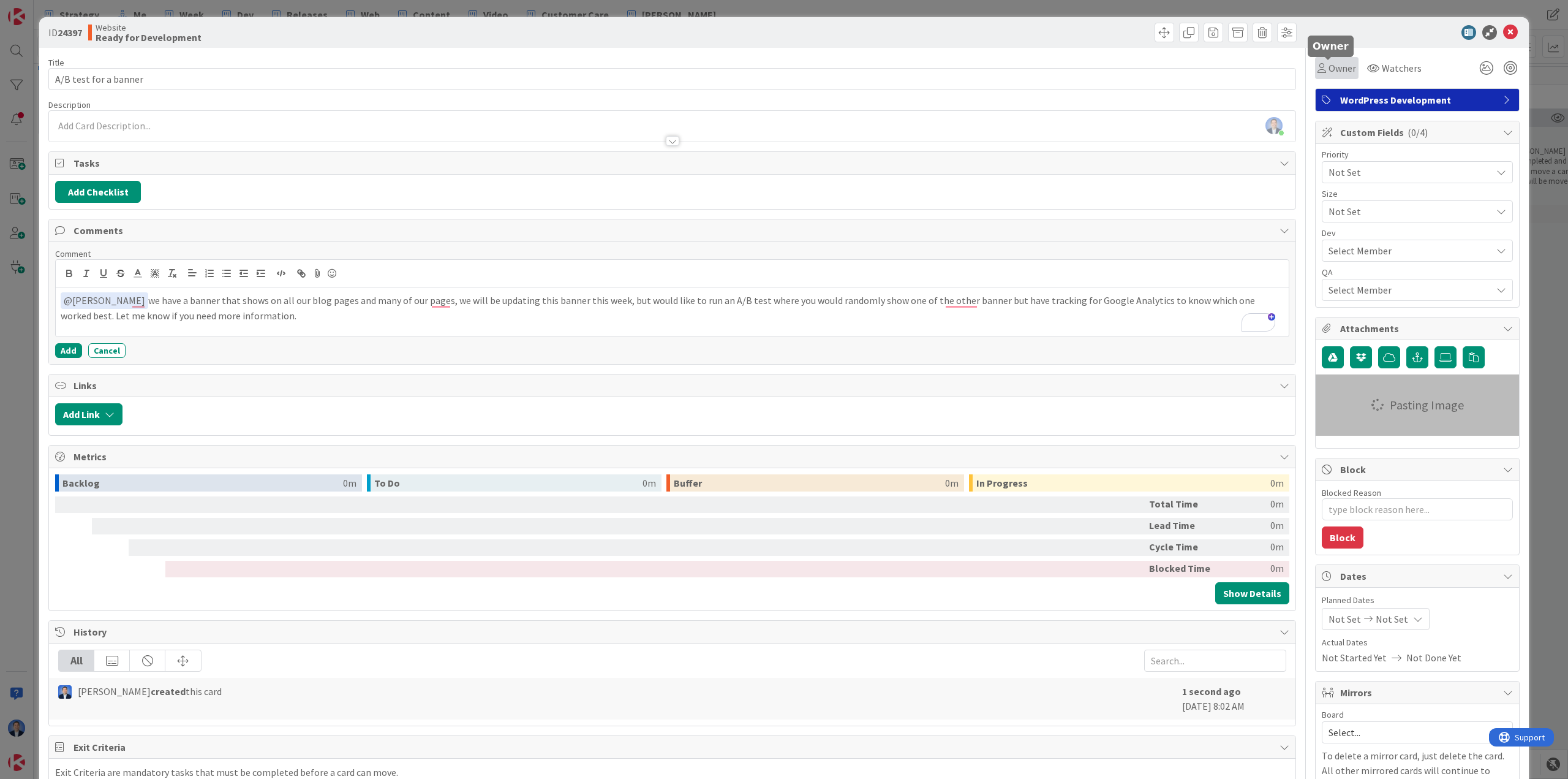
click at [1333, 69] on span "Owner" at bounding box center [1342, 68] width 28 height 15
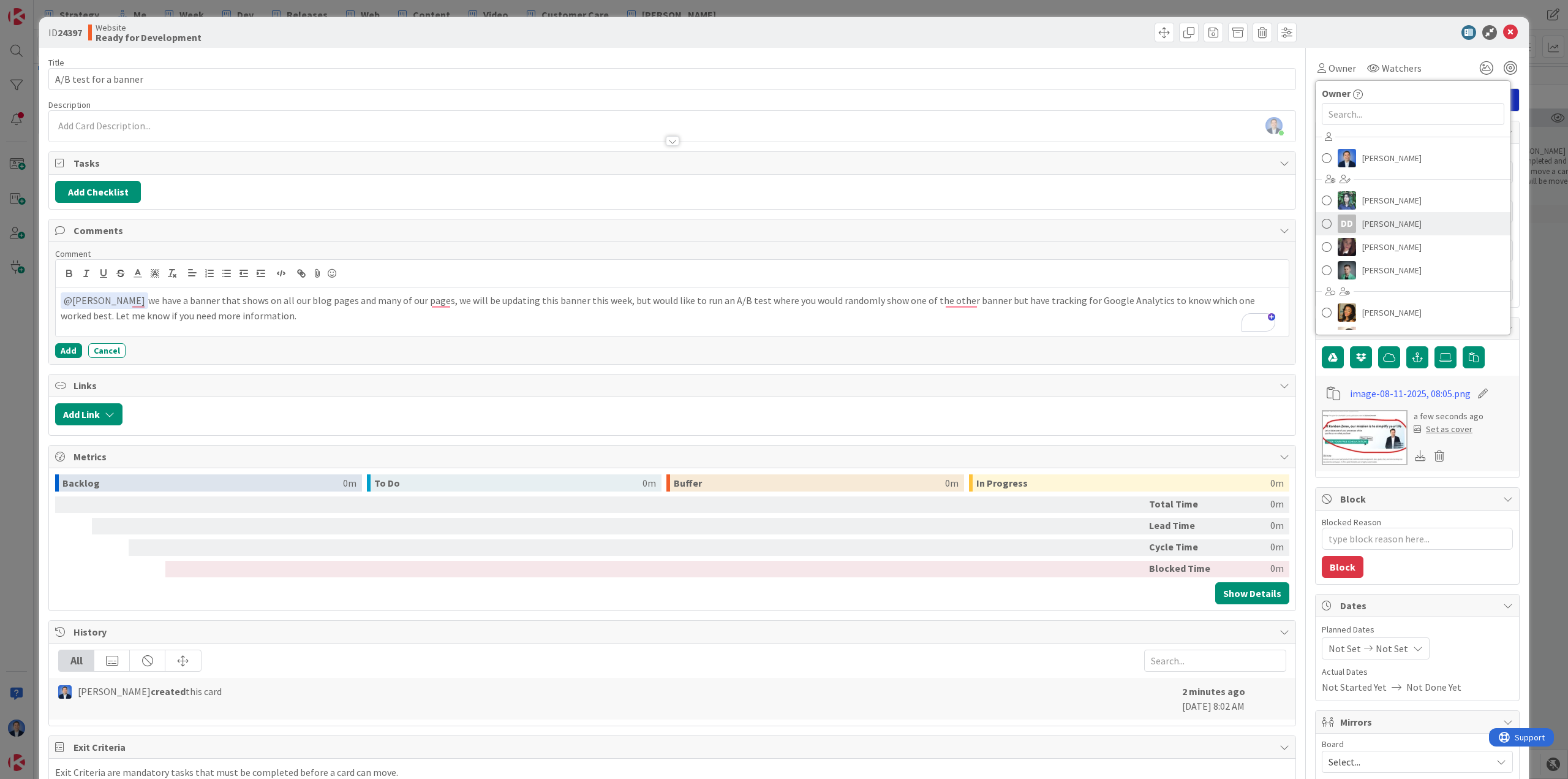
click at [1364, 231] on span "Daryl de Silva" at bounding box center [1391, 224] width 59 height 19
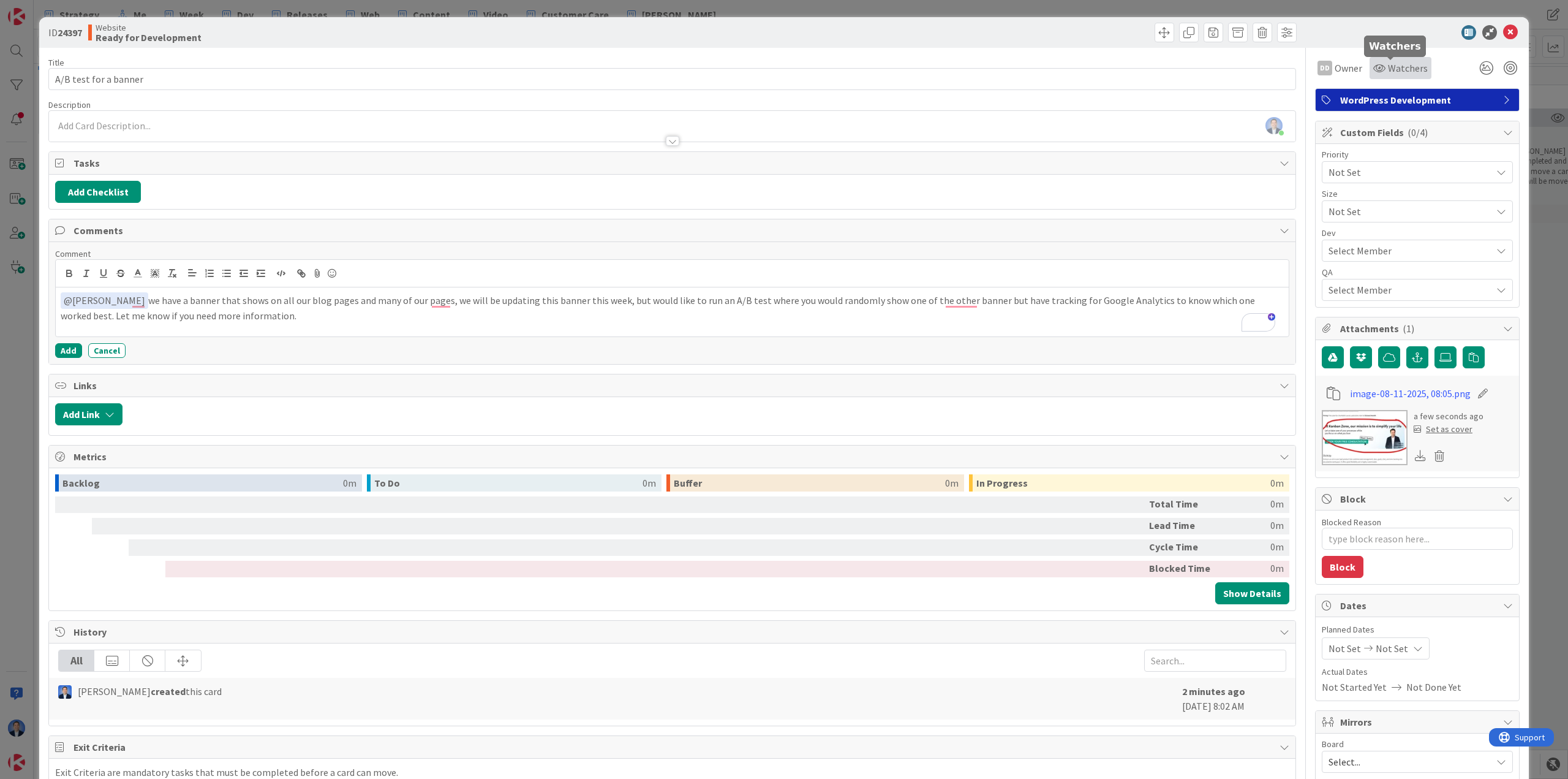
click at [1388, 64] on span "Watchers" at bounding box center [1408, 68] width 40 height 15
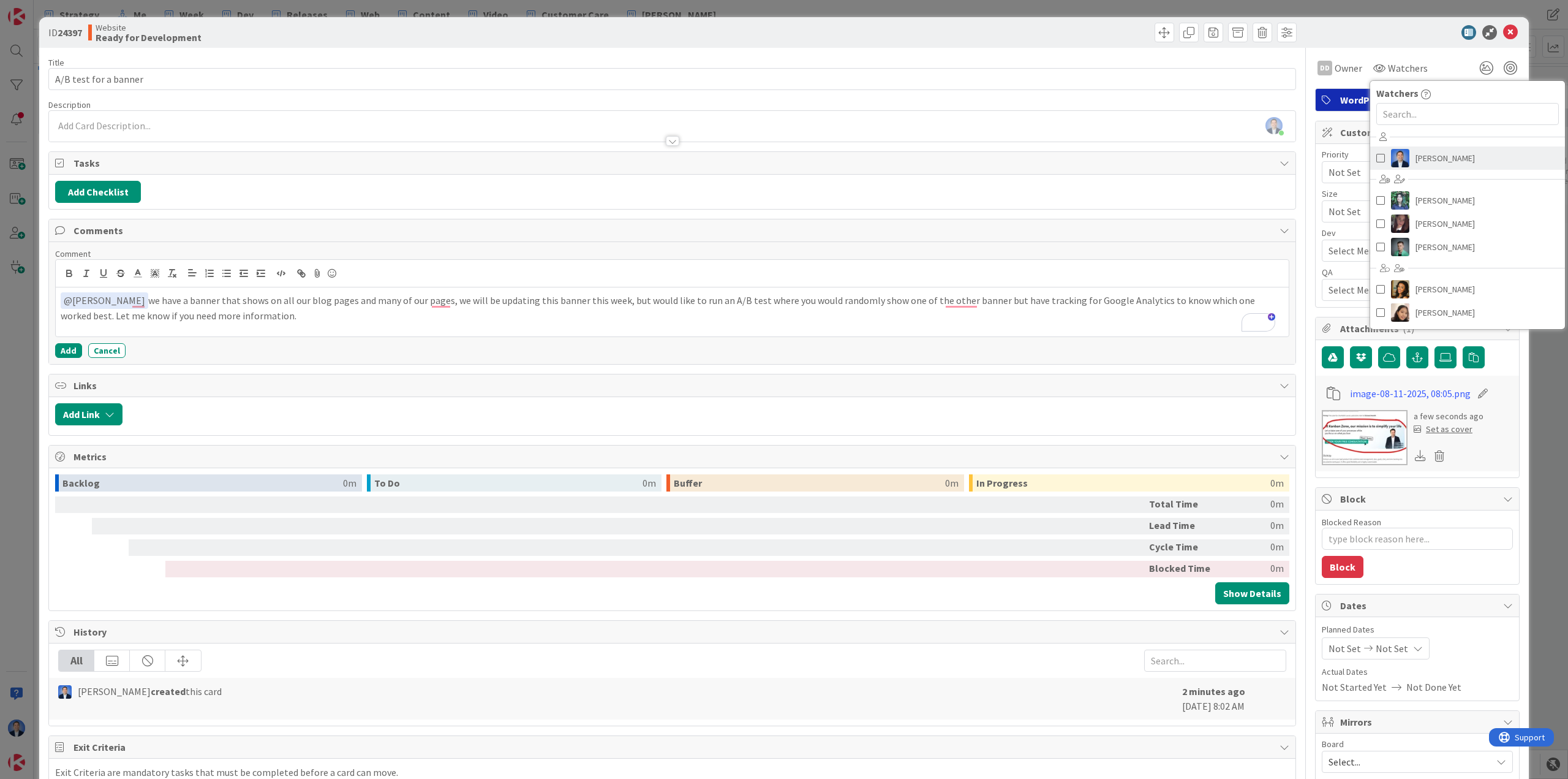
click at [1418, 157] on span "[PERSON_NAME]" at bounding box center [1445, 158] width 59 height 19
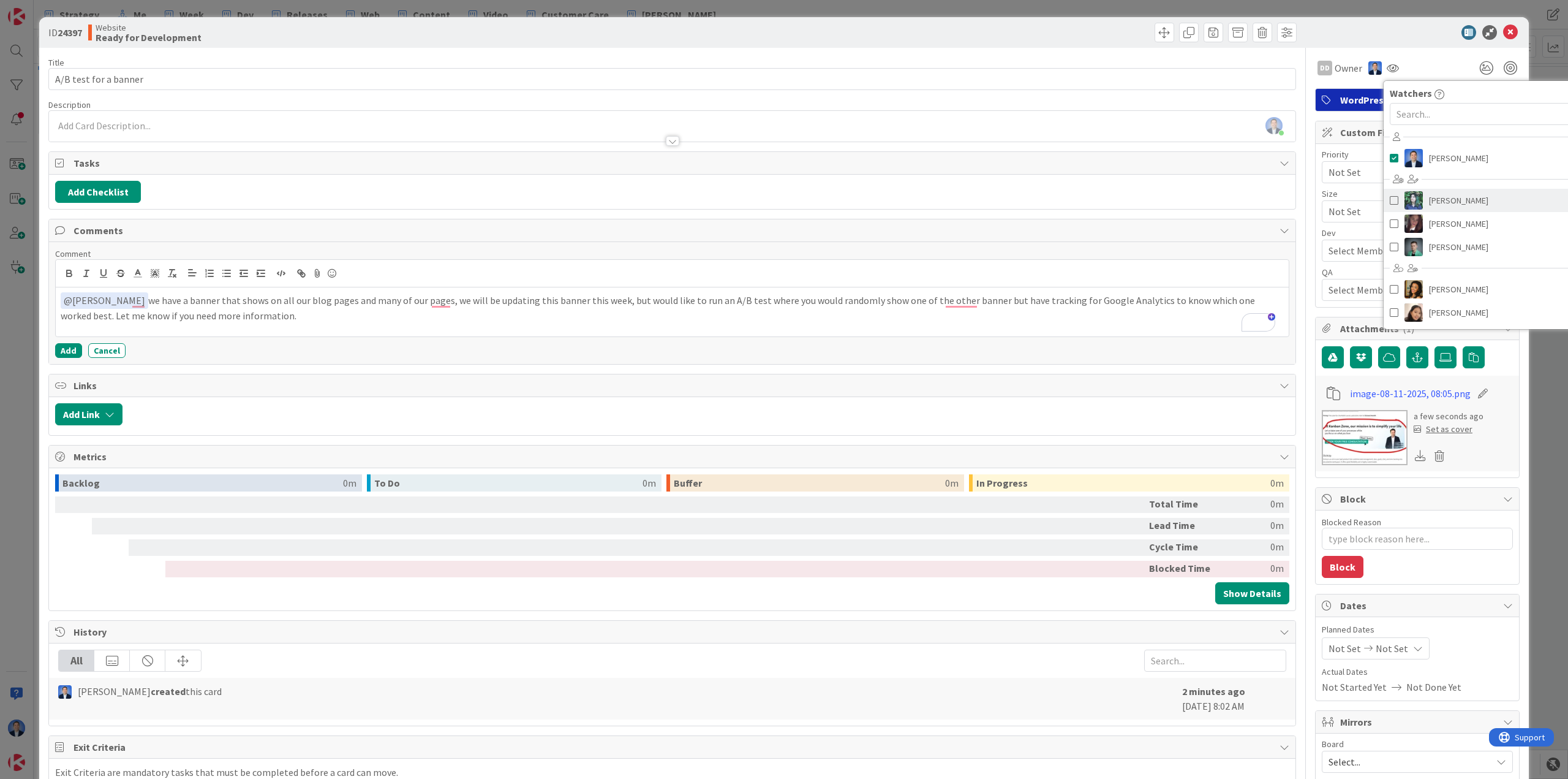
click at [1429, 196] on span "[PERSON_NAME]" at bounding box center [1459, 201] width 59 height 19
type textarea "x"
click at [1475, 393] on icon at bounding box center [1483, 393] width 17 height 12
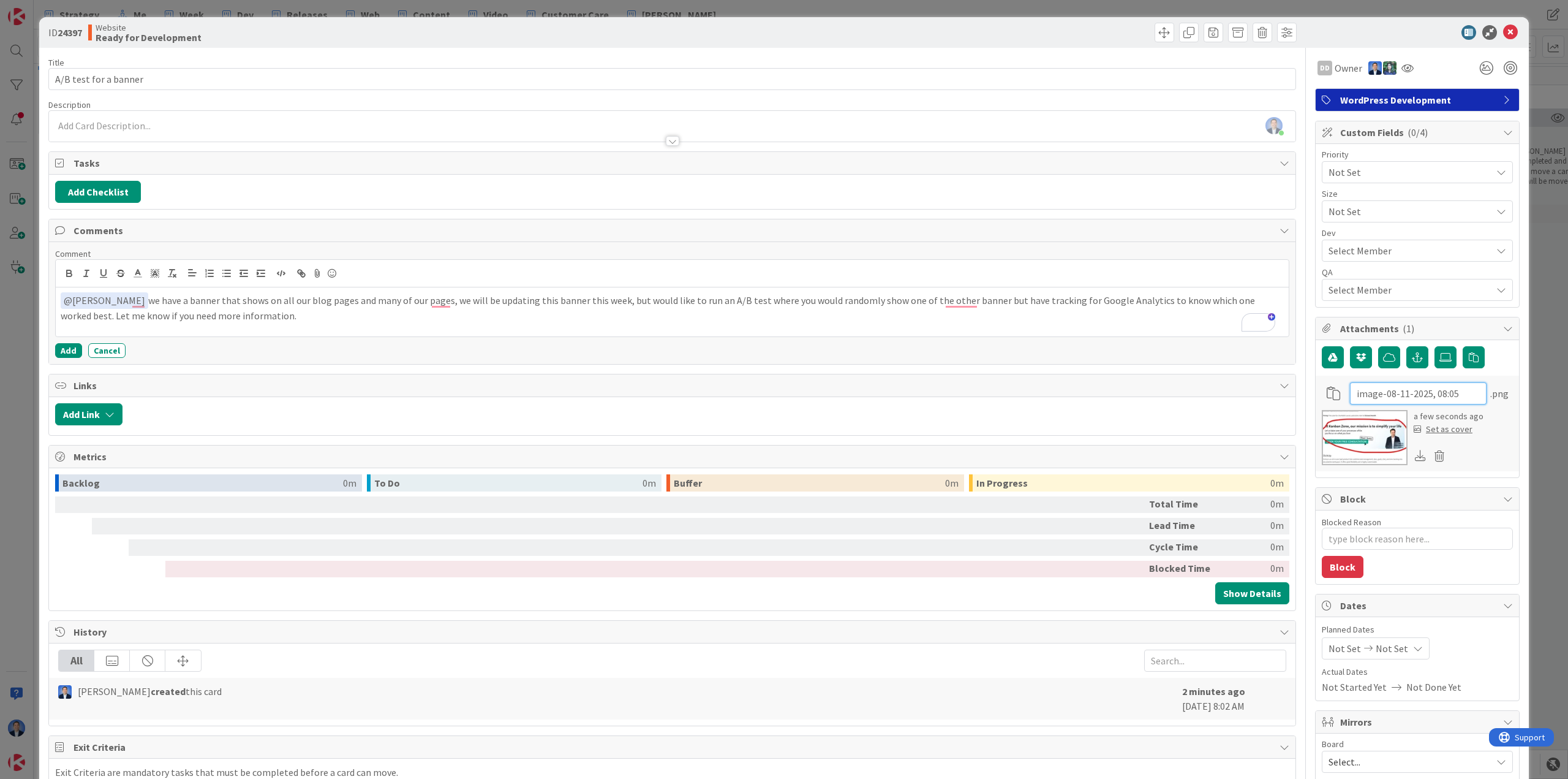
click at [1452, 393] on input "image-08-11-2025, 08:05" at bounding box center [1418, 393] width 136 height 22
type input "old banner"
click at [333, 317] on p "﻿ @ Daryl de Silva ﻿ we have a banner that shows on all our blog pages and many…" at bounding box center [672, 307] width 1223 height 30
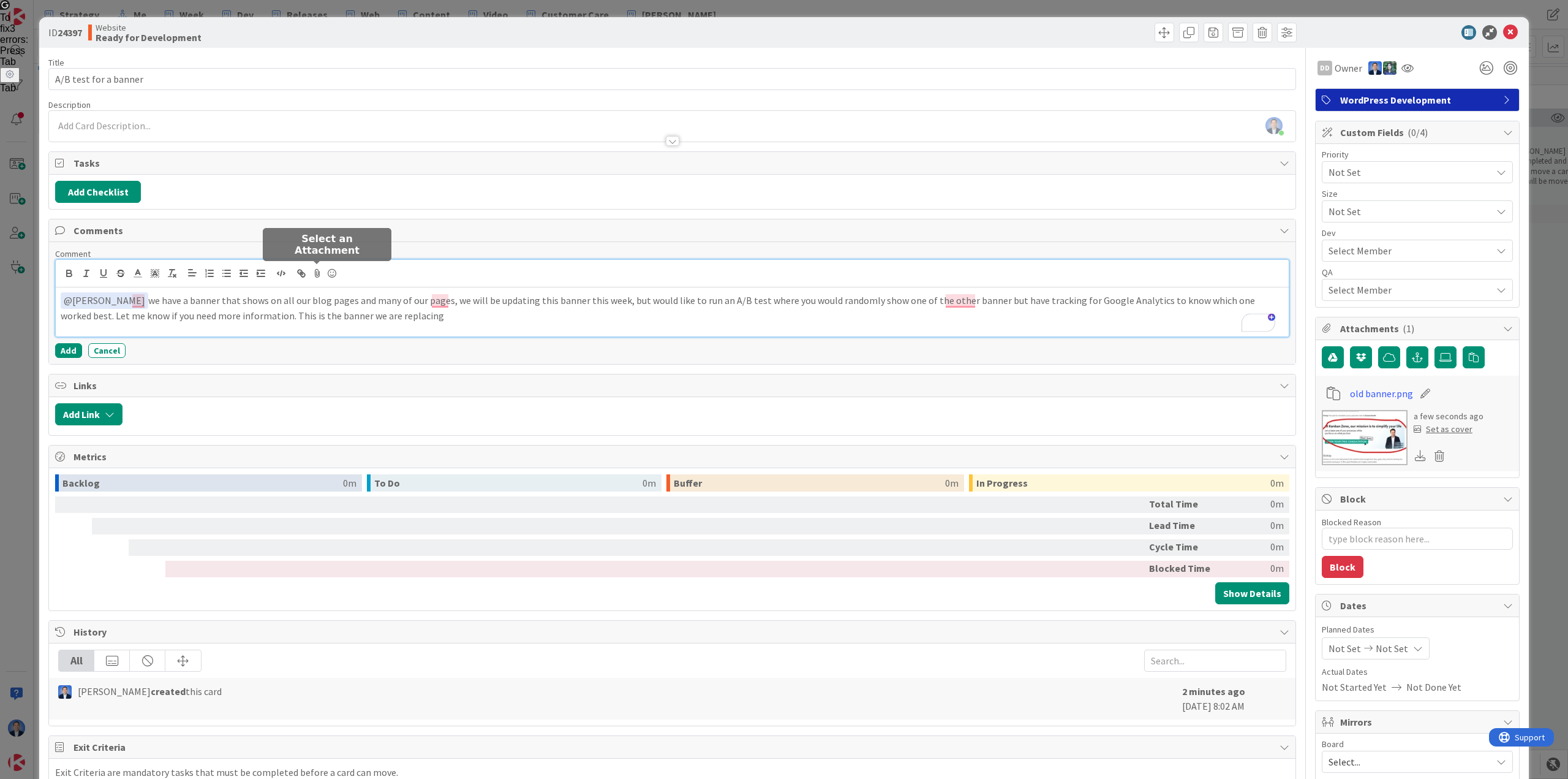
click at [317, 275] on icon at bounding box center [317, 273] width 15 height 17
click at [380, 372] on link "old banner.png" at bounding box center [377, 374] width 65 height 11
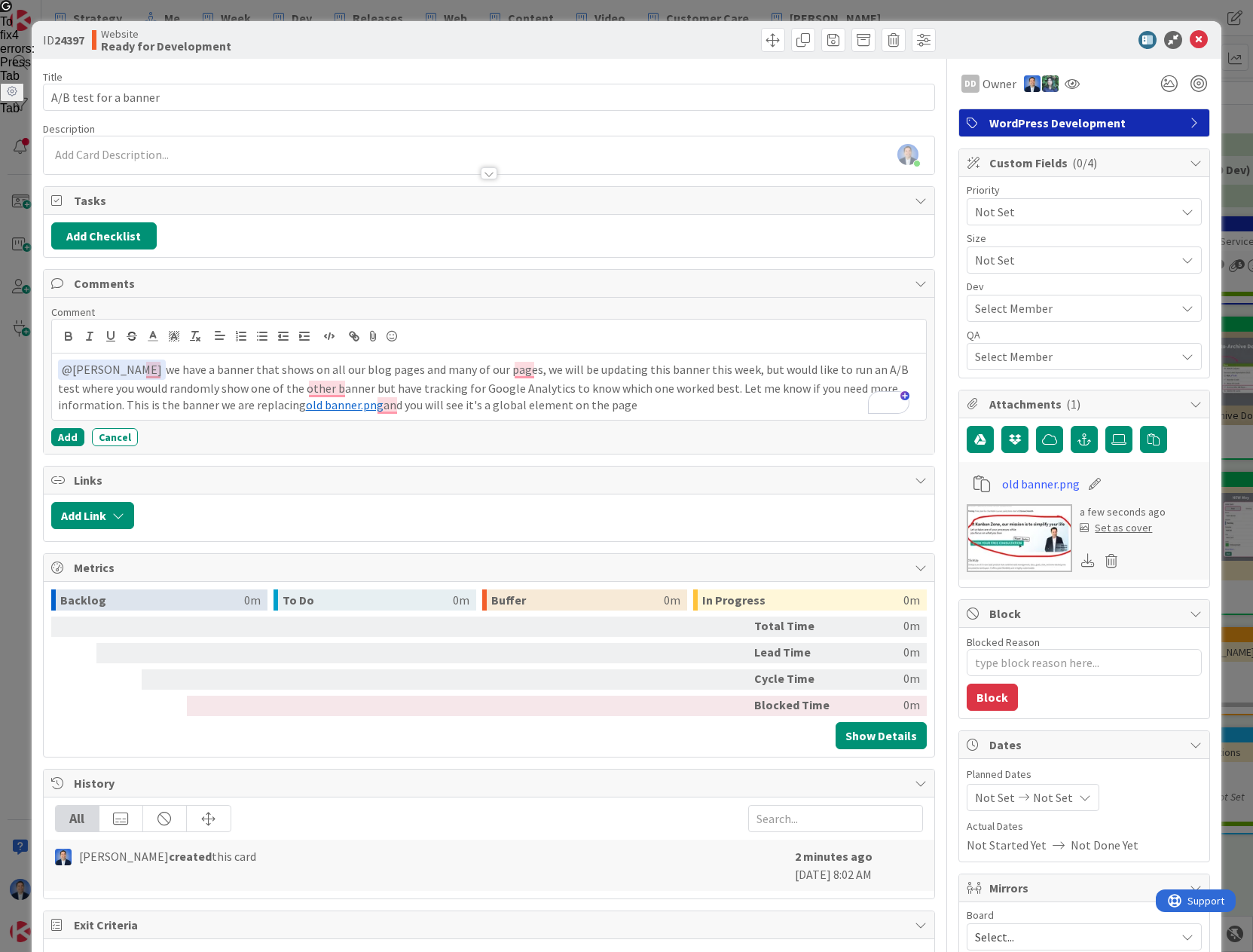
click at [1039, 27] on div "ID 24397 Website Ready for Development" at bounding box center [626, 40] width 1190 height 38
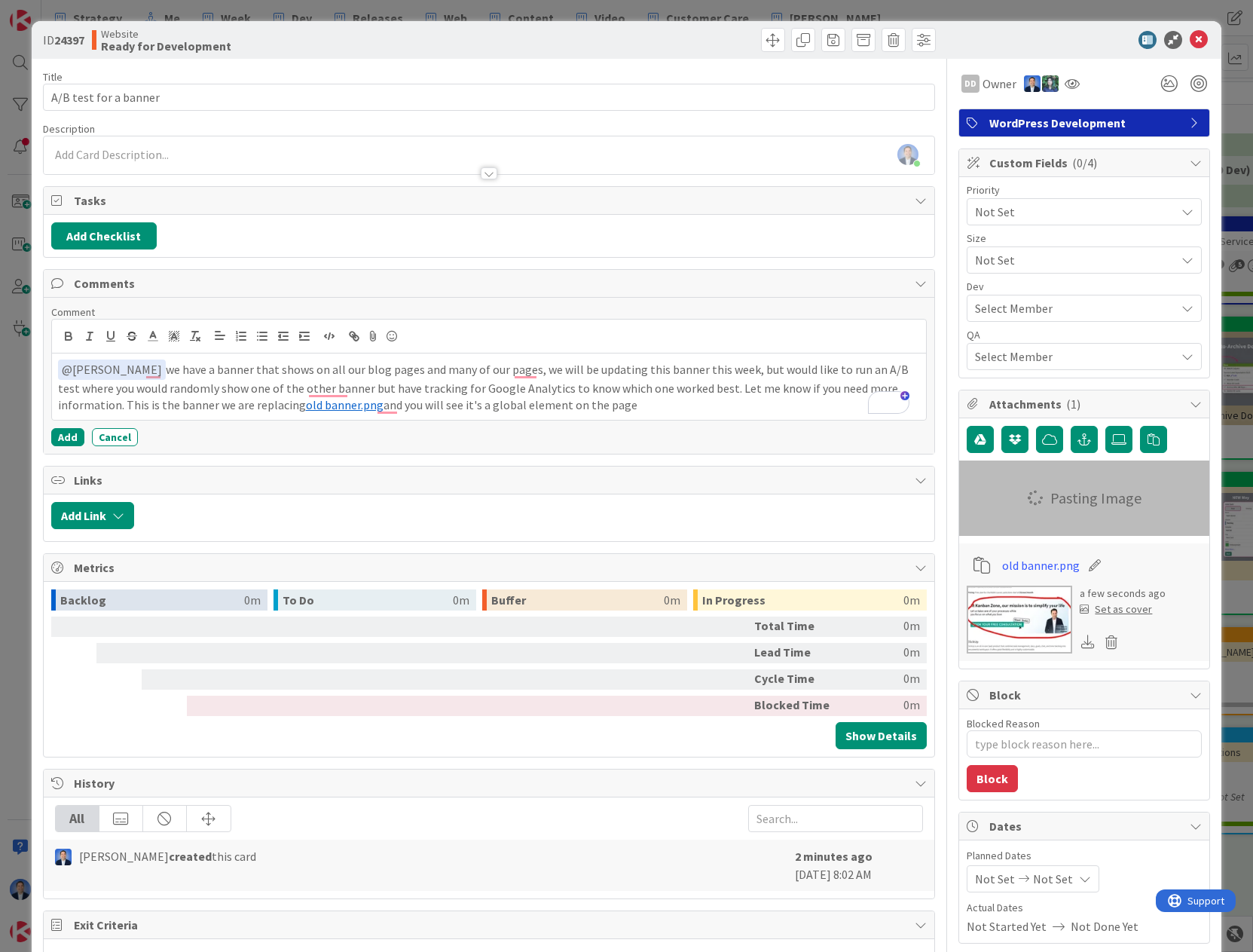
type textarea "x"
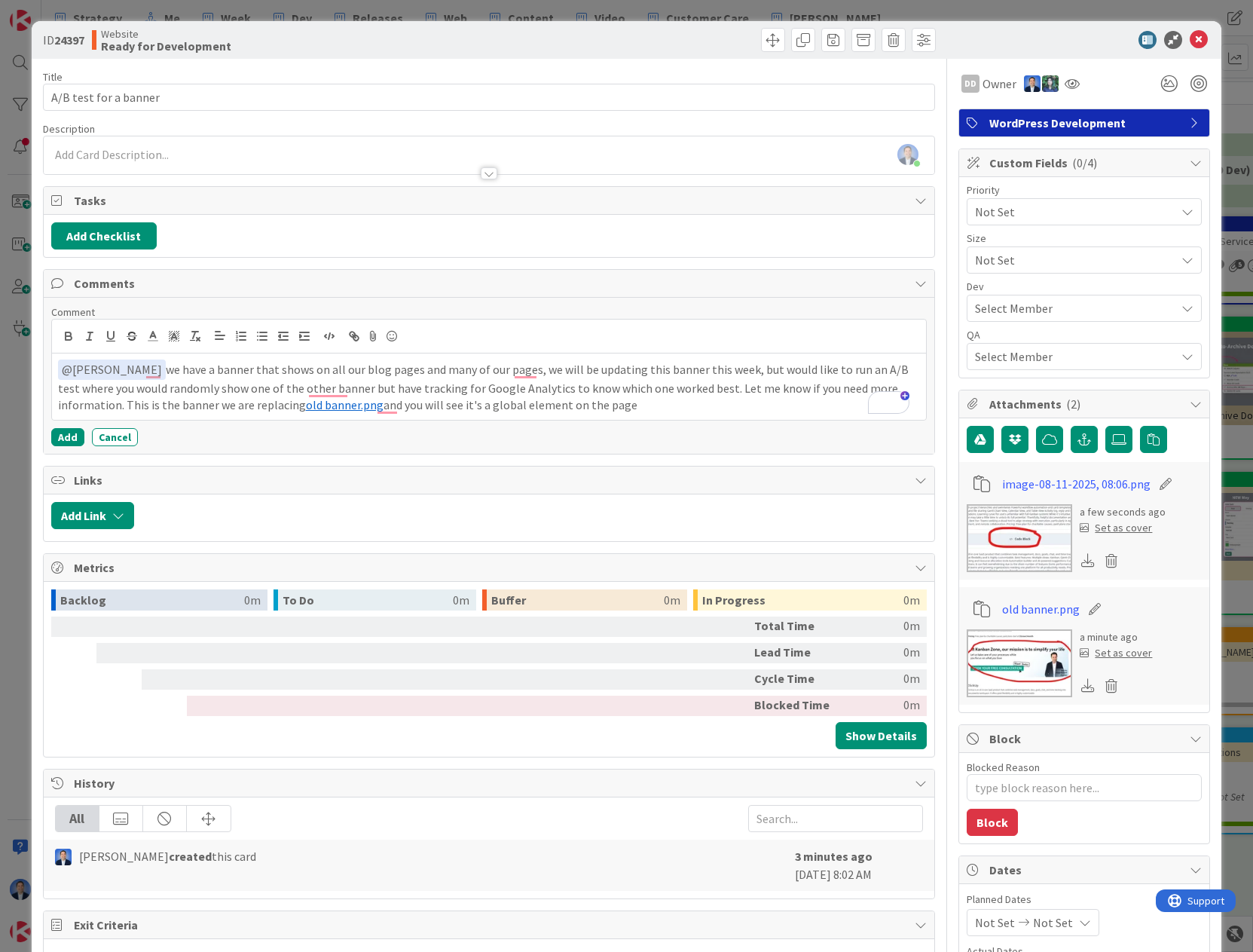
click at [1155, 483] on icon at bounding box center [1166, 484] width 21 height 15
click at [1132, 483] on input "image-08-11-2025, 08:06" at bounding box center [1086, 484] width 168 height 27
type input "global element"
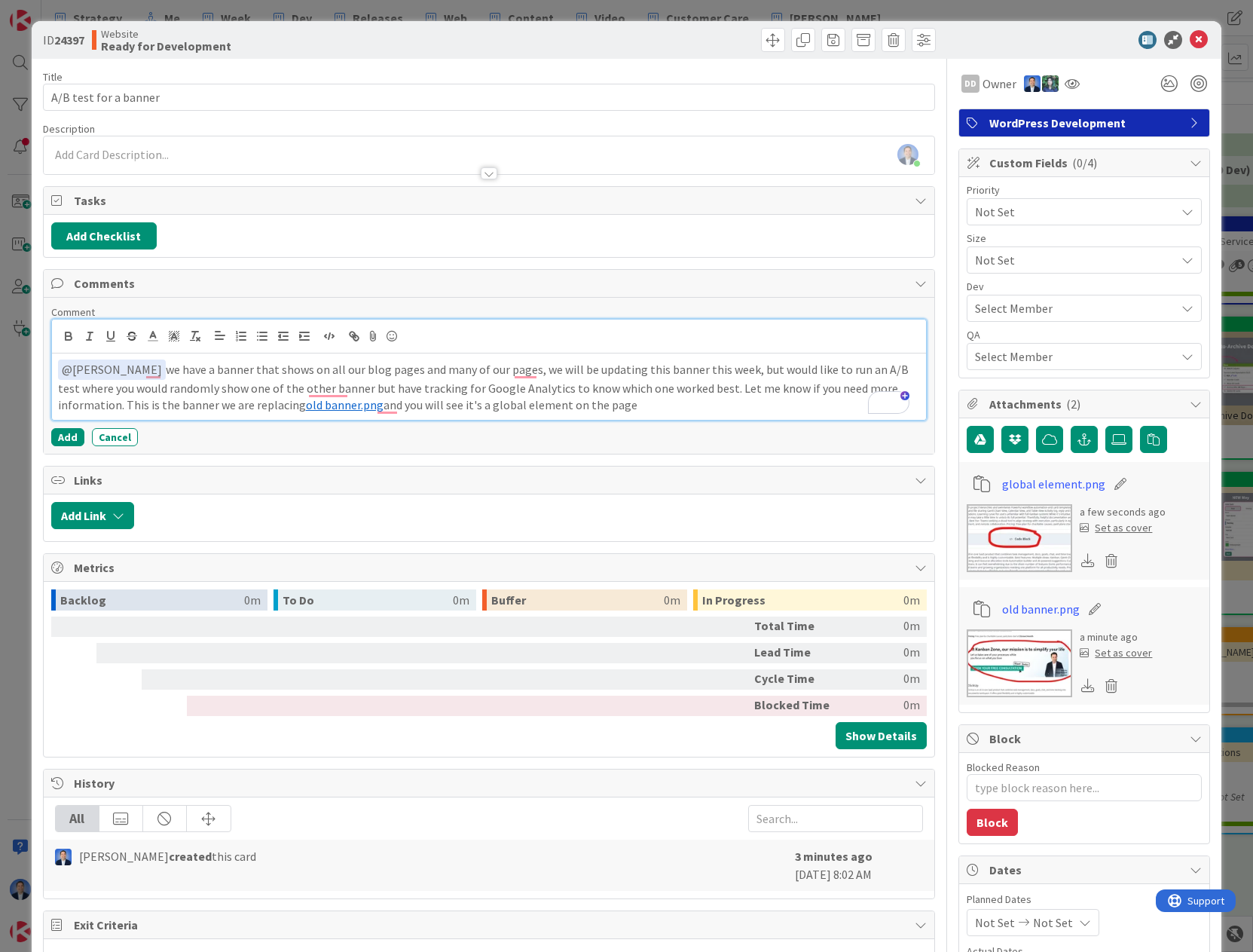
click at [648, 404] on p "﻿ @ Daryl de Silva ﻿ we have a banner that shows on all our blog pages and many…" at bounding box center [489, 386] width 863 height 54
click at [372, 339] on icon at bounding box center [374, 336] width 18 height 21
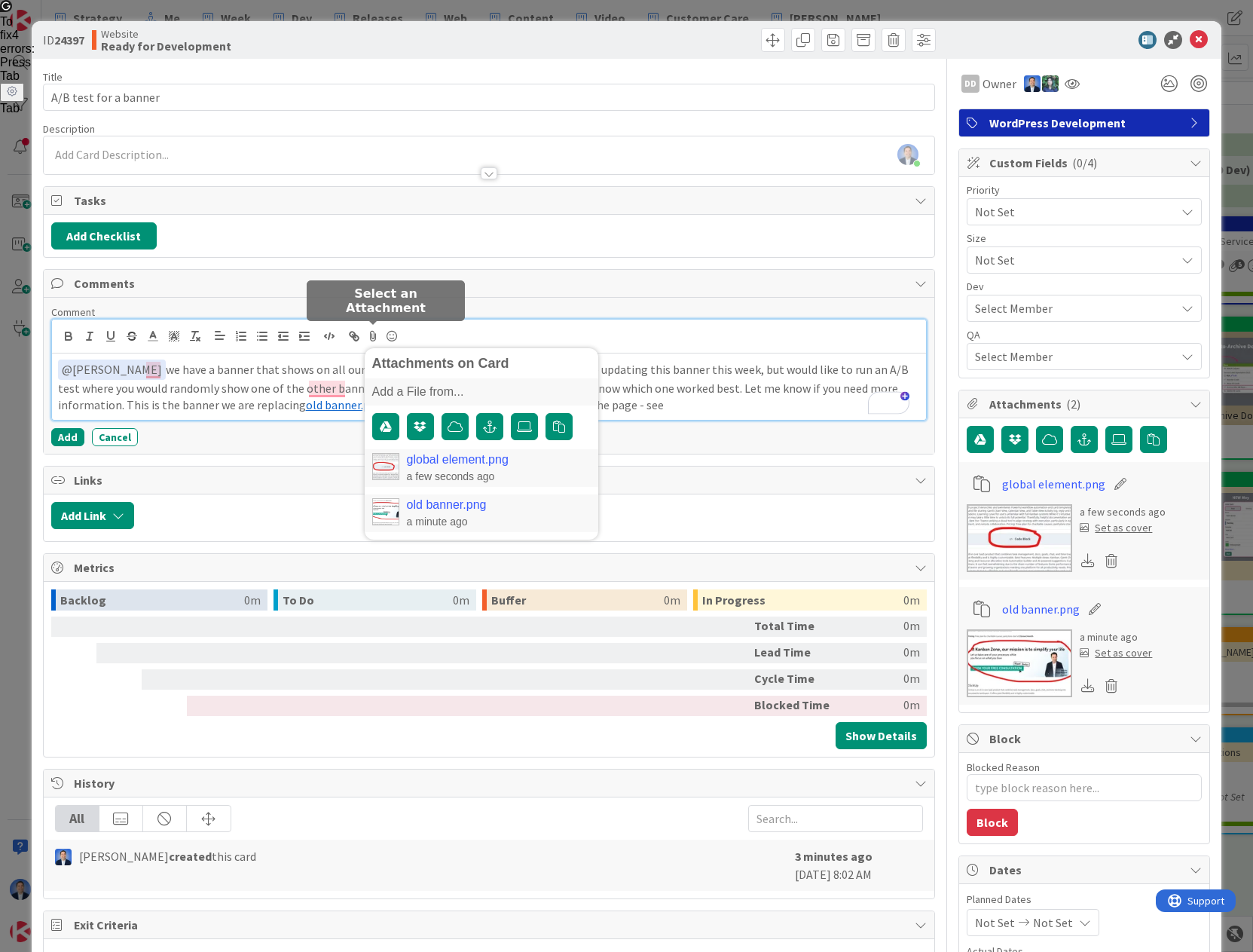
click at [444, 455] on link "global element.png" at bounding box center [457, 460] width 101 height 13
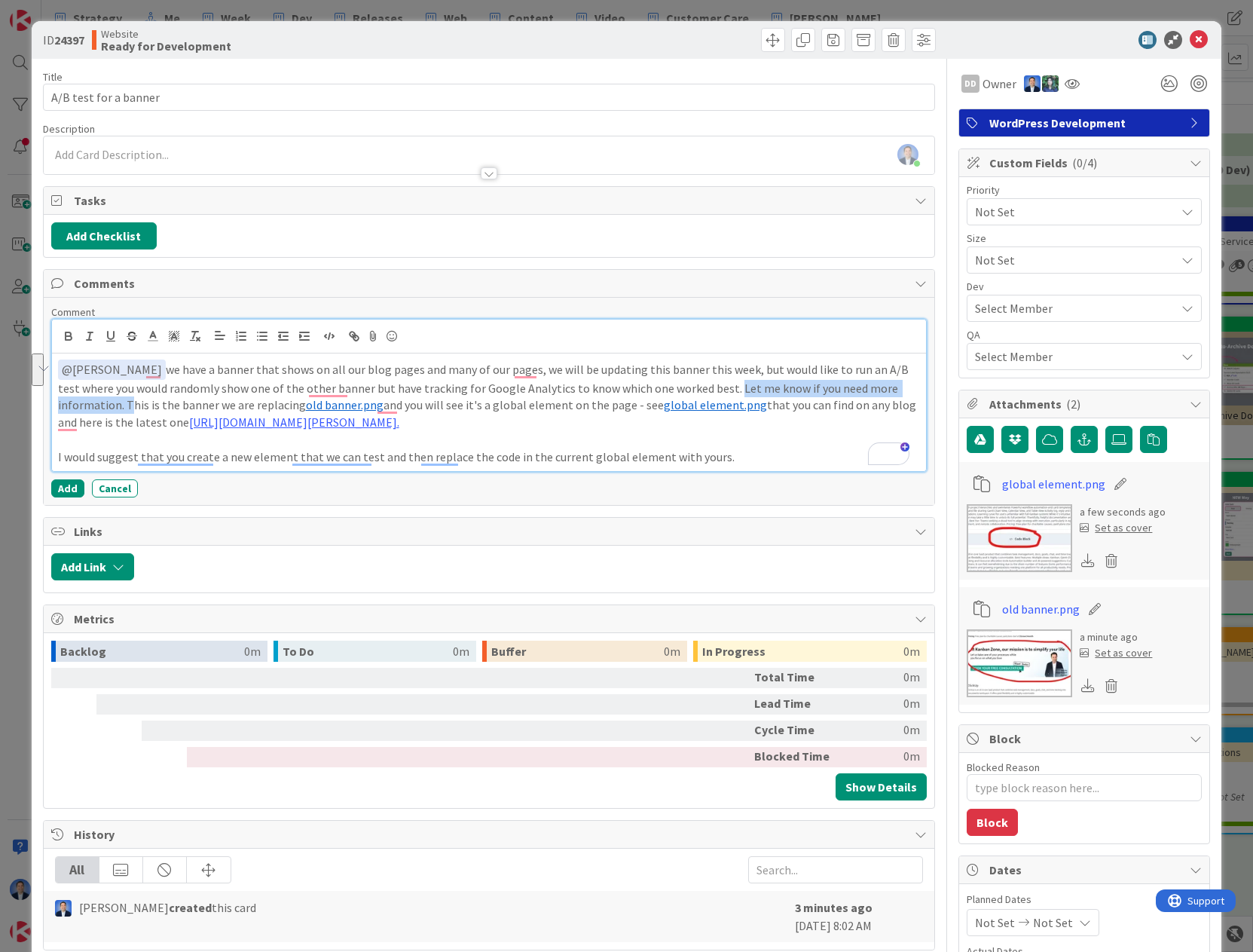
drag, startPoint x: 702, startPoint y: 391, endPoint x: 123, endPoint y: 409, distance: 579.3
click at [123, 409] on p "﻿ @ Daryl de Silva ﻿ we have a banner that shows on all our blog pages and many…" at bounding box center [489, 394] width 863 height 71
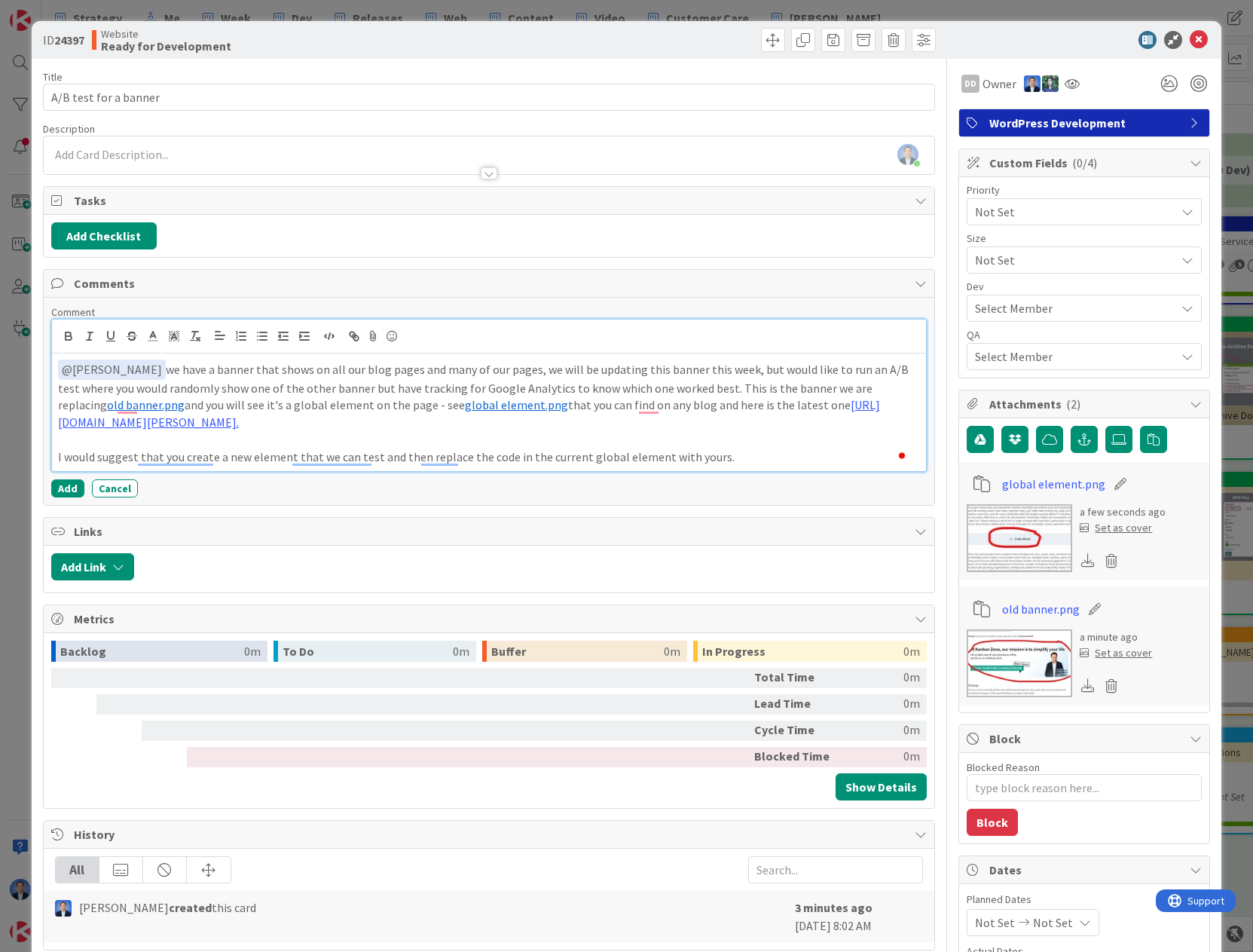
click at [757, 460] on p "I would suggest that you create a new element that we can test and then replace…" at bounding box center [489, 457] width 863 height 17
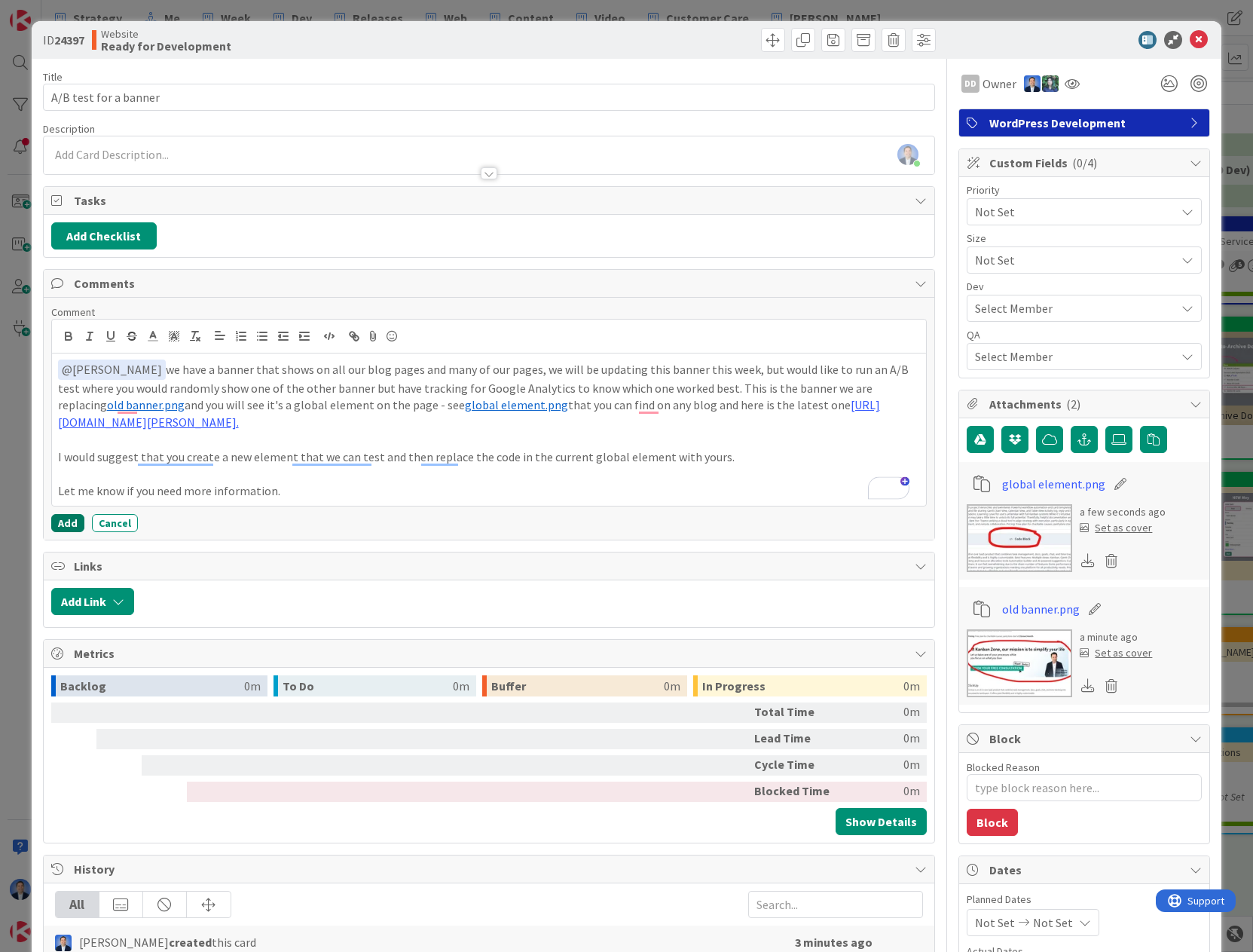
click at [67, 523] on button "Add" at bounding box center [67, 522] width 33 height 18
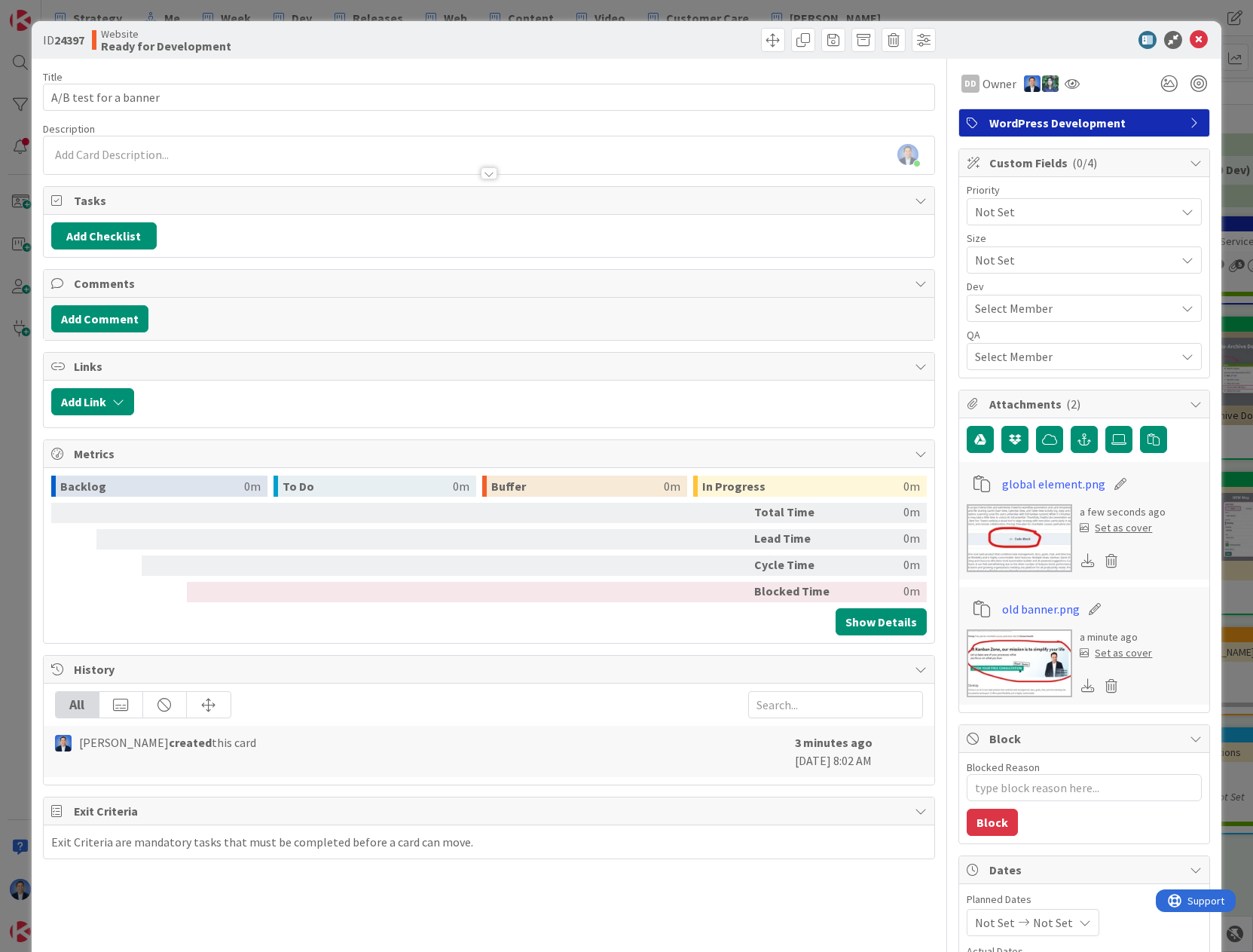
type textarea "x"
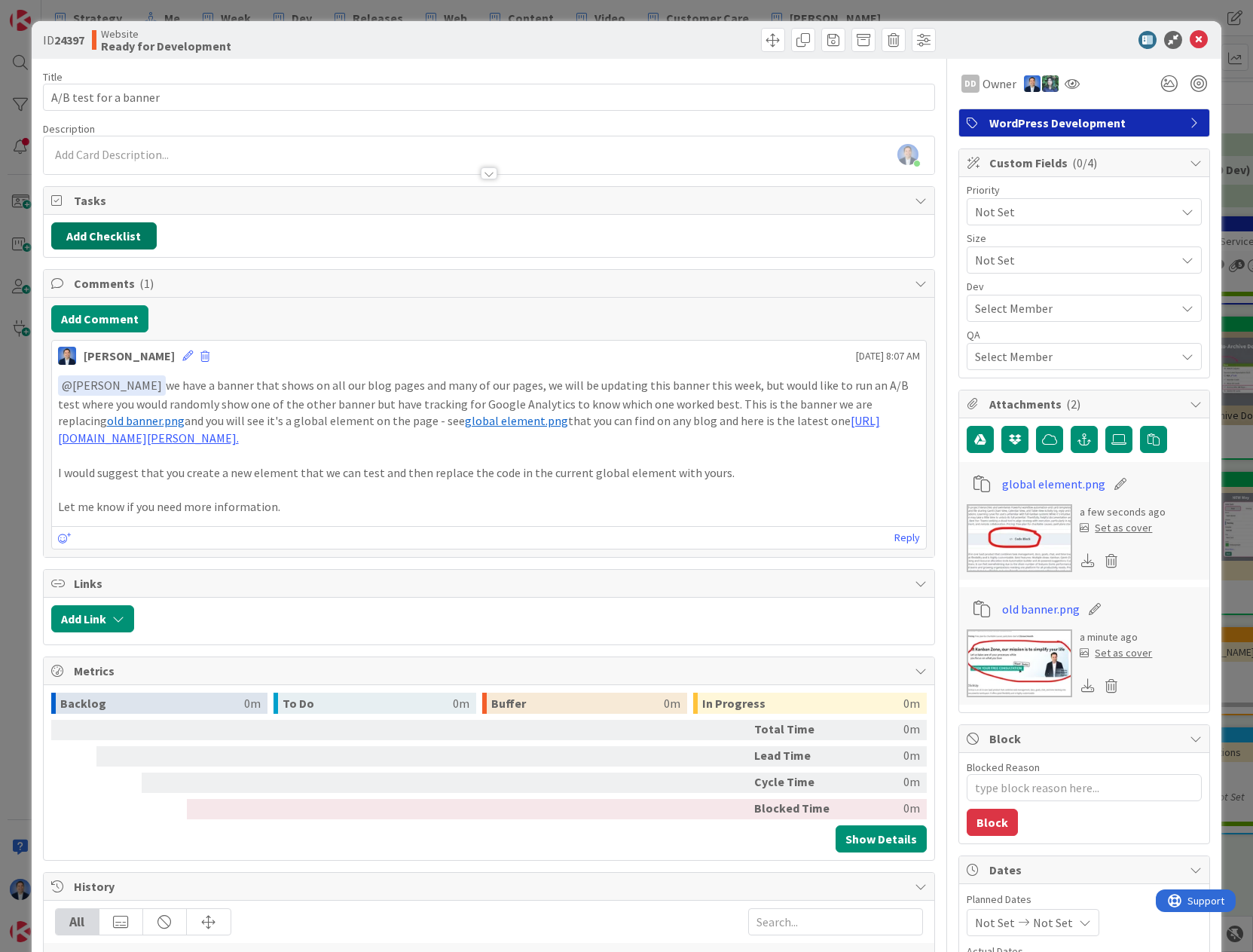
click at [96, 235] on button "Add Checklist" at bounding box center [103, 235] width 105 height 27
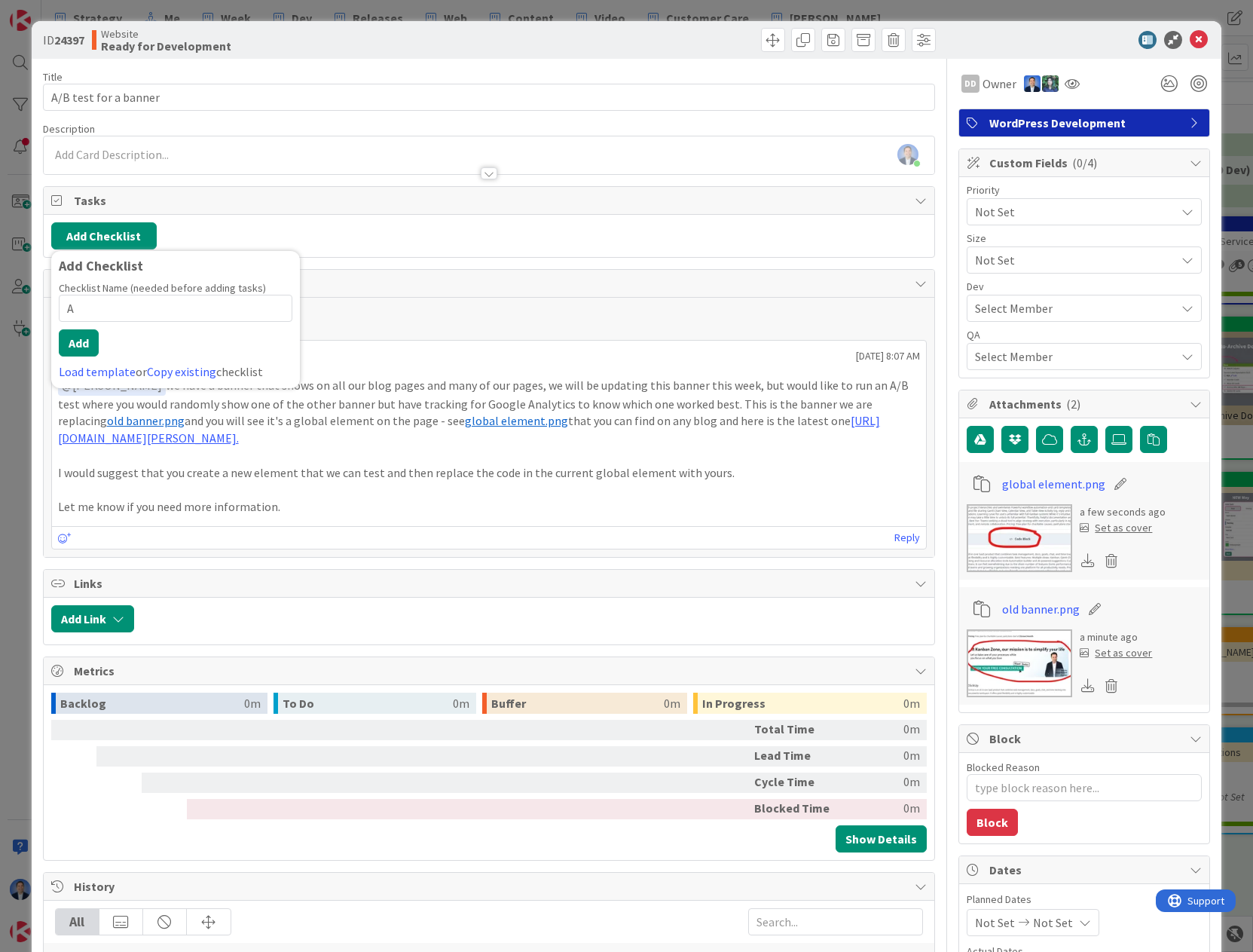
type input "AC"
type textarea "x"
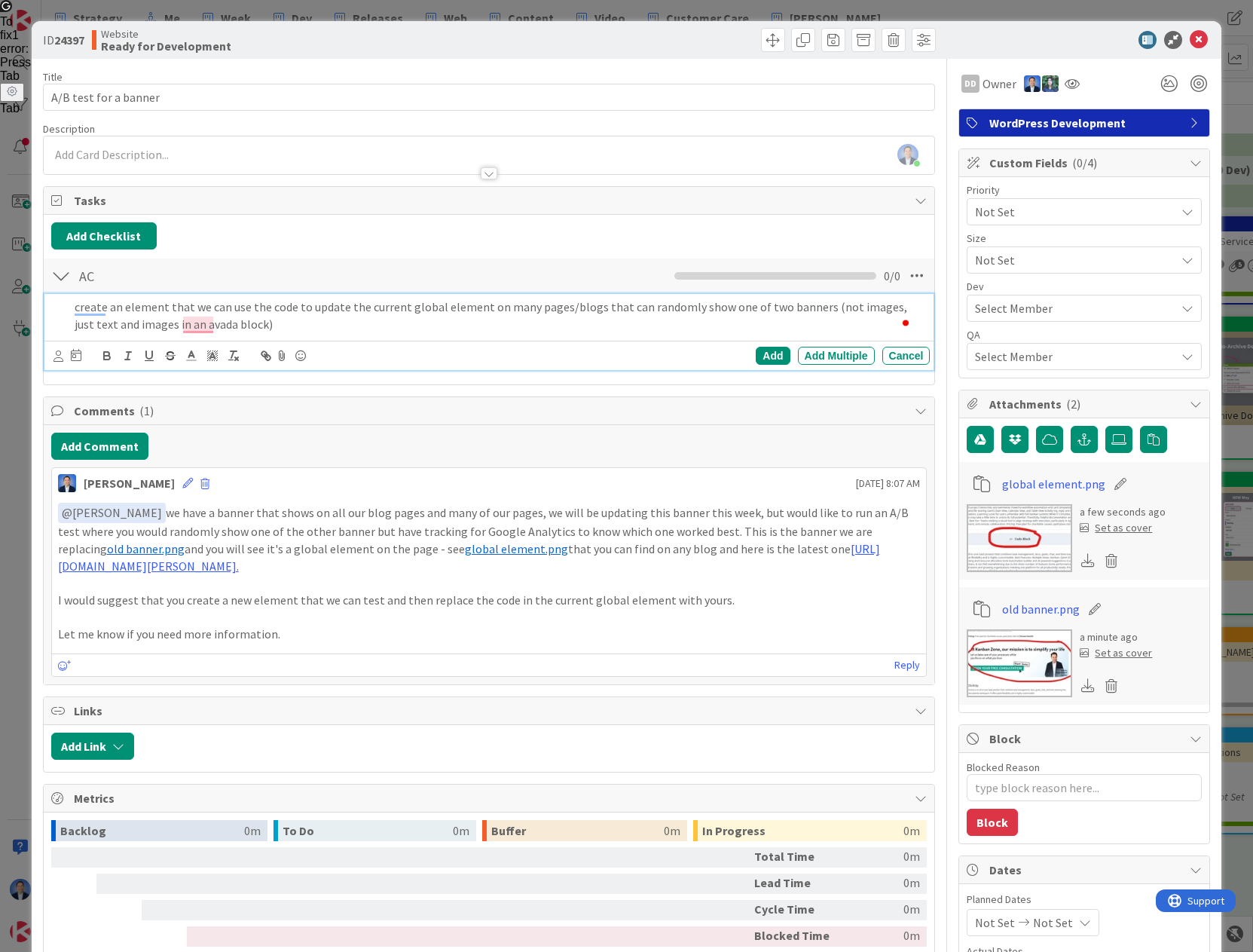
click at [832, 306] on p "create an element that we can use the code to update the current global element…" at bounding box center [500, 316] width 850 height 34
click at [367, 311] on p "create an element that we can use the code to update the current global element…" at bounding box center [500, 316] width 850 height 34
click at [361, 320] on p "create an element that we can use the code to update the current global element…" at bounding box center [500, 316] width 850 height 34
click at [109, 328] on p "create an element that we can use the code to update the current global element…" at bounding box center [500, 316] width 850 height 34
click at [323, 324] on p "create an element that we can use the code to update the current global element…" at bounding box center [500, 316] width 850 height 34
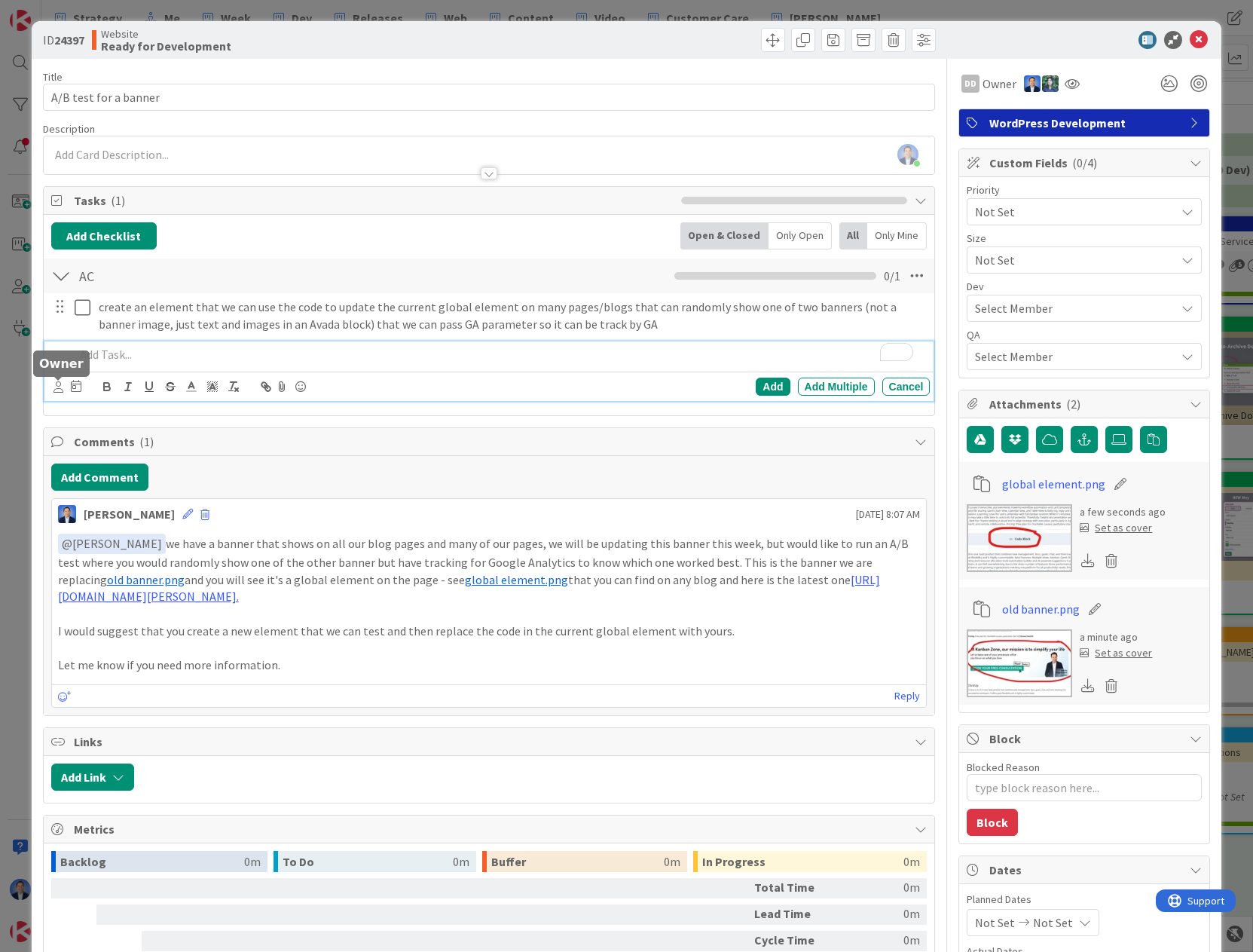
click at [57, 390] on icon at bounding box center [58, 387] width 9 height 11
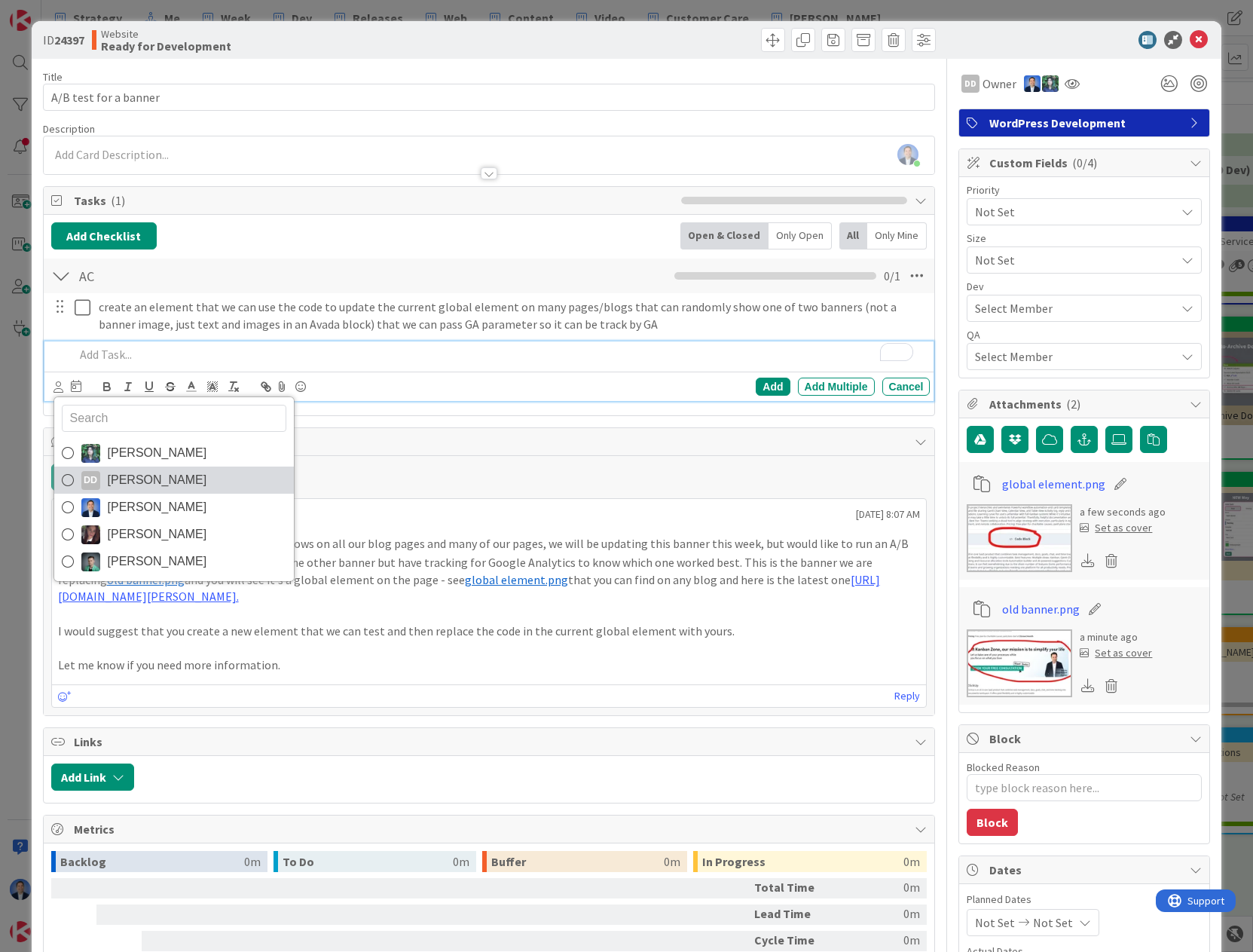
click at [145, 485] on span "Daryl de Silva" at bounding box center [157, 480] width 100 height 23
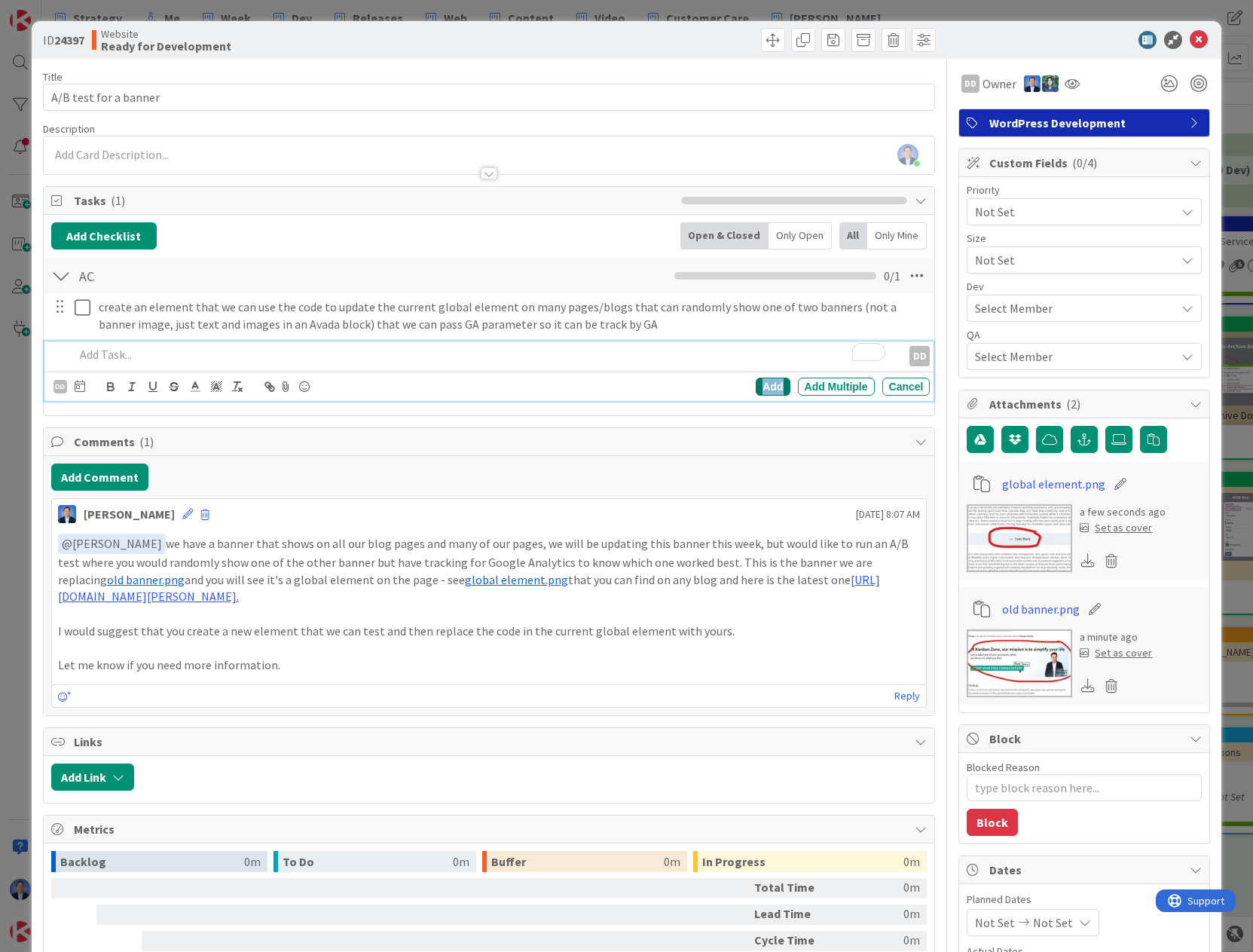
click at [766, 386] on div "Add" at bounding box center [773, 386] width 34 height 18
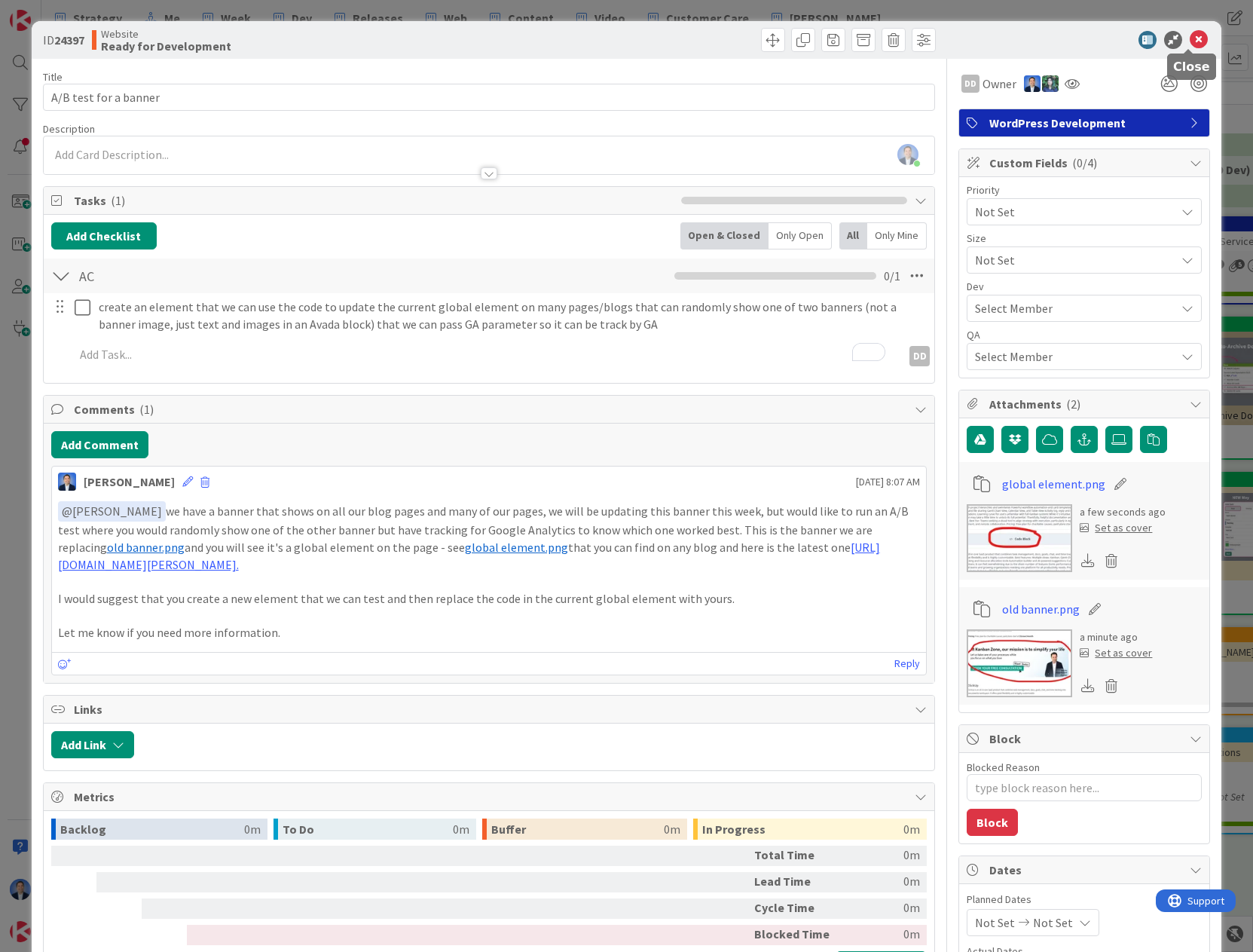
click at [1190, 38] on icon at bounding box center [1199, 40] width 18 height 18
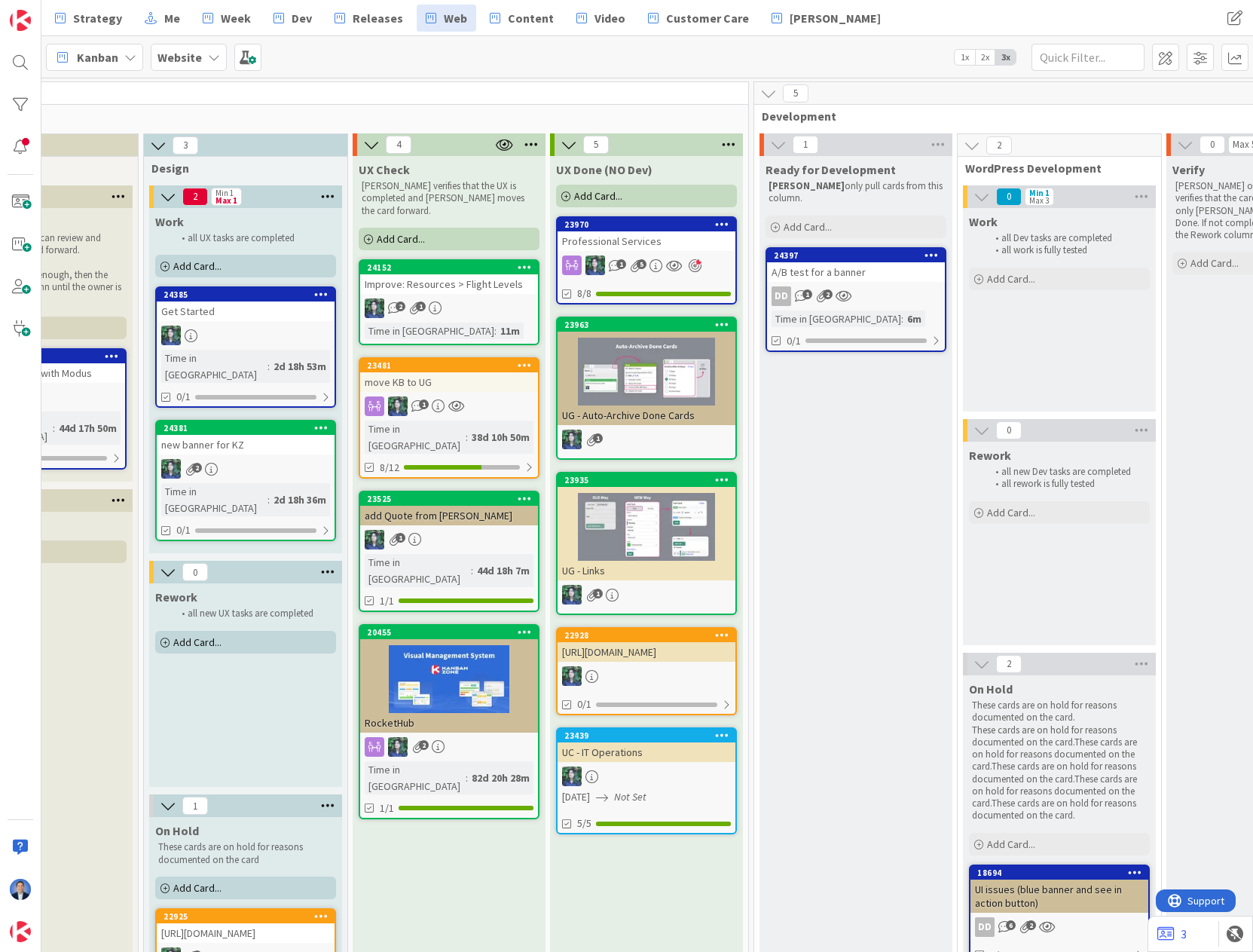
scroll to position [0, 803]
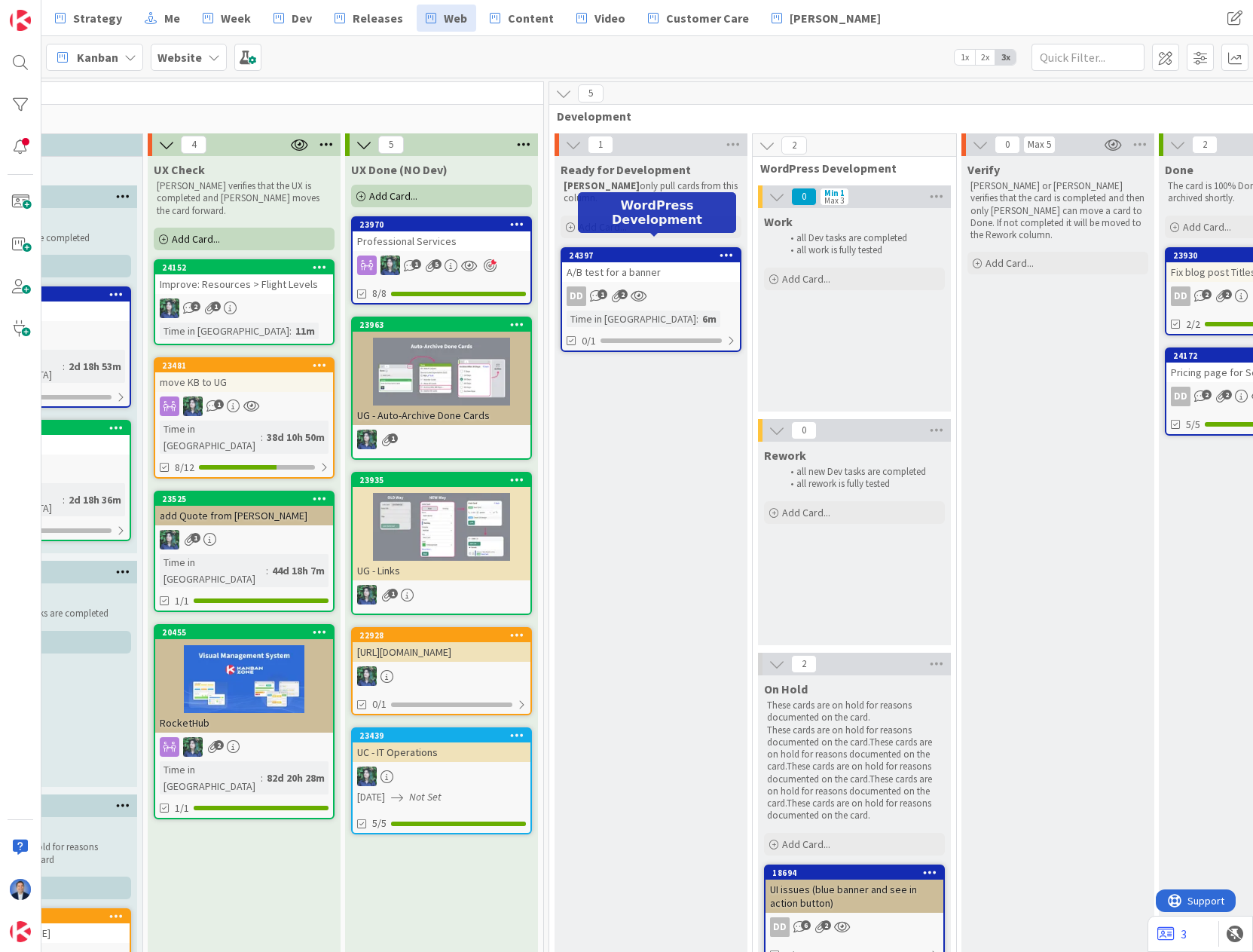
click at [626, 263] on div "A/B test for a banner" at bounding box center [652, 272] width 178 height 20
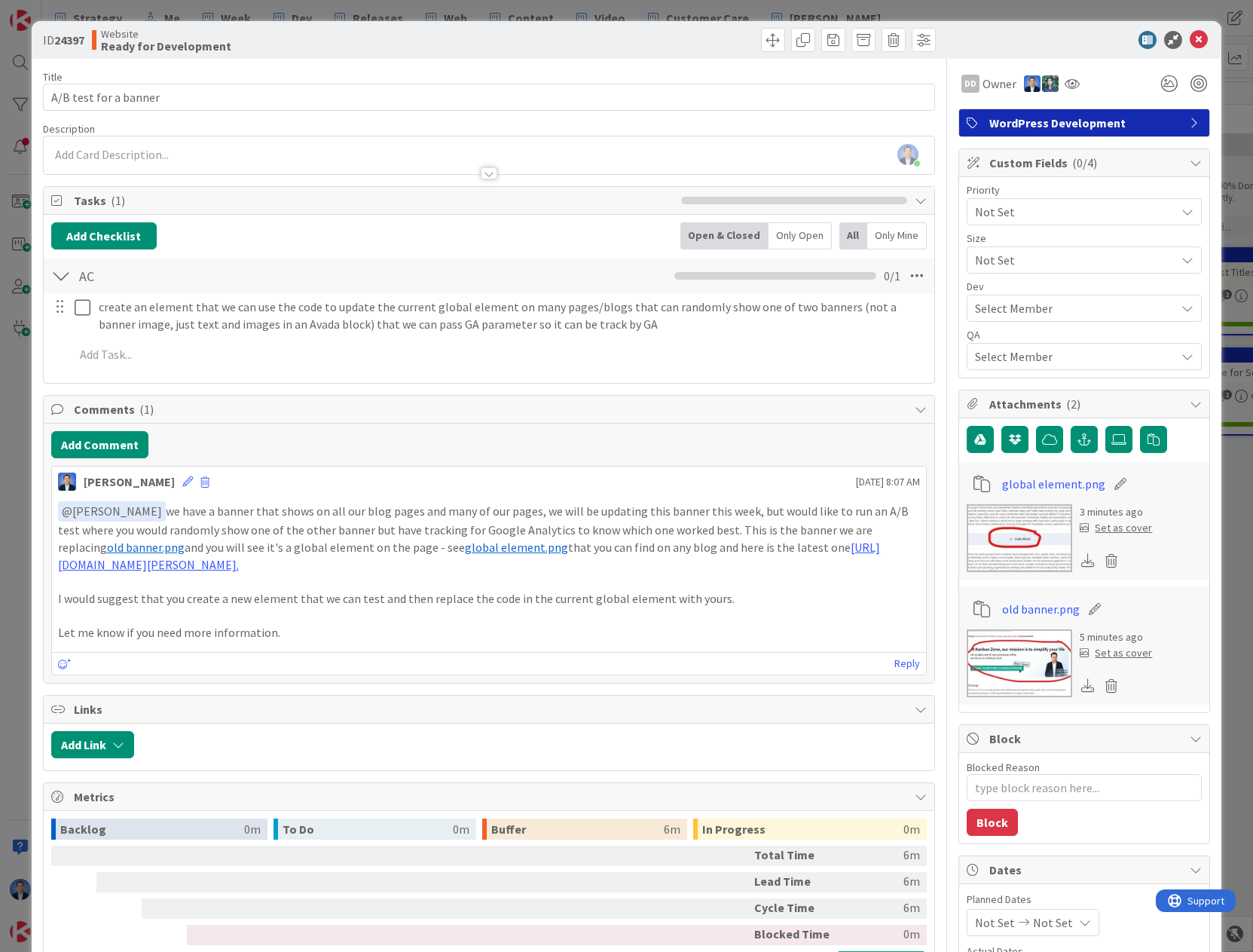
click at [399, 52] on div "ID 24397 Website Ready for Development" at bounding box center [626, 40] width 1190 height 38
click at [1195, 43] on icon at bounding box center [1199, 40] width 18 height 18
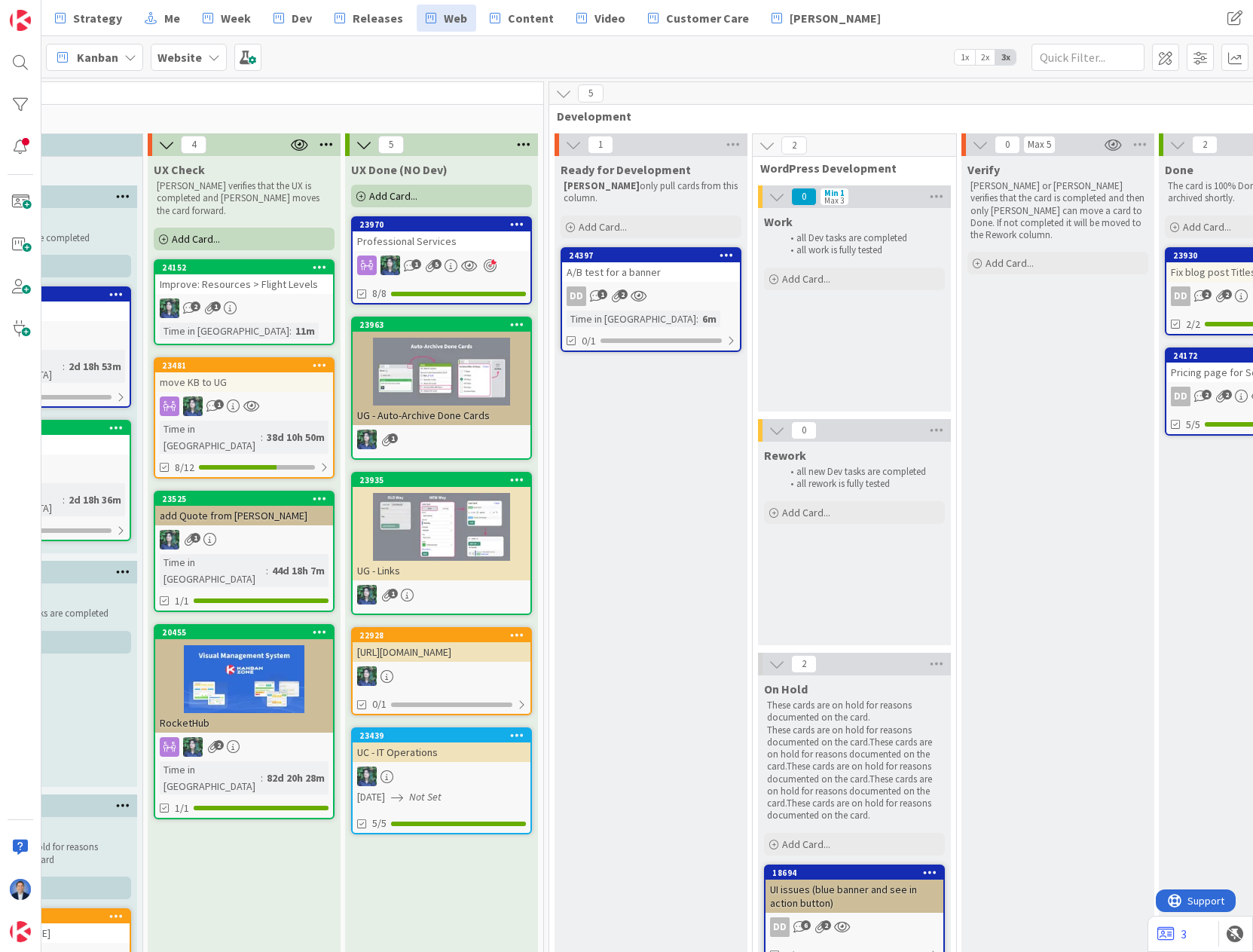
click at [860, 46] on div "Kanban Website 1x 2x 3x" at bounding box center [648, 57] width 1212 height 42
click at [296, 14] on span "Dev" at bounding box center [302, 18] width 20 height 18
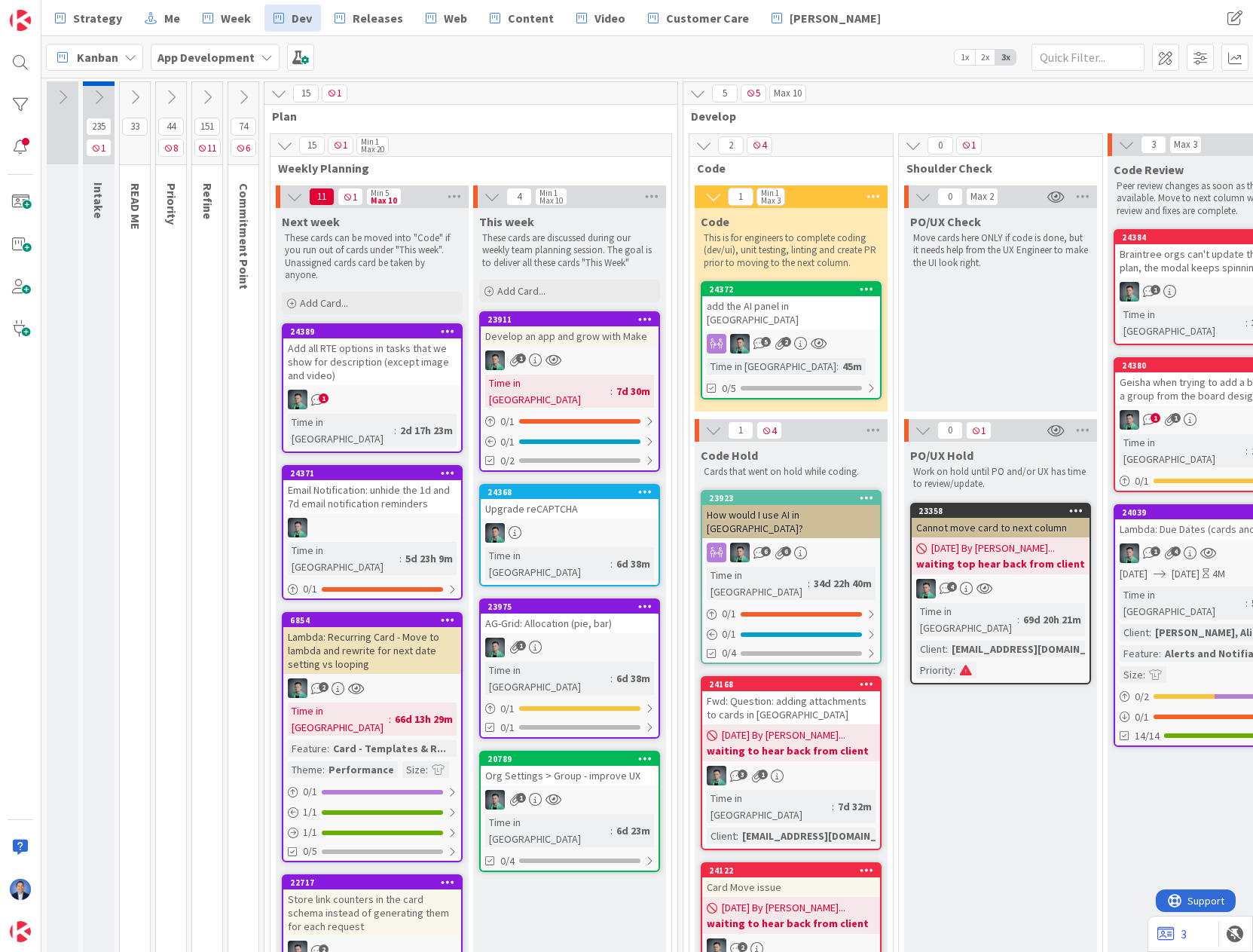
click at [100, 94] on icon at bounding box center [98, 97] width 16 height 16
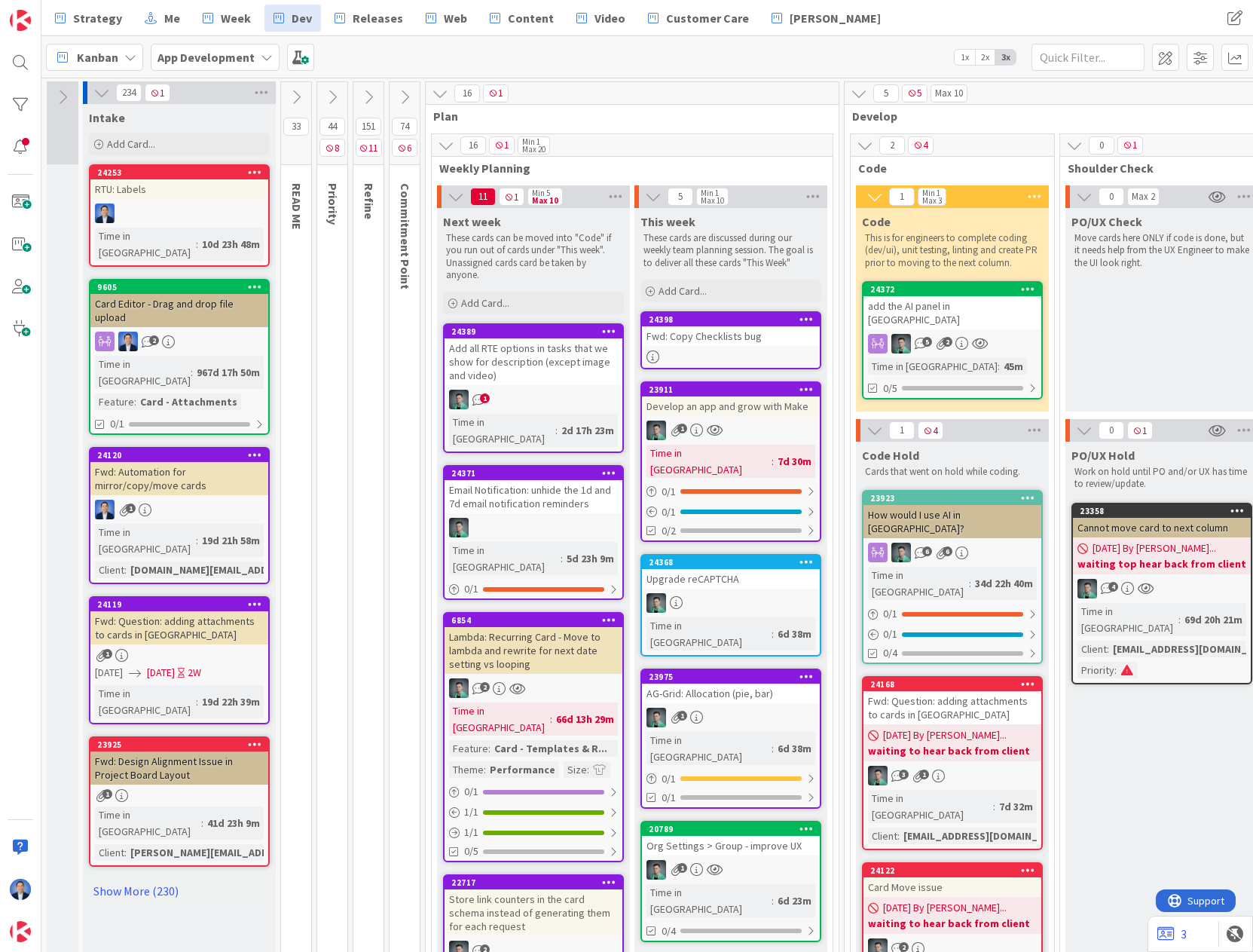
click at [718, 343] on div "Fwd: Copy Checklists bug" at bounding box center [731, 336] width 178 height 20
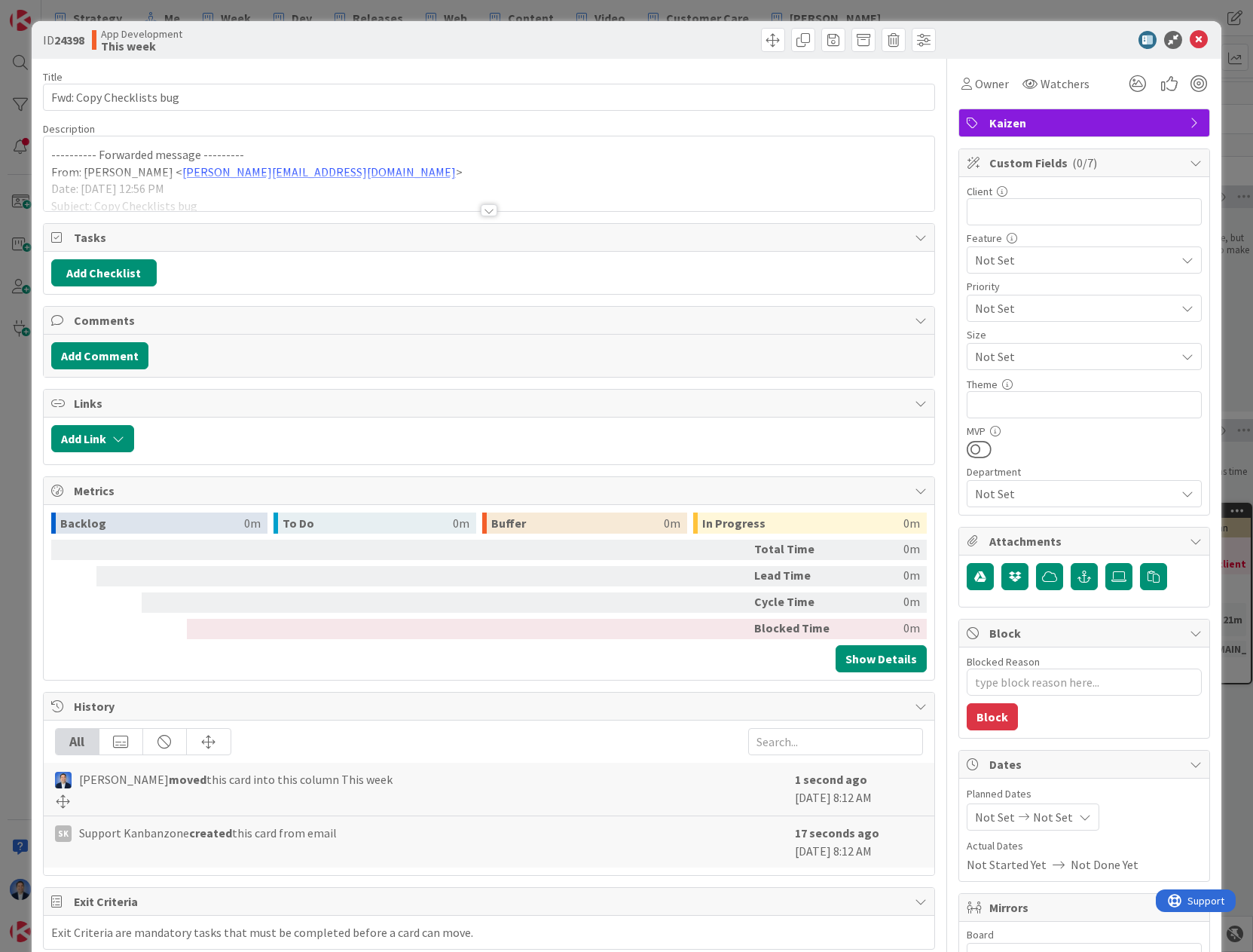
type textarea "x"
click at [979, 85] on span "Owner" at bounding box center [992, 83] width 34 height 18
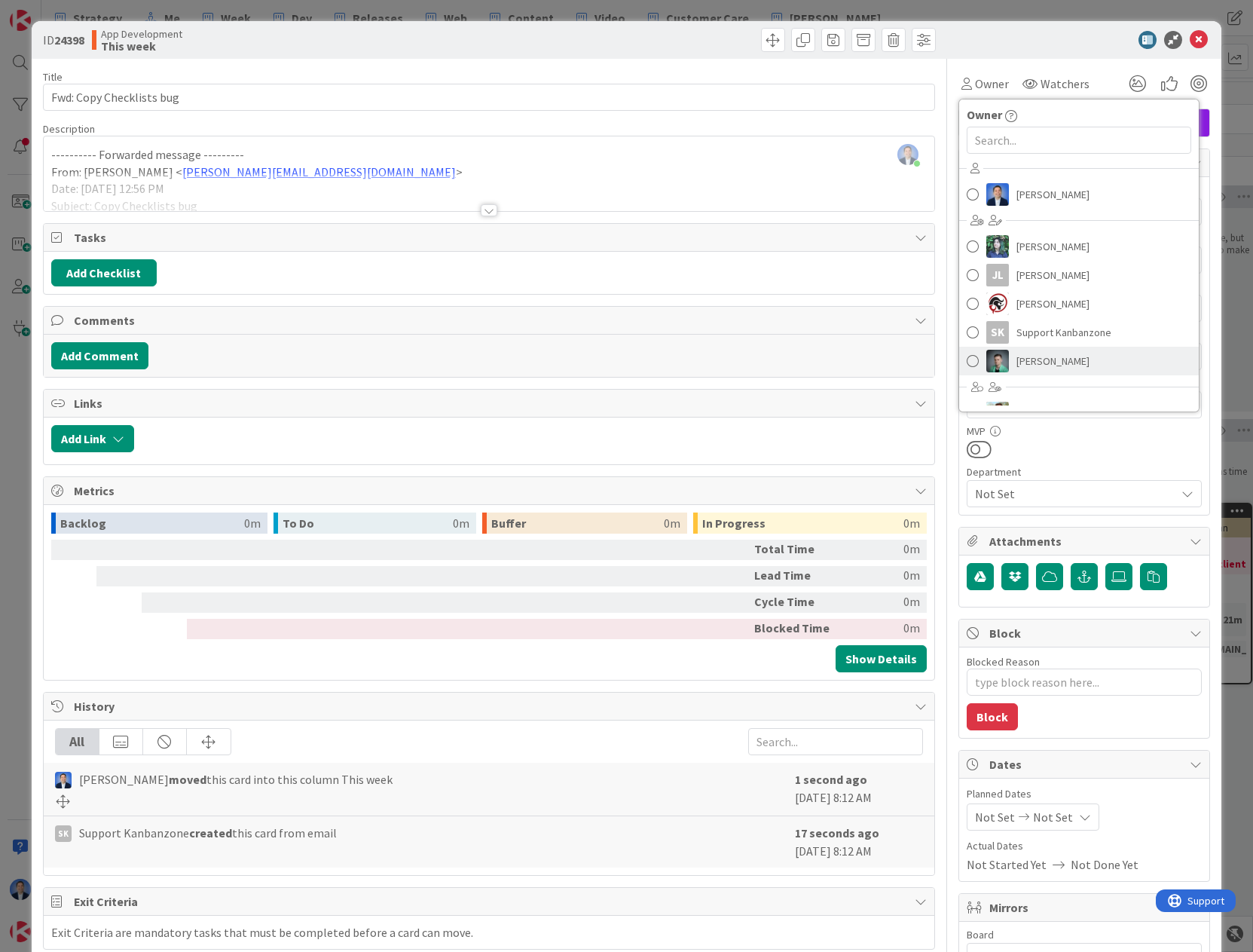
click at [1017, 359] on span "[PERSON_NAME]" at bounding box center [1053, 361] width 73 height 23
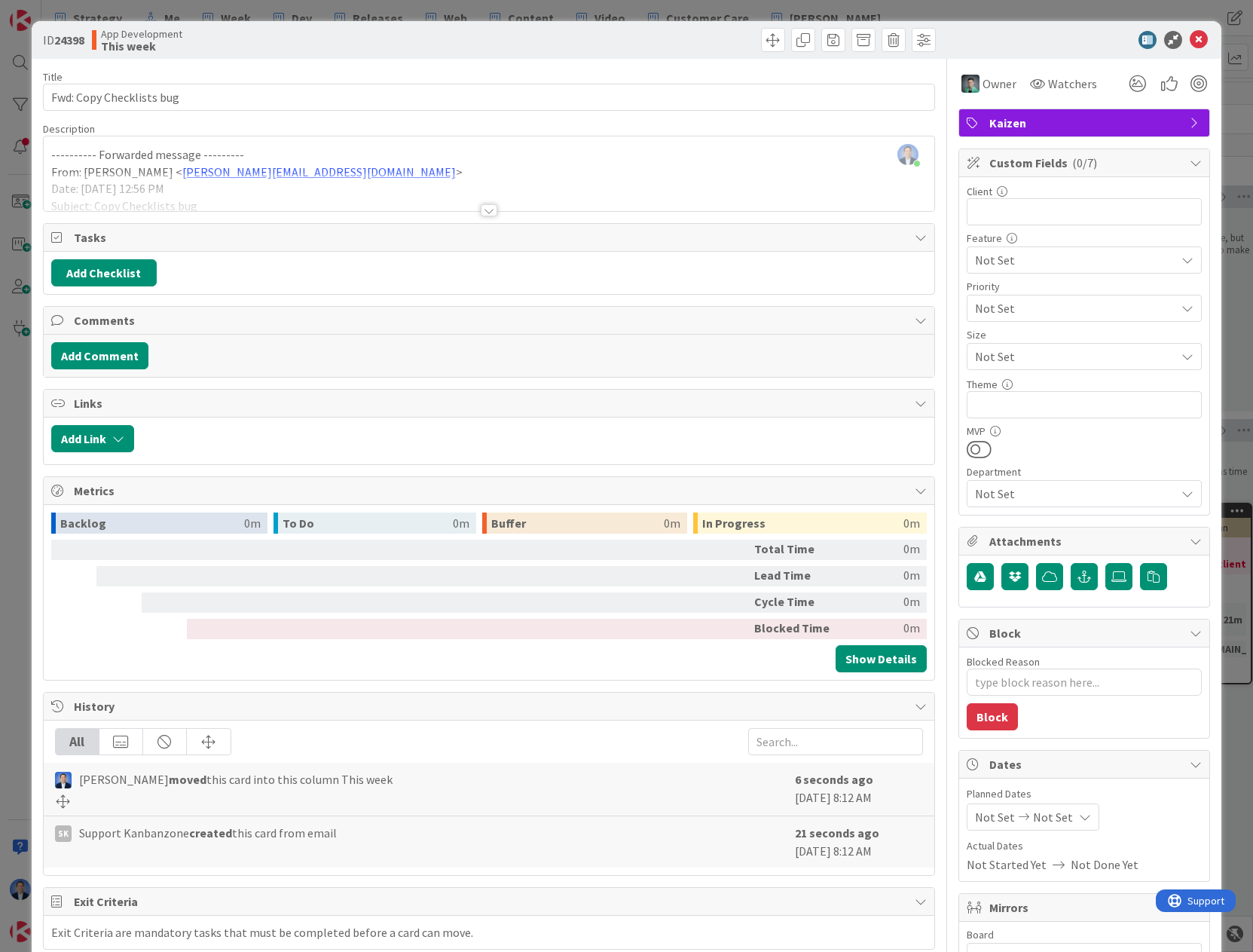
click at [1060, 119] on span "Kaizen" at bounding box center [1085, 122] width 193 height 18
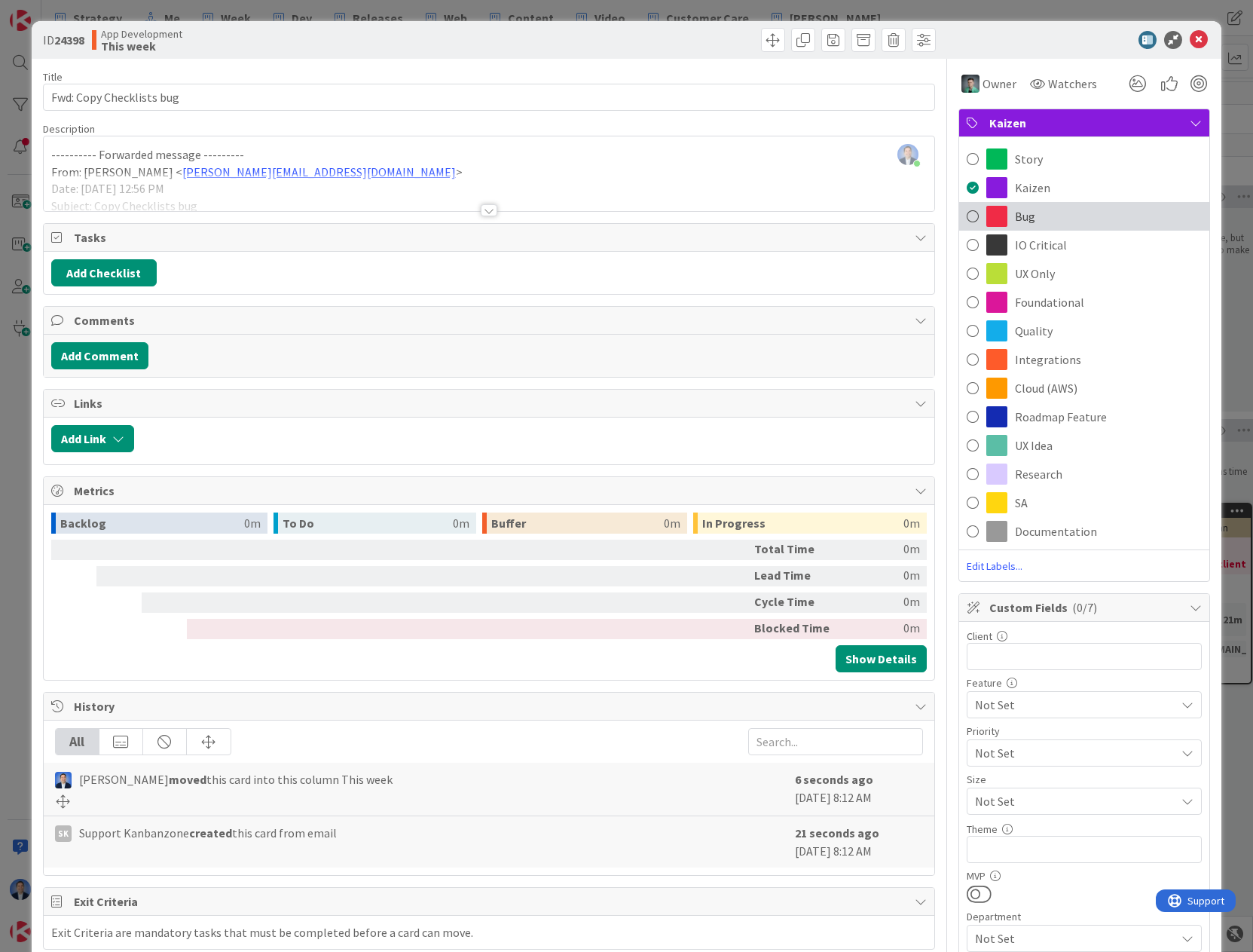
click at [1040, 214] on div "Bug" at bounding box center [1084, 216] width 250 height 28
type textarea "x"
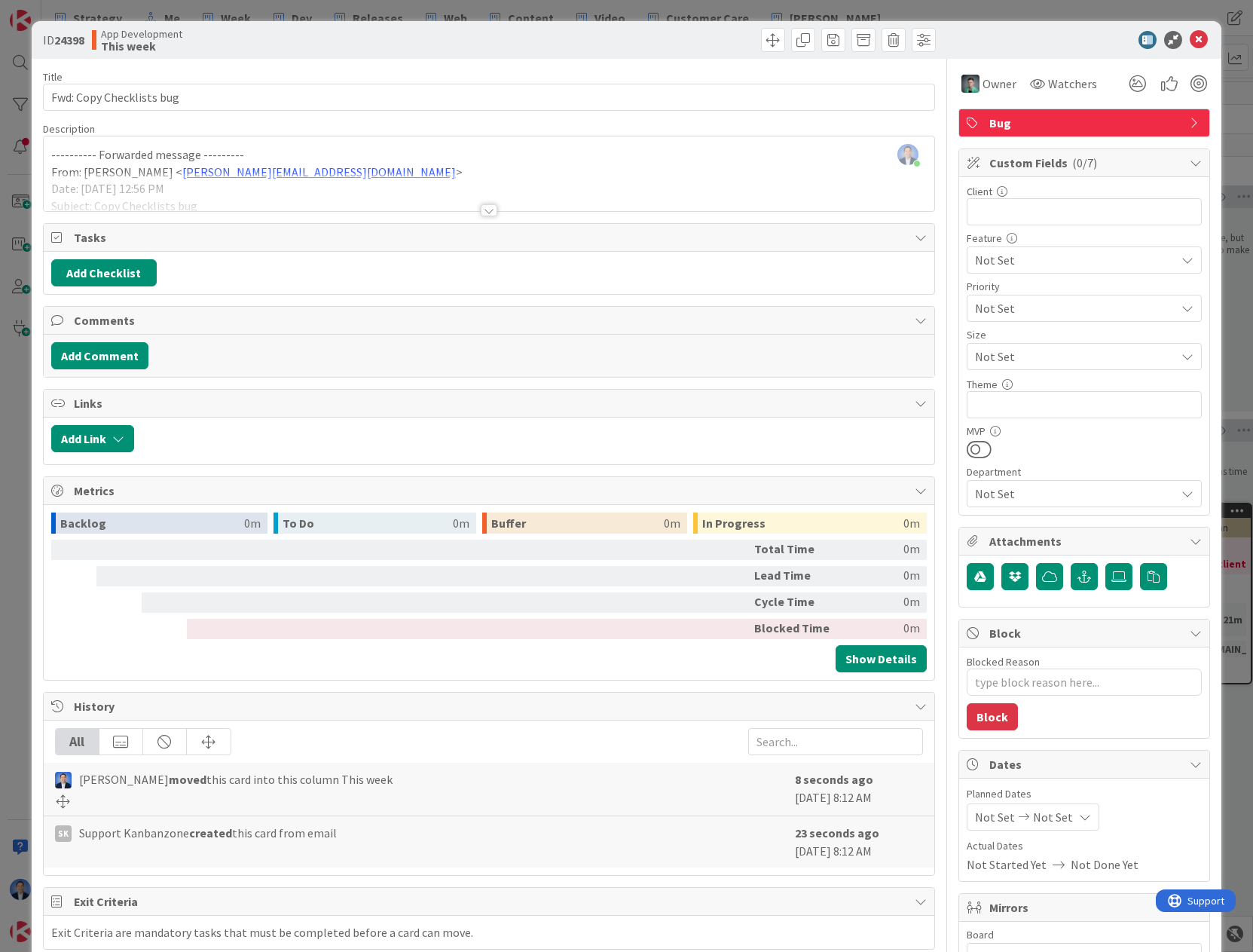
click at [374, 161] on div "[PERSON_NAME] just joined ---------- Forwarded message --------- From: [PERSON_…" at bounding box center [489, 174] width 892 height 75
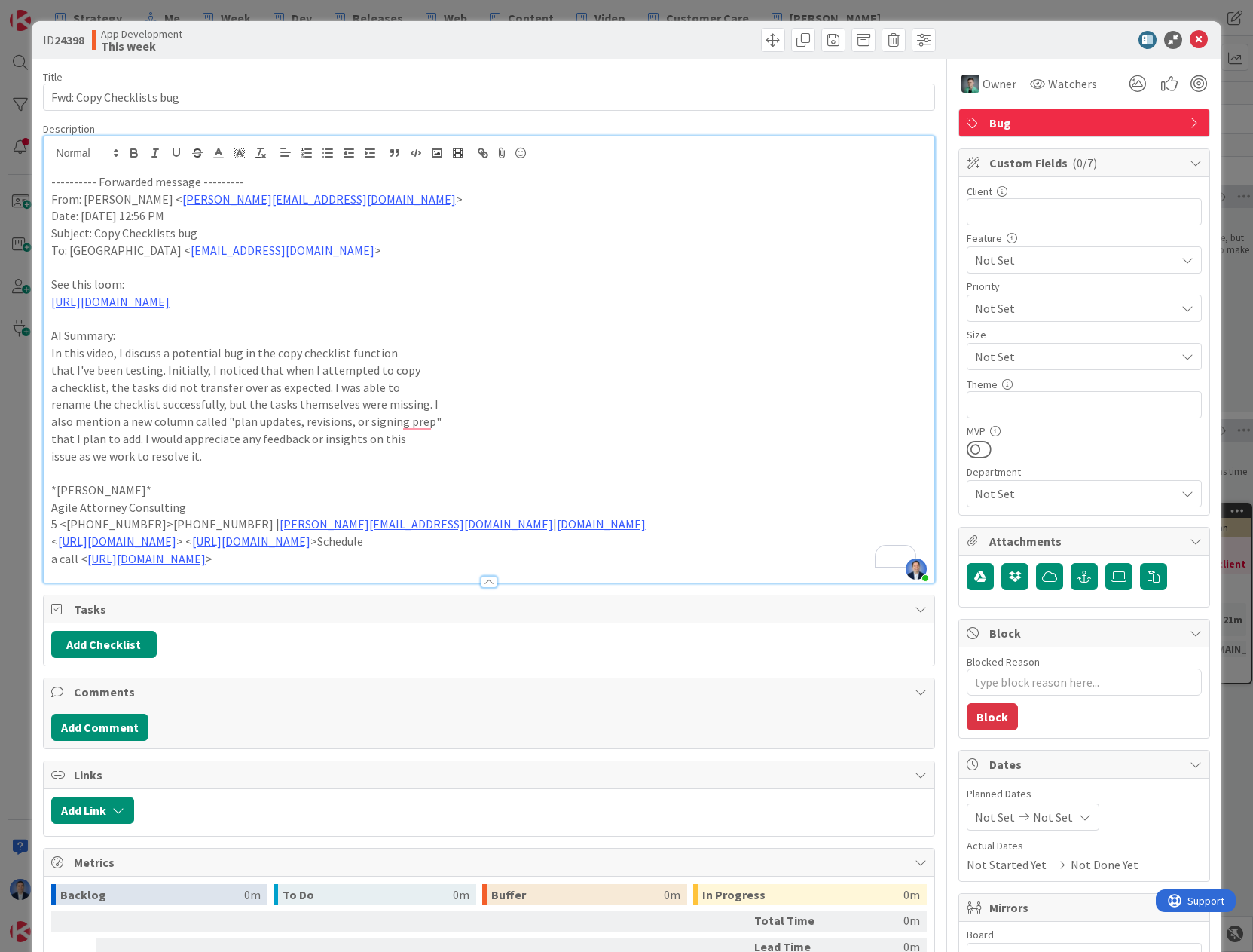
drag, startPoint x: 626, startPoint y: 305, endPoint x: 27, endPoint y: 303, distance: 599.0
click at [27, 303] on div "ID 24398 App Development This week Title 24 / 128 Fwd: Copy Checklists bug Desc…" at bounding box center [626, 476] width 1253 height 952
copy link "[URL][DOMAIN_NAME]"
click at [418, 244] on p "To: [GEOGRAPHIC_DATA] < [EMAIL_ADDRESS][DOMAIN_NAME] >" at bounding box center [489, 250] width 876 height 17
drag, startPoint x: 271, startPoint y: 203, endPoint x: 146, endPoint y: 195, distance: 125.3
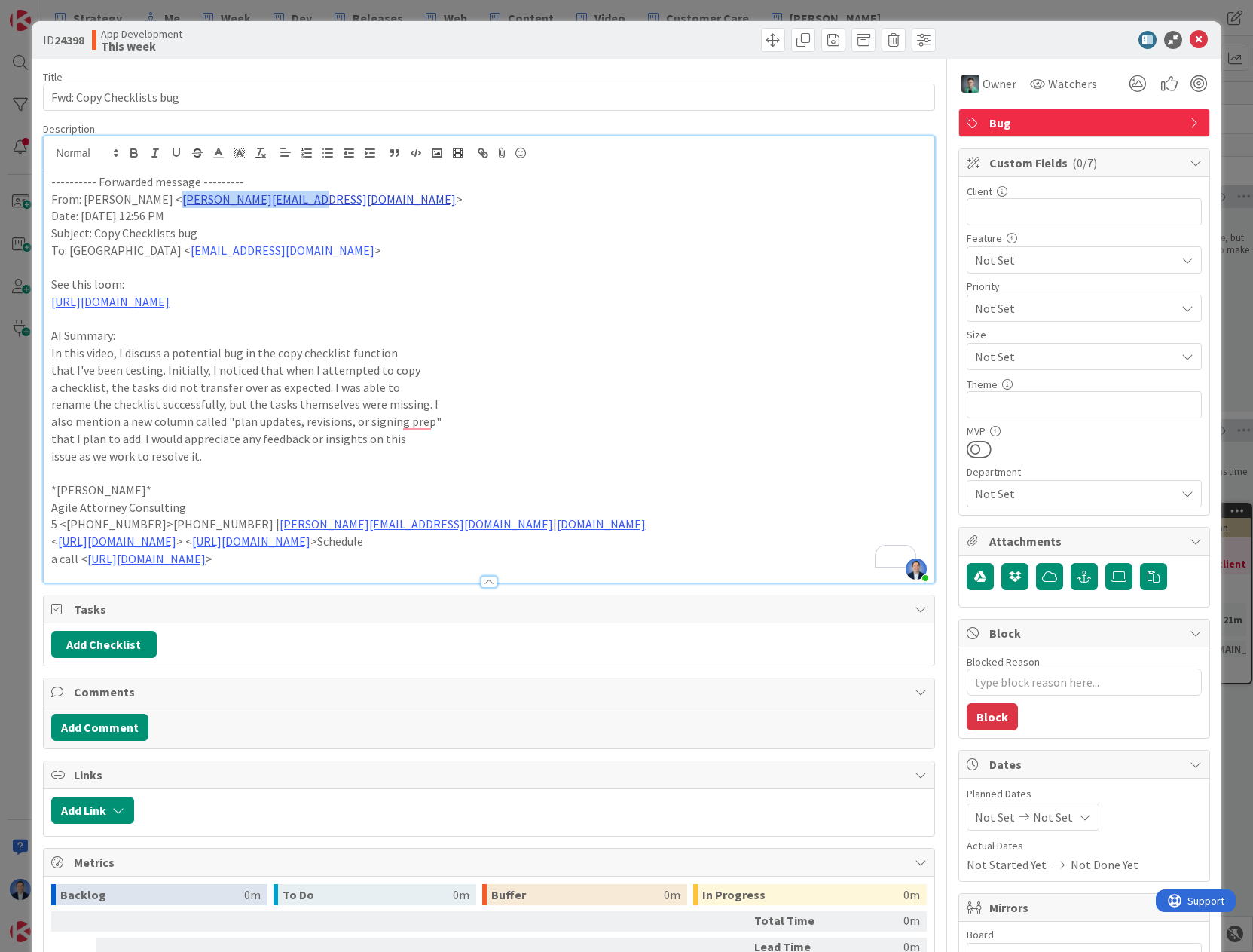
click at [146, 195] on p "From: [PERSON_NAME] < [PERSON_NAME][EMAIL_ADDRESS][DOMAIN_NAME] >" at bounding box center [489, 199] width 876 height 17
copy link "[PERSON_NAME][EMAIL_ADDRESS][DOMAIN_NAME]"
click at [1004, 205] on input "text" at bounding box center [1084, 211] width 235 height 27
paste input "[PERSON_NAME][EMAIL_ADDRESS][DOMAIN_NAME]"
type input "[PERSON_NAME][EMAIL_ADDRESS][DOMAIN_NAME]"
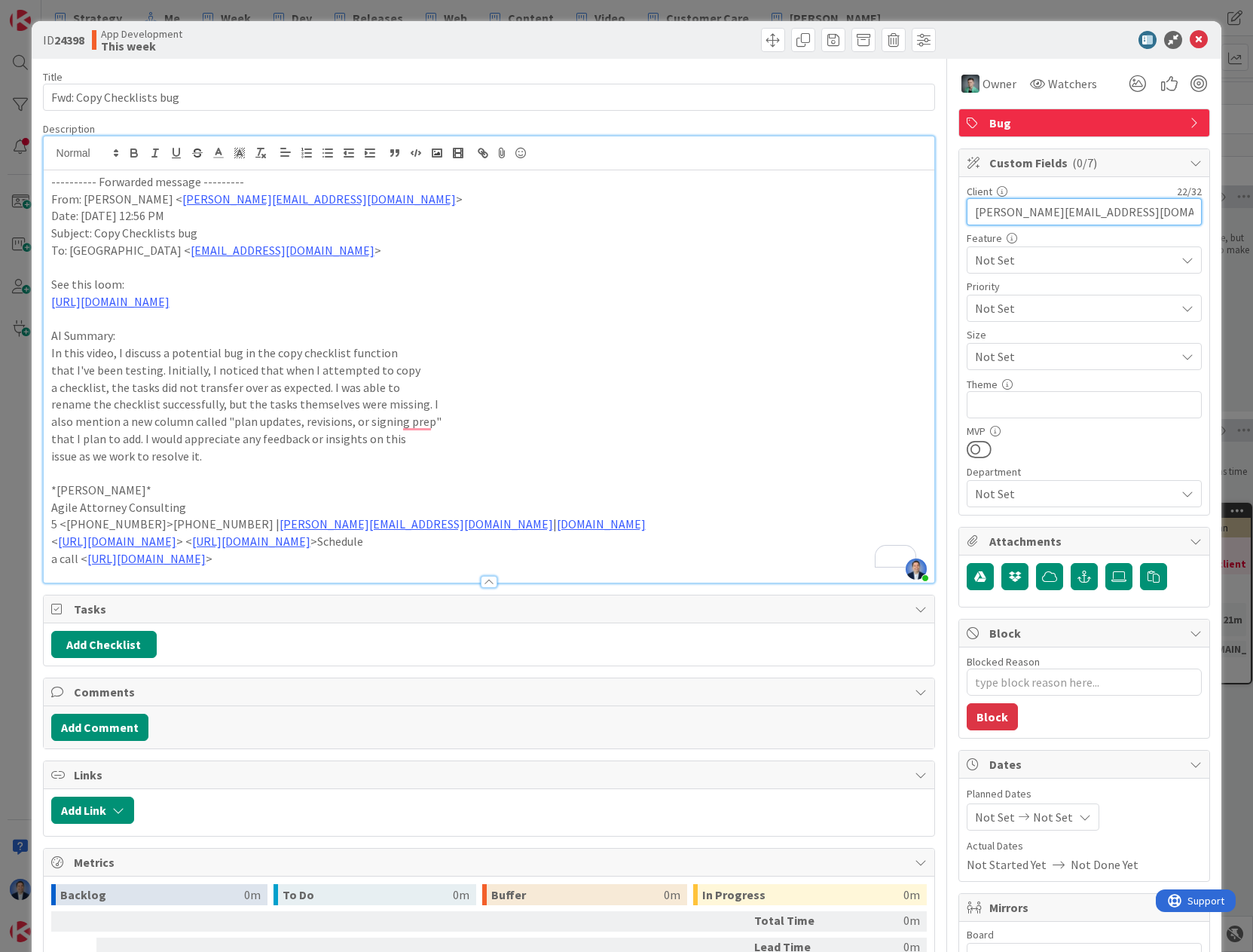
type textarea "x"
type input "[PERSON_NAME][EMAIL_ADDRESS][DOMAIN_NAME]"
click at [1070, 259] on span "Not Set" at bounding box center [1071, 260] width 193 height 21
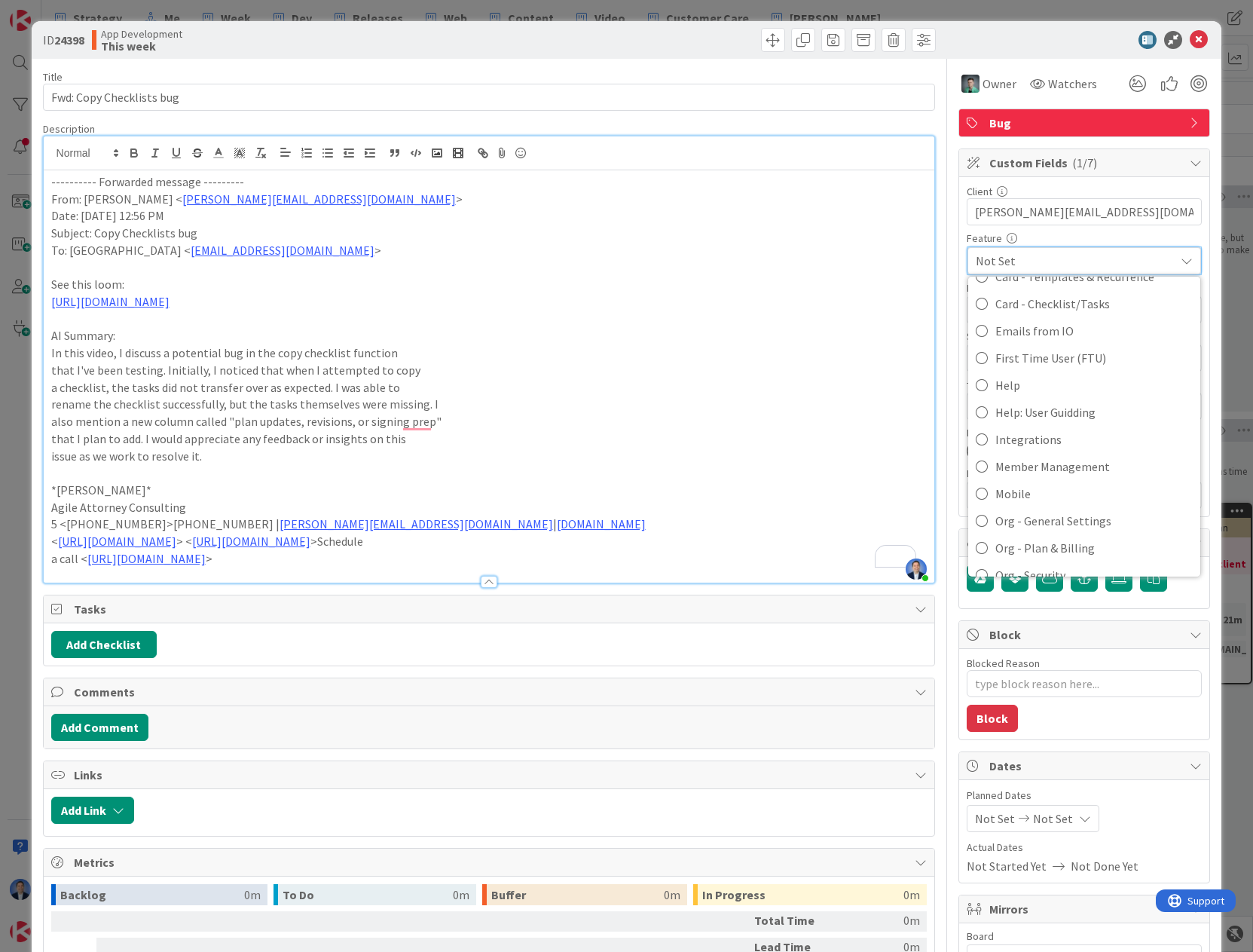
scroll to position [351, 0]
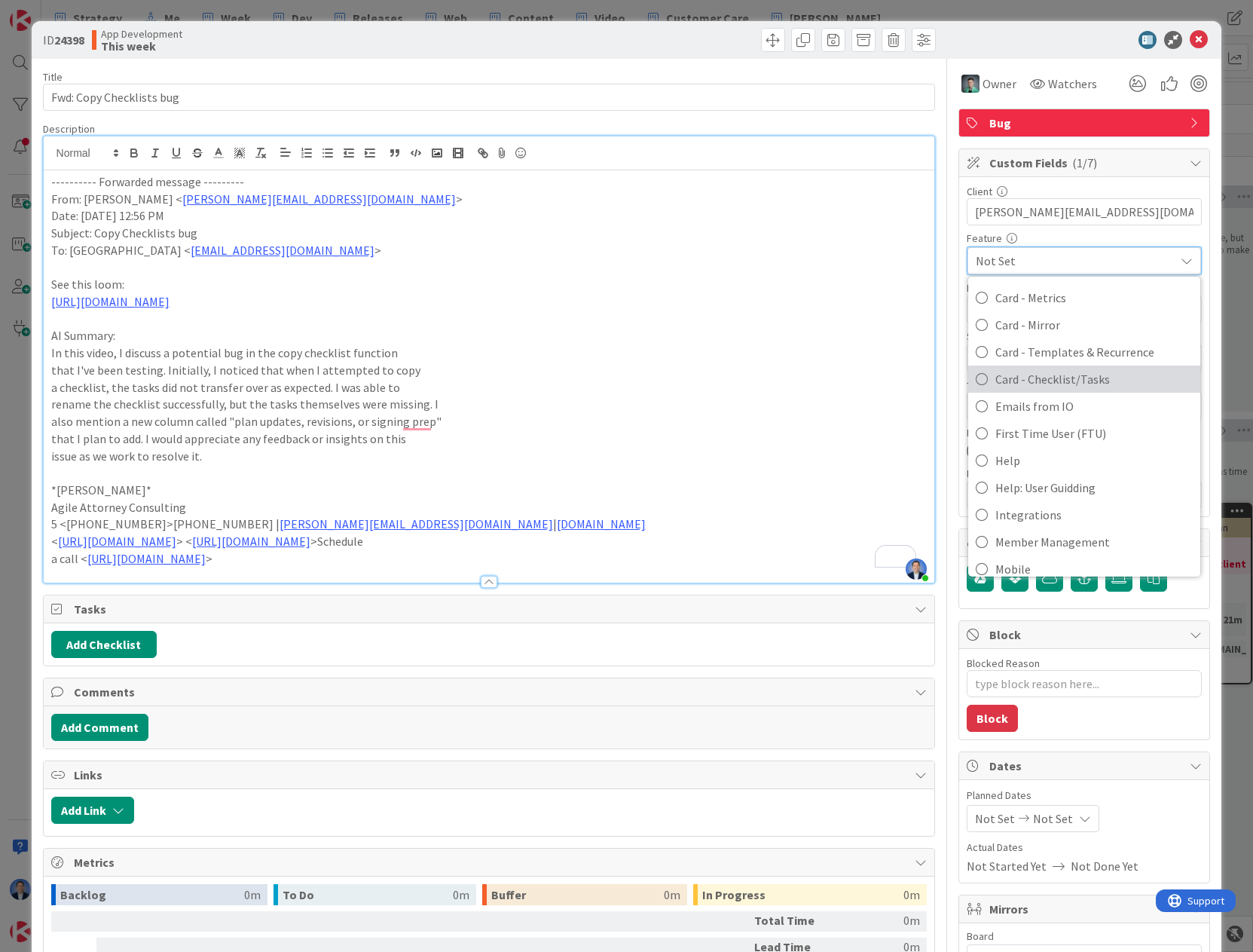
click at [1066, 378] on span "Card - Checklist/Tasks" at bounding box center [1095, 379] width 197 height 23
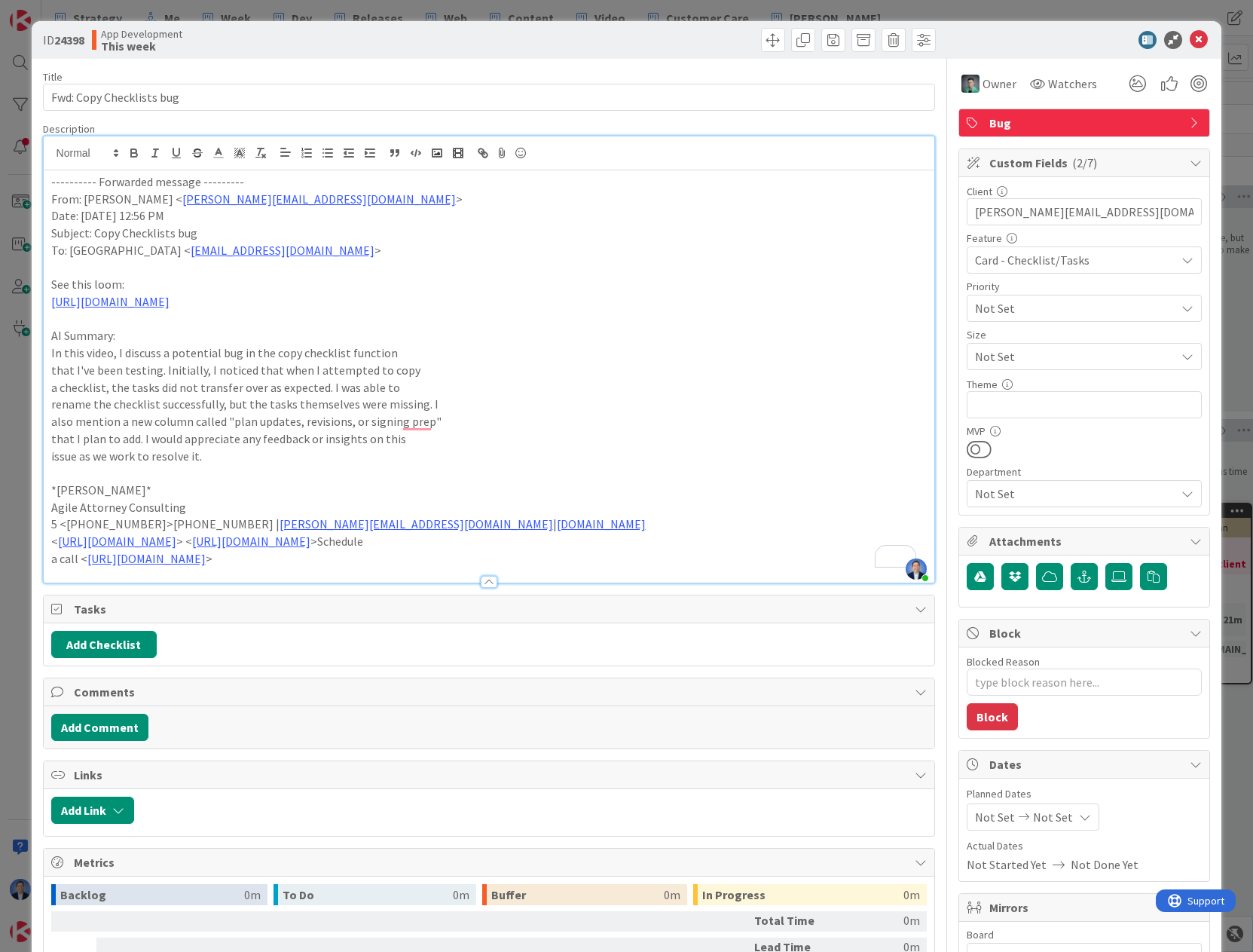
click at [1068, 270] on span "Not Set" at bounding box center [1071, 260] width 193 height 21
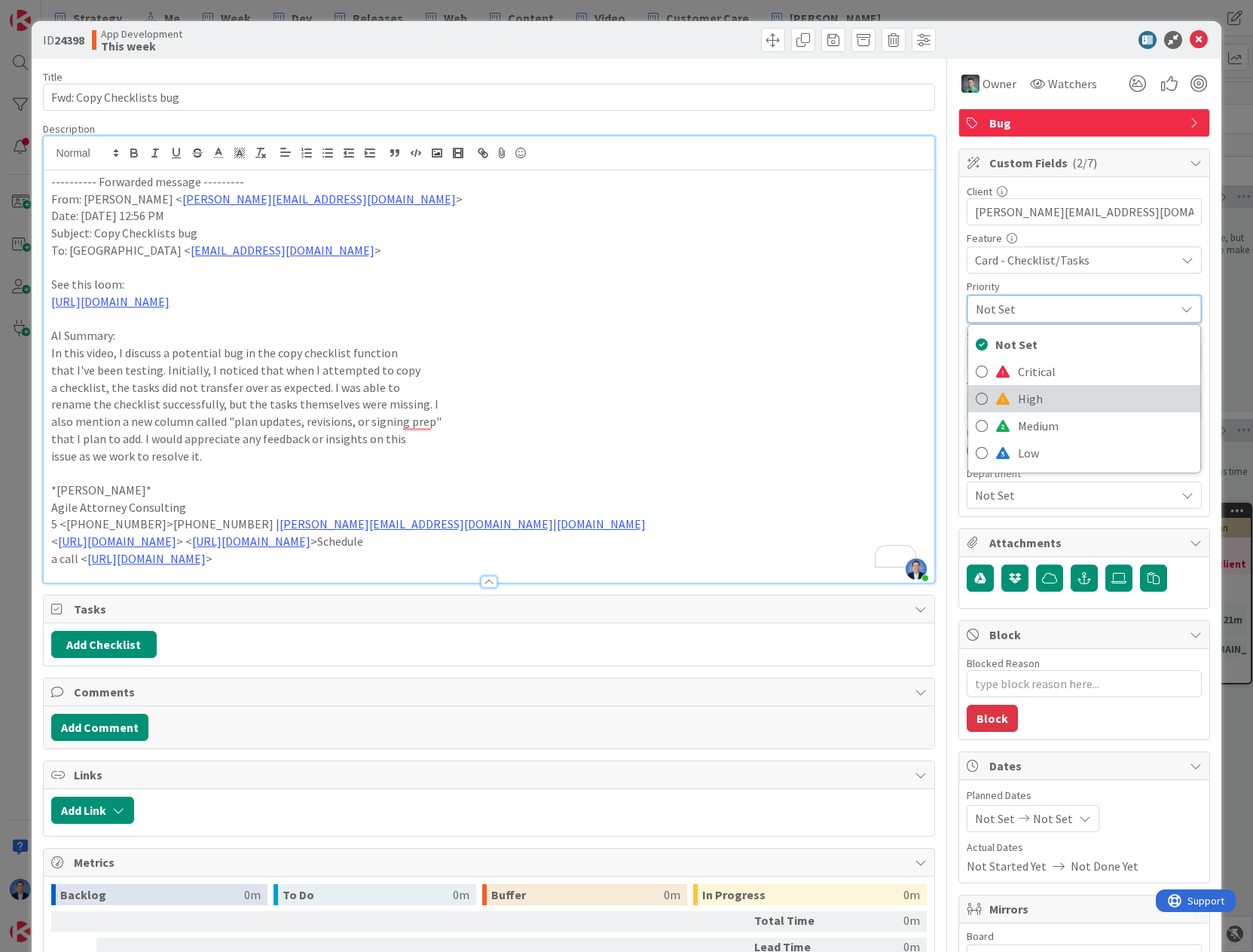
click at [1062, 395] on span "High" at bounding box center [1105, 398] width 175 height 23
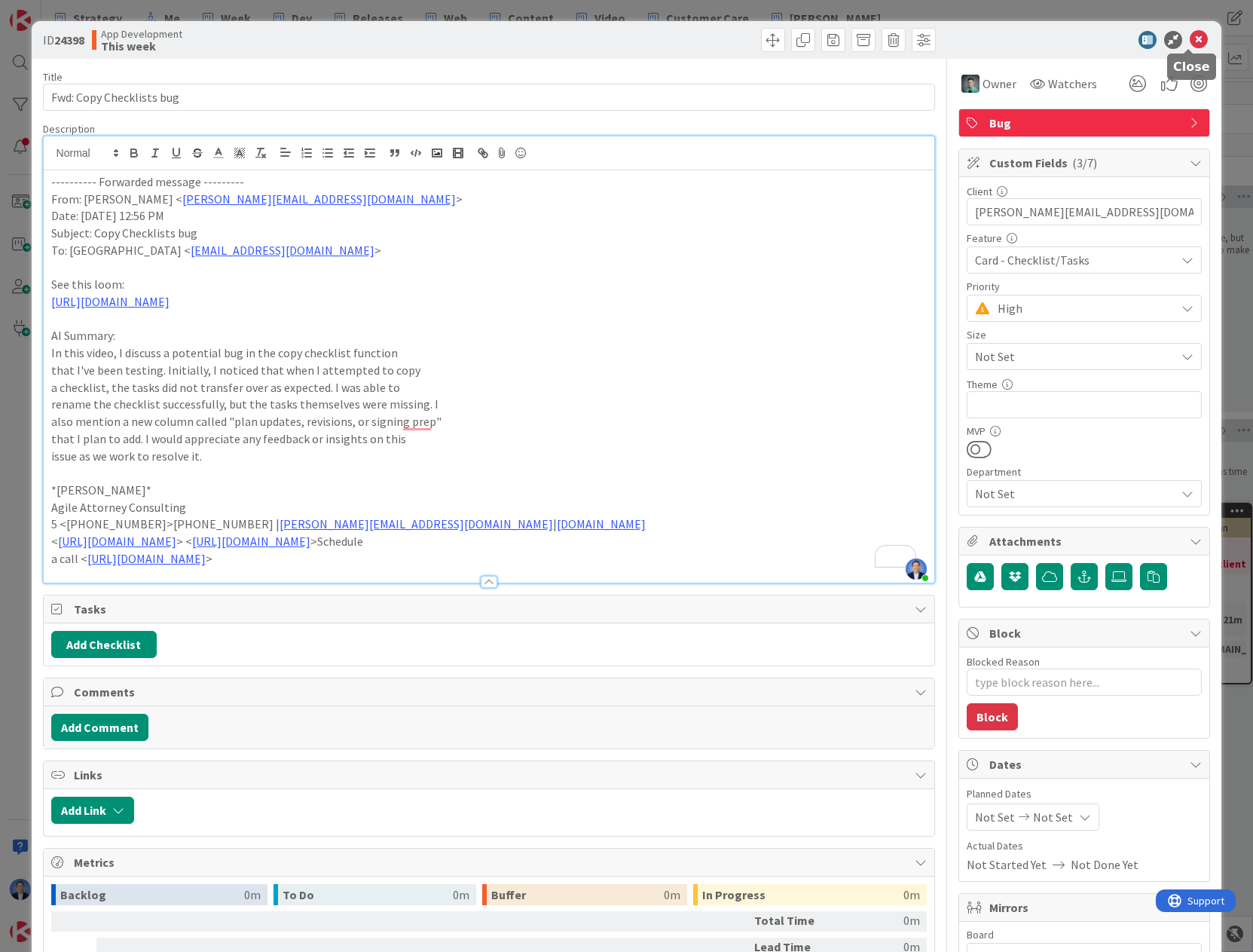
click at [1191, 34] on icon at bounding box center [1199, 40] width 18 height 18
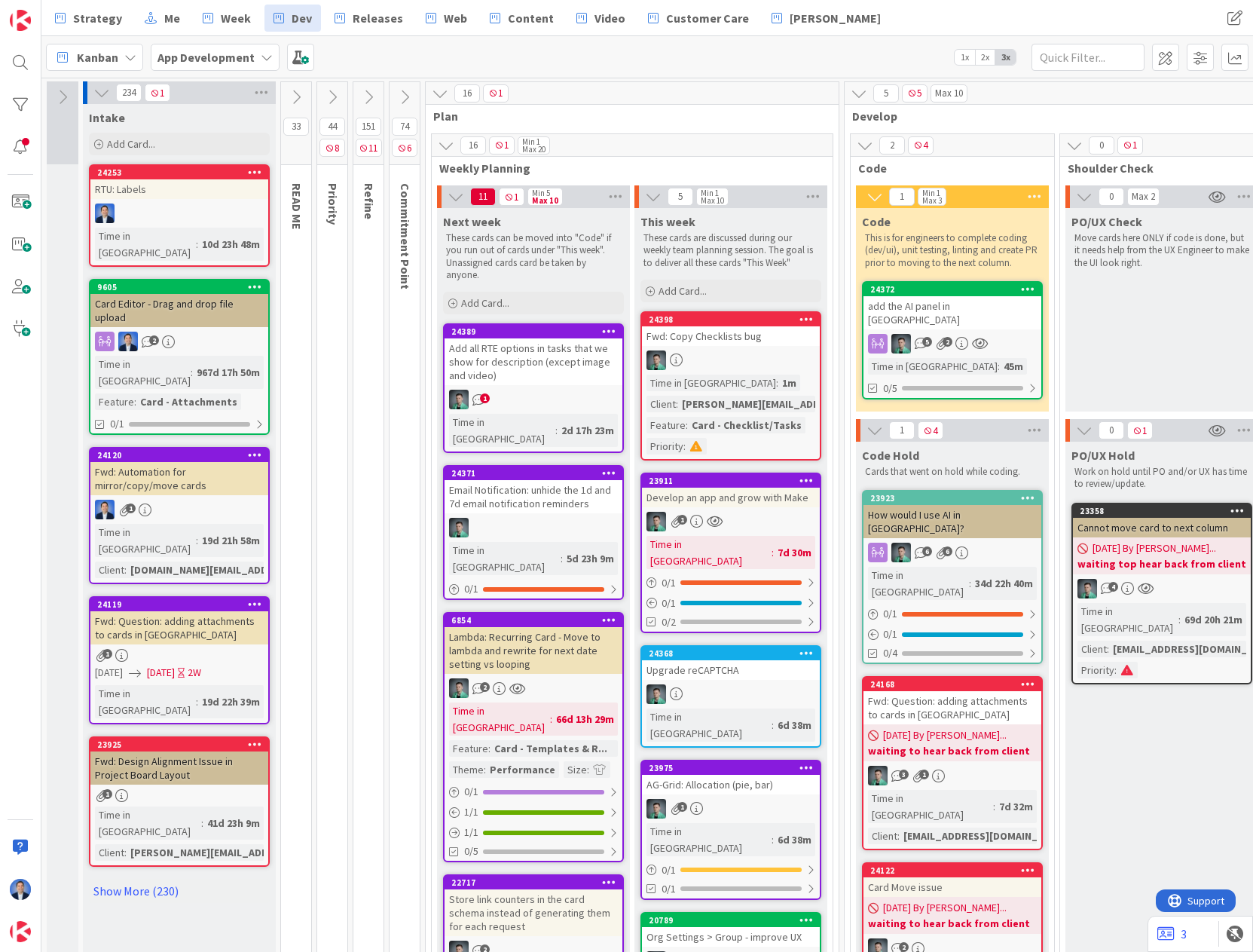
drag, startPoint x: 161, startPoint y: 846, endPoint x: 148, endPoint y: 831, distance: 19.8
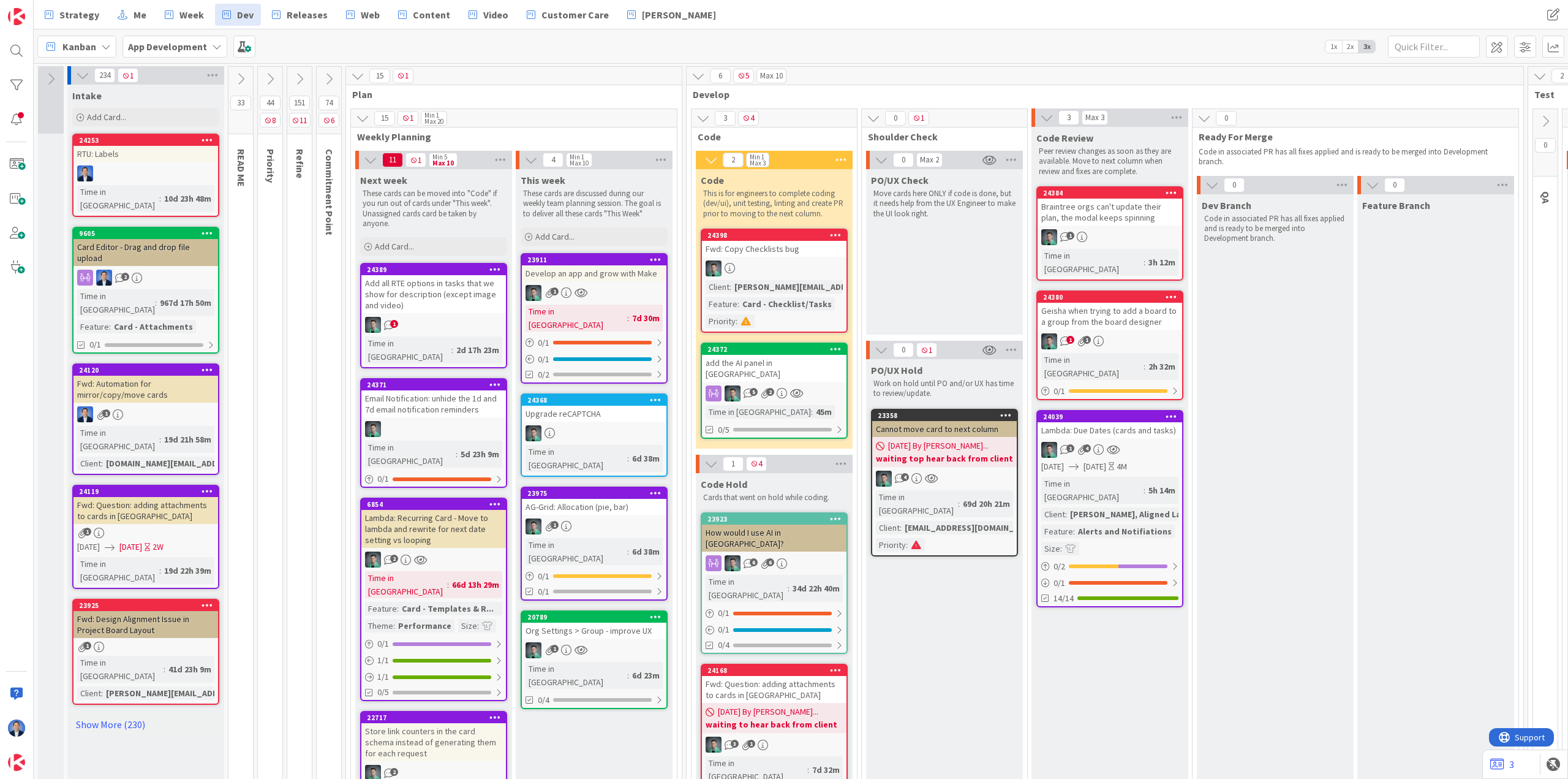
click at [328, 79] on icon at bounding box center [328, 79] width 13 height 13
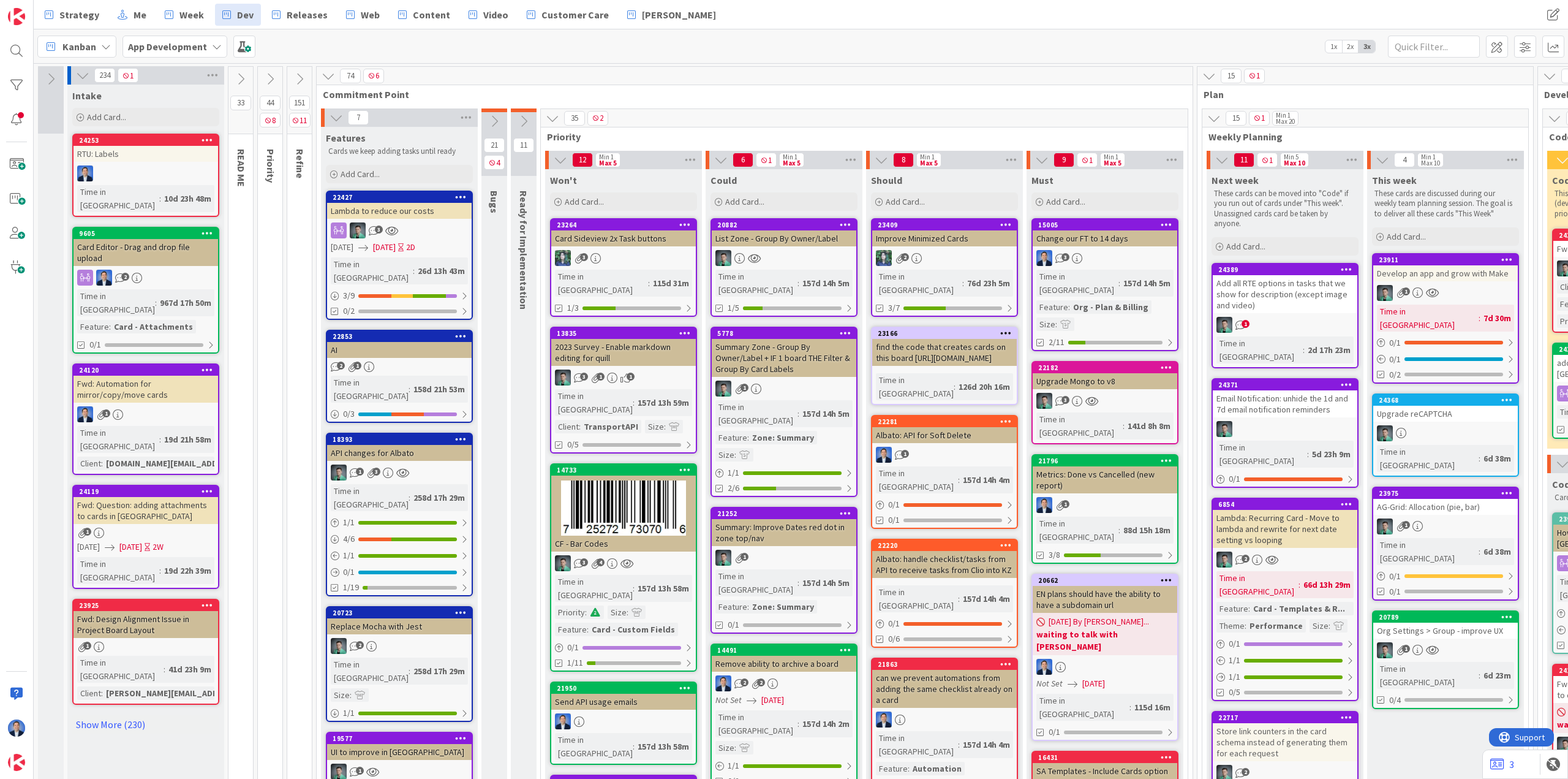
click at [339, 120] on icon at bounding box center [335, 117] width 13 height 13
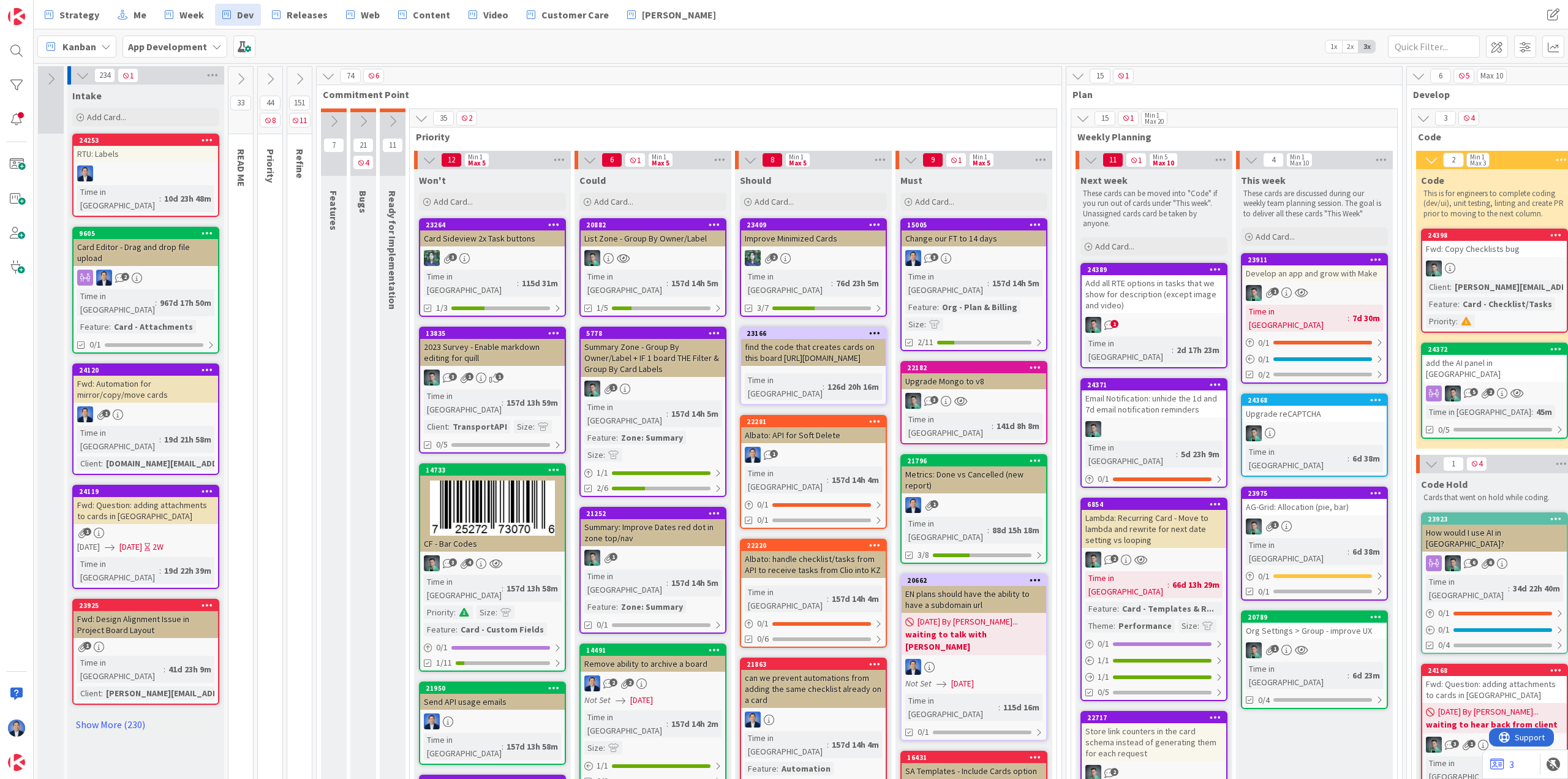
click at [85, 75] on icon at bounding box center [82, 75] width 13 height 13
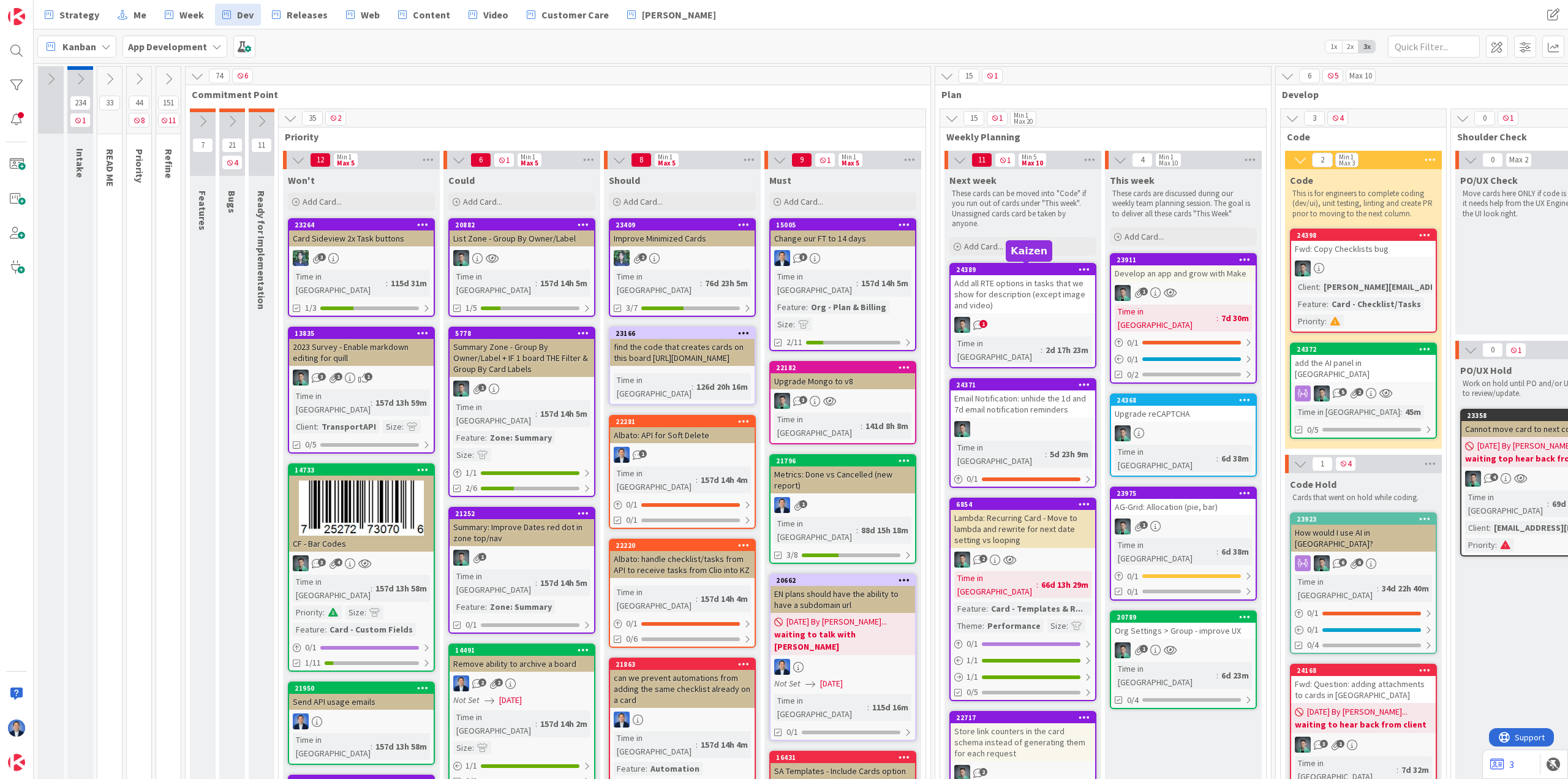
click at [1018, 275] on div "24389" at bounding box center [1023, 269] width 145 height 11
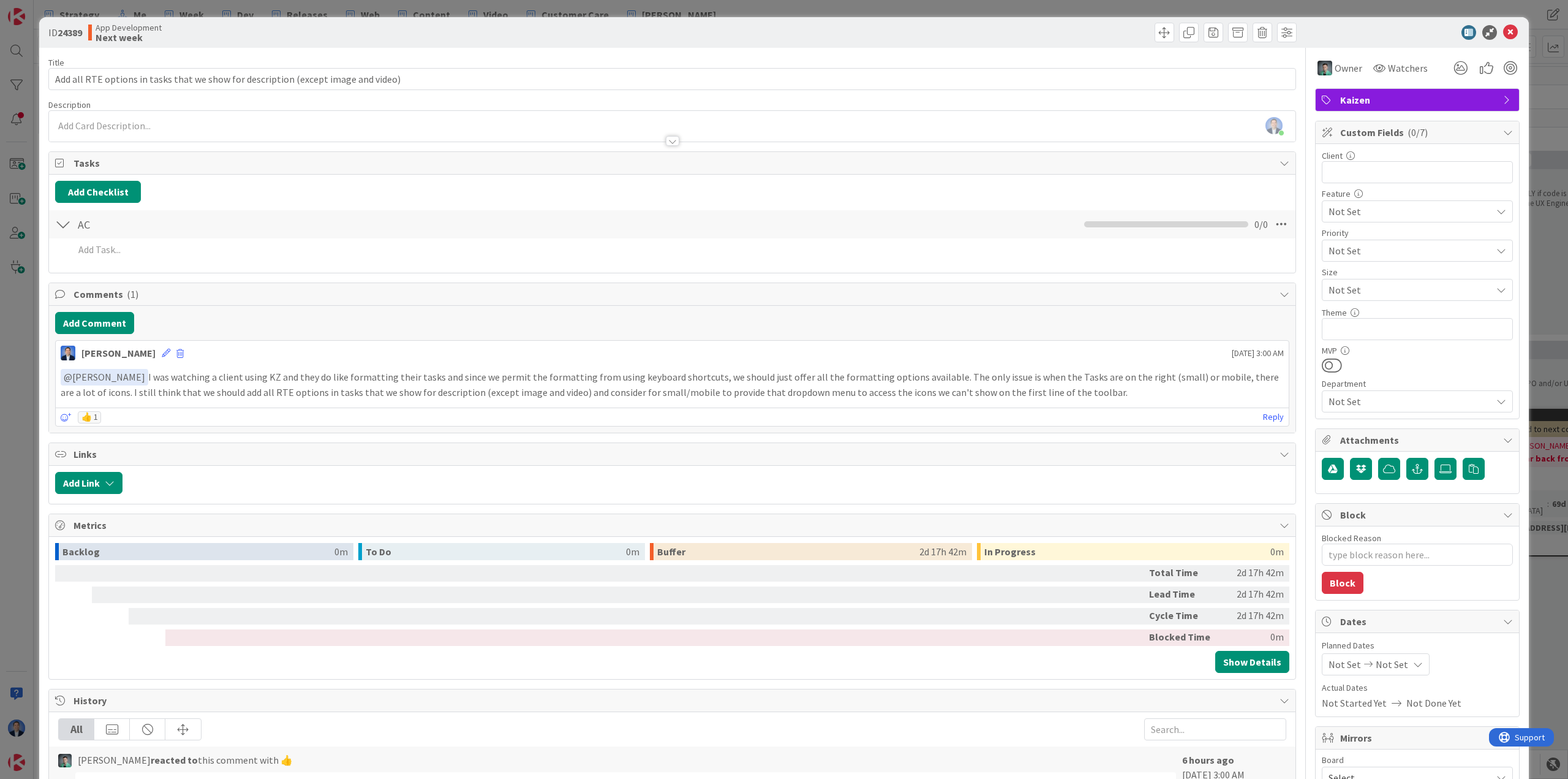
click at [1018, 666] on span "Not Set" at bounding box center [1392, 664] width 32 height 15
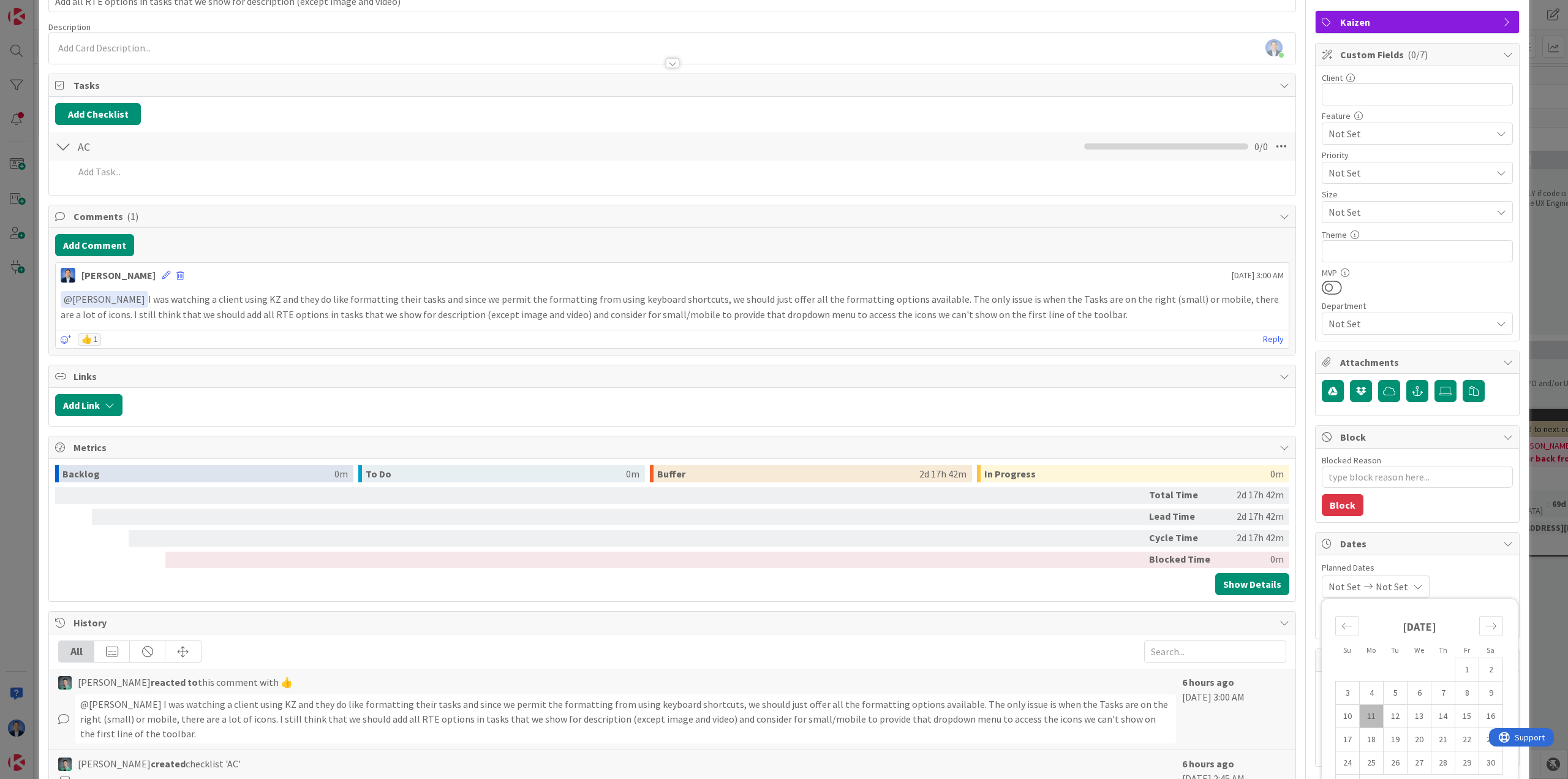
scroll to position [374, 0]
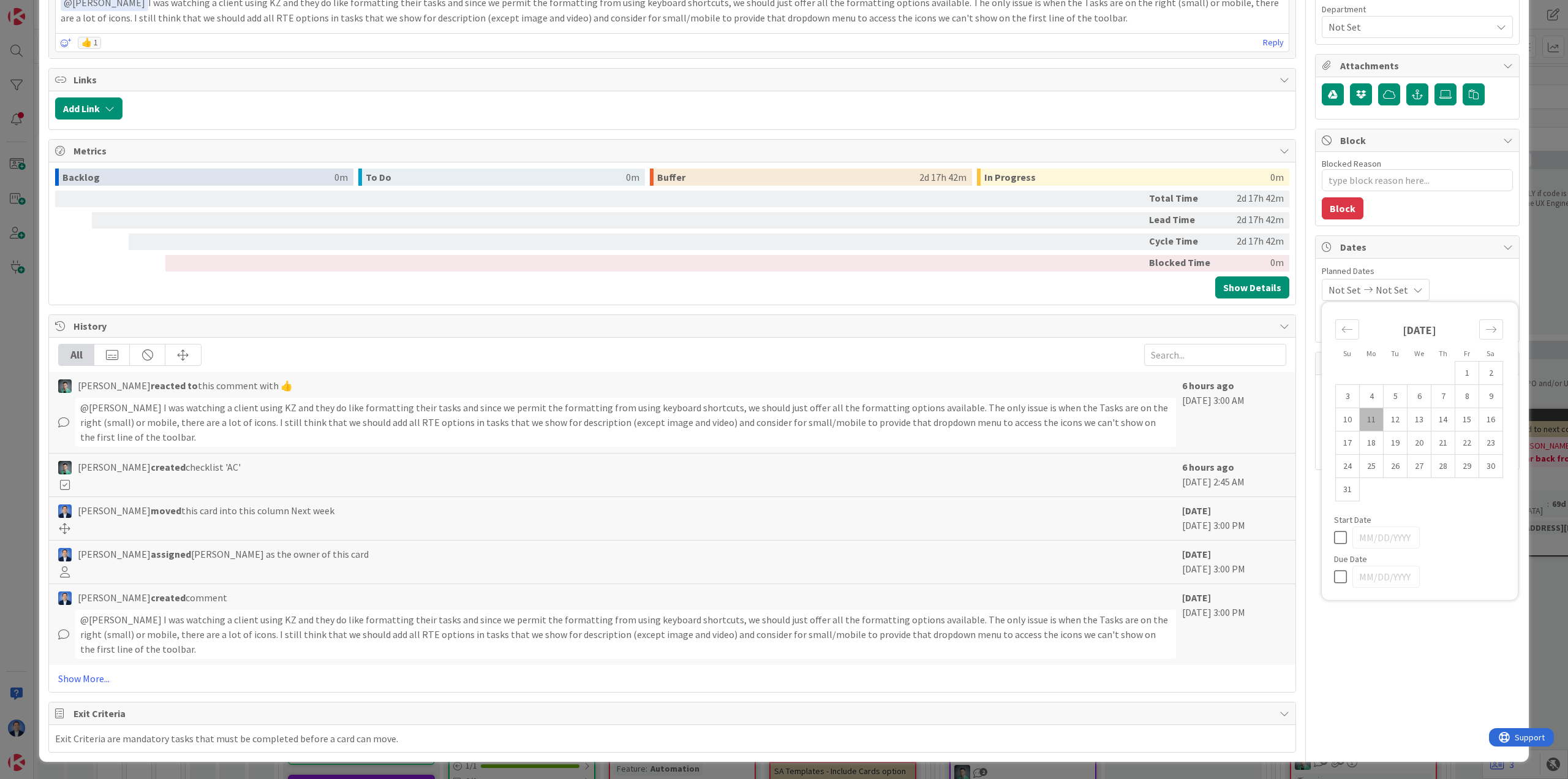
type textarea "x"
